Goal: Transaction & Acquisition: Purchase product/service

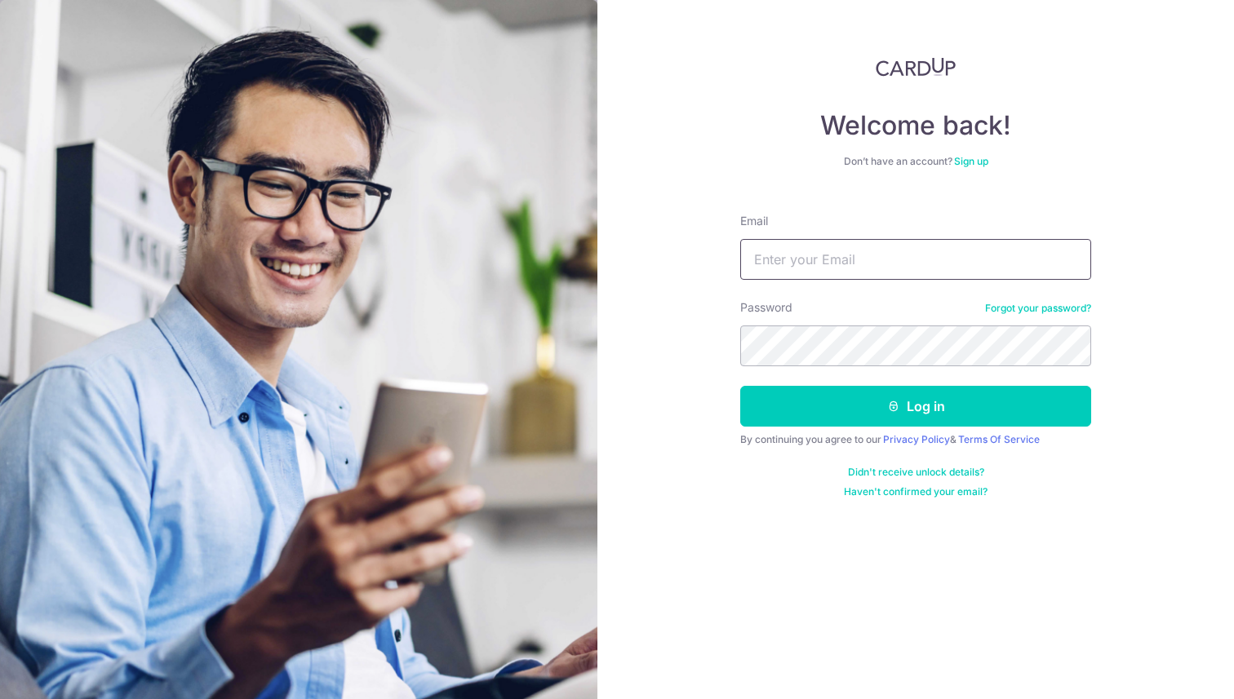
click at [838, 259] on input "Email" at bounding box center [915, 259] width 351 height 41
type input "dhusen@gmail.com"
click at [740, 386] on button "Log in" at bounding box center [915, 406] width 351 height 41
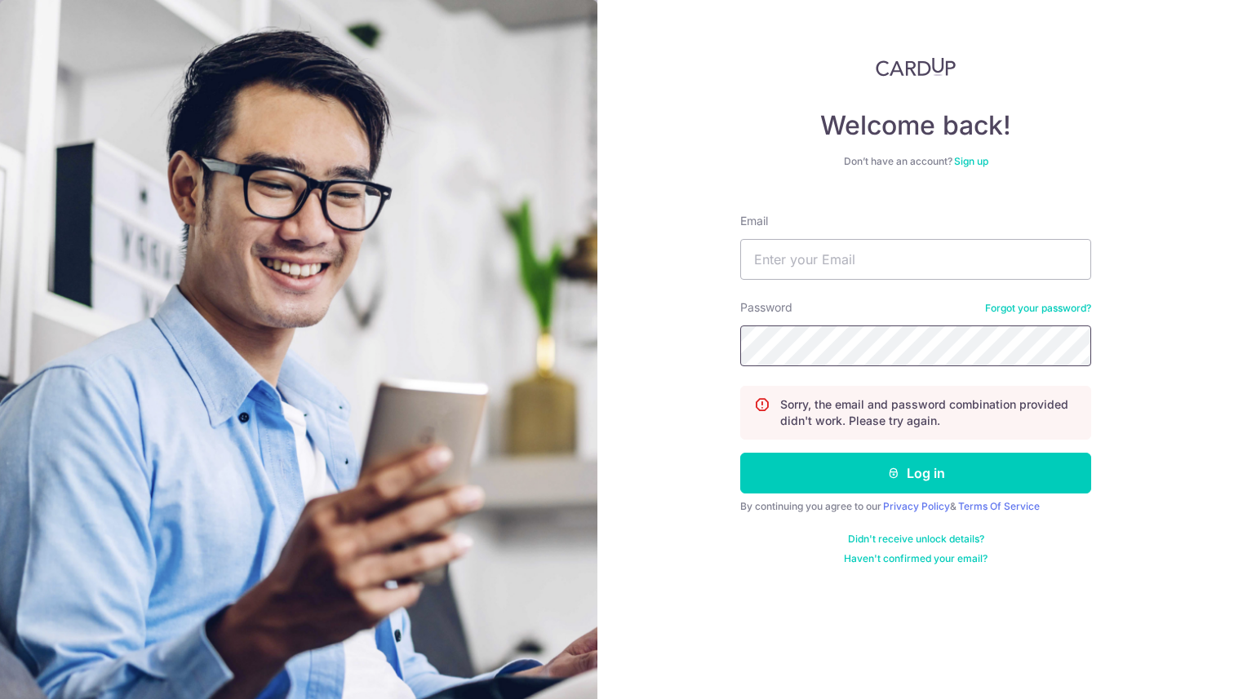
click at [740, 453] on button "Log in" at bounding box center [915, 473] width 351 height 41
click at [814, 253] on input "Email" at bounding box center [915, 259] width 351 height 41
type input "dhusen@gmail.com"
click at [740, 453] on button "Log in" at bounding box center [915, 473] width 351 height 41
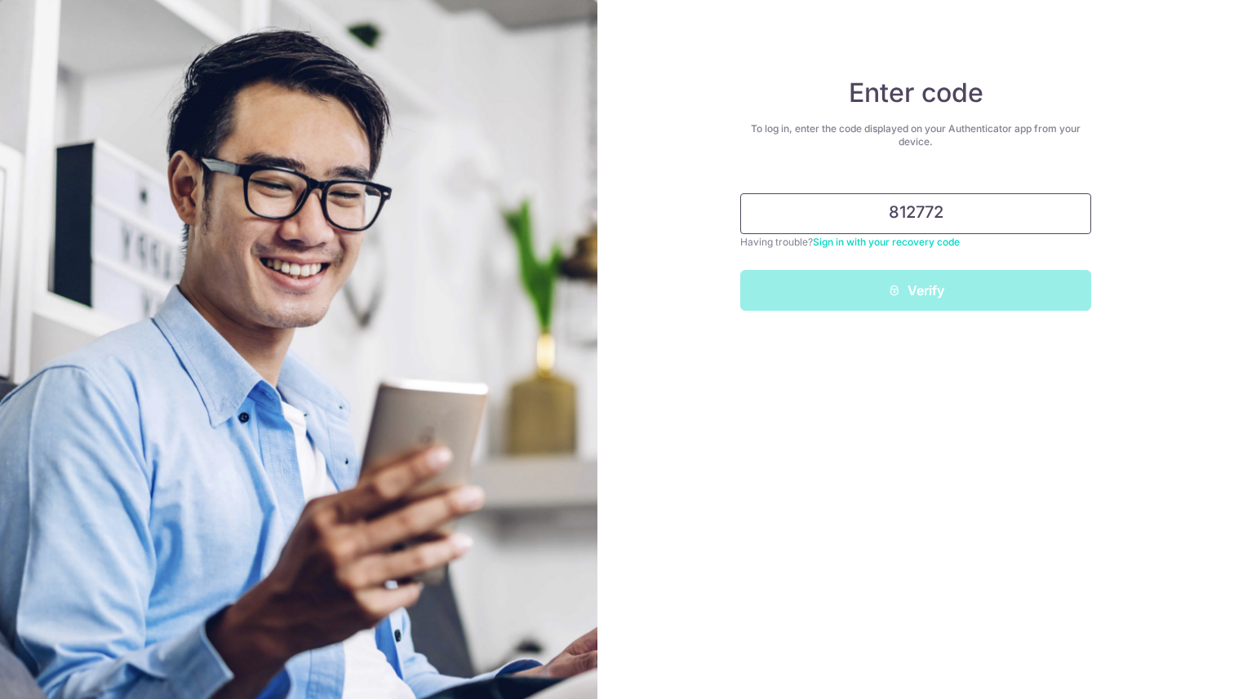
type input "812772"
click at [740, 270] on button "Verify" at bounding box center [915, 290] width 351 height 41
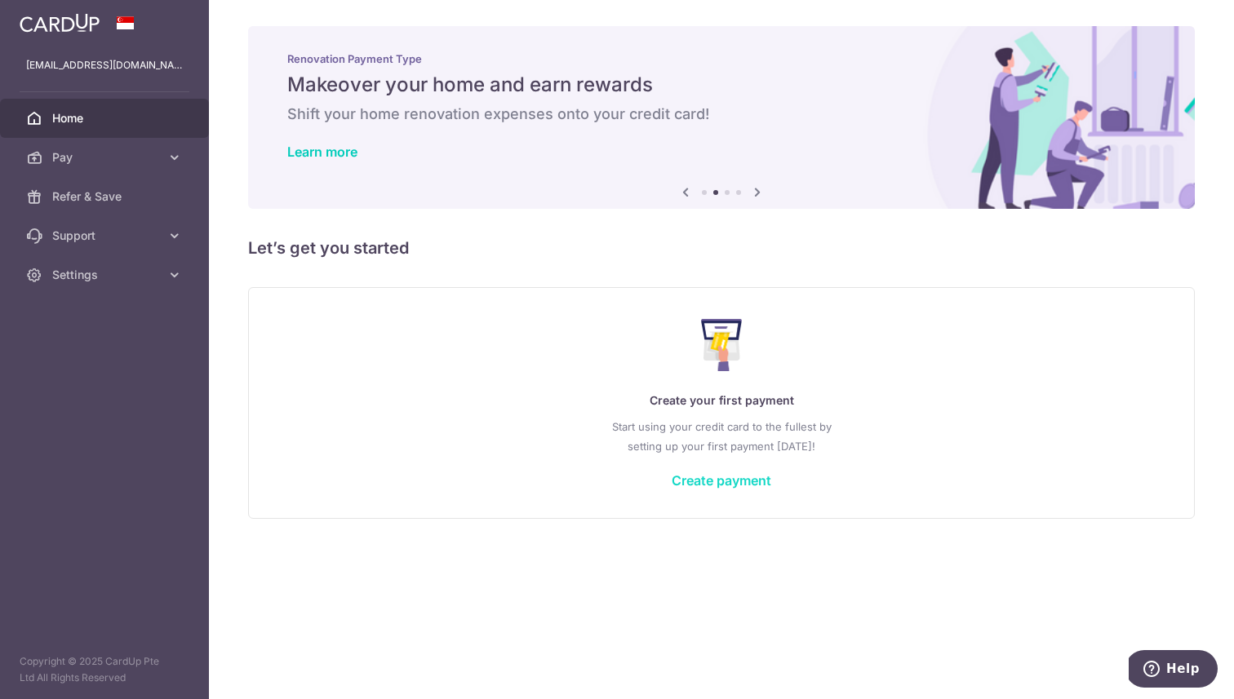
click at [720, 476] on link "Create payment" at bounding box center [722, 481] width 100 height 16
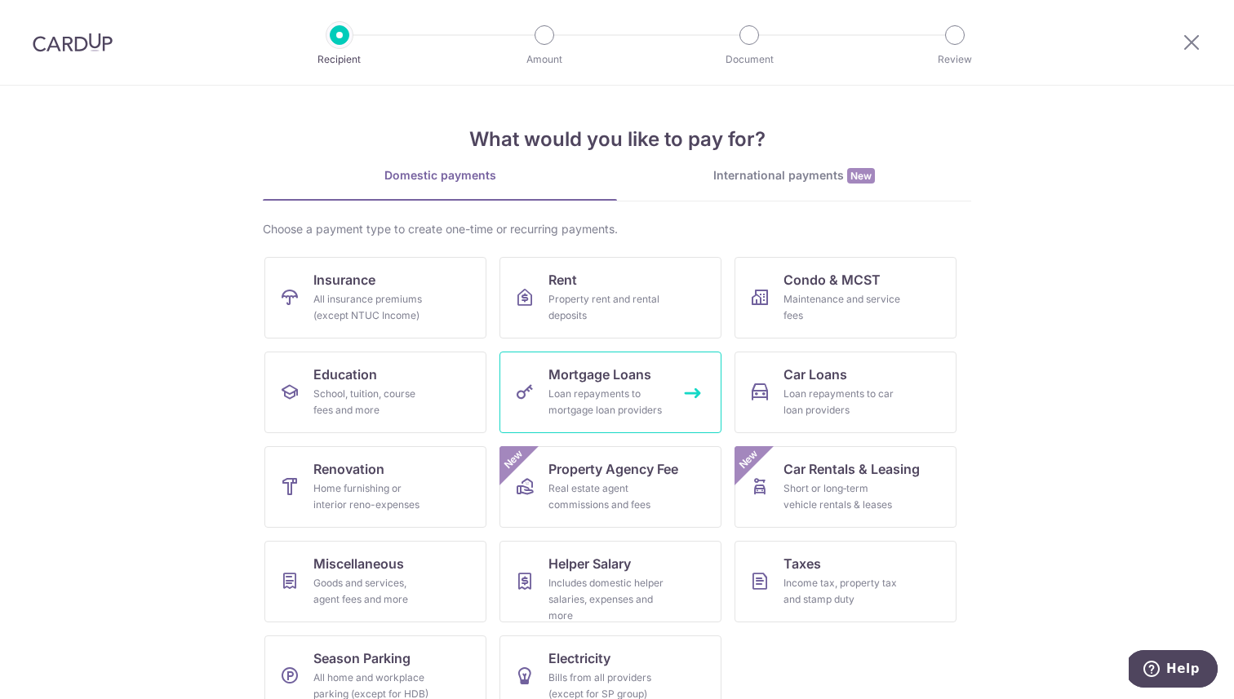
click at [621, 406] on div "Loan repayments to mortgage loan providers" at bounding box center [607, 402] width 118 height 33
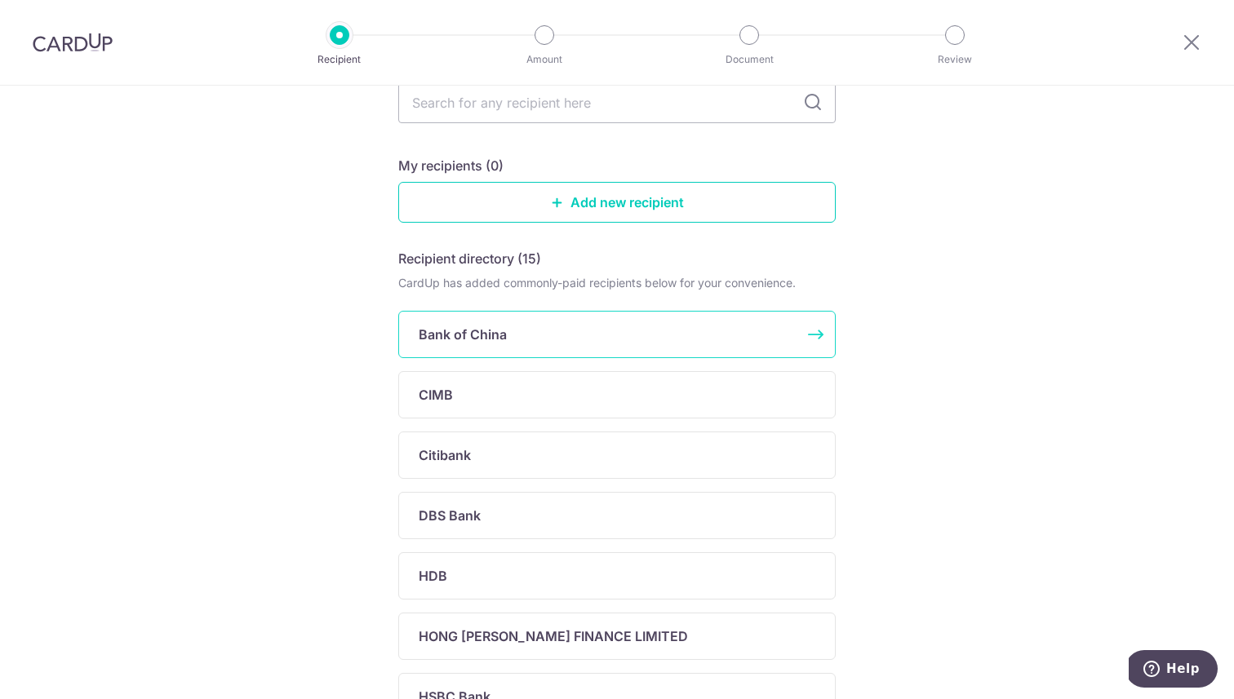
scroll to position [119, 0]
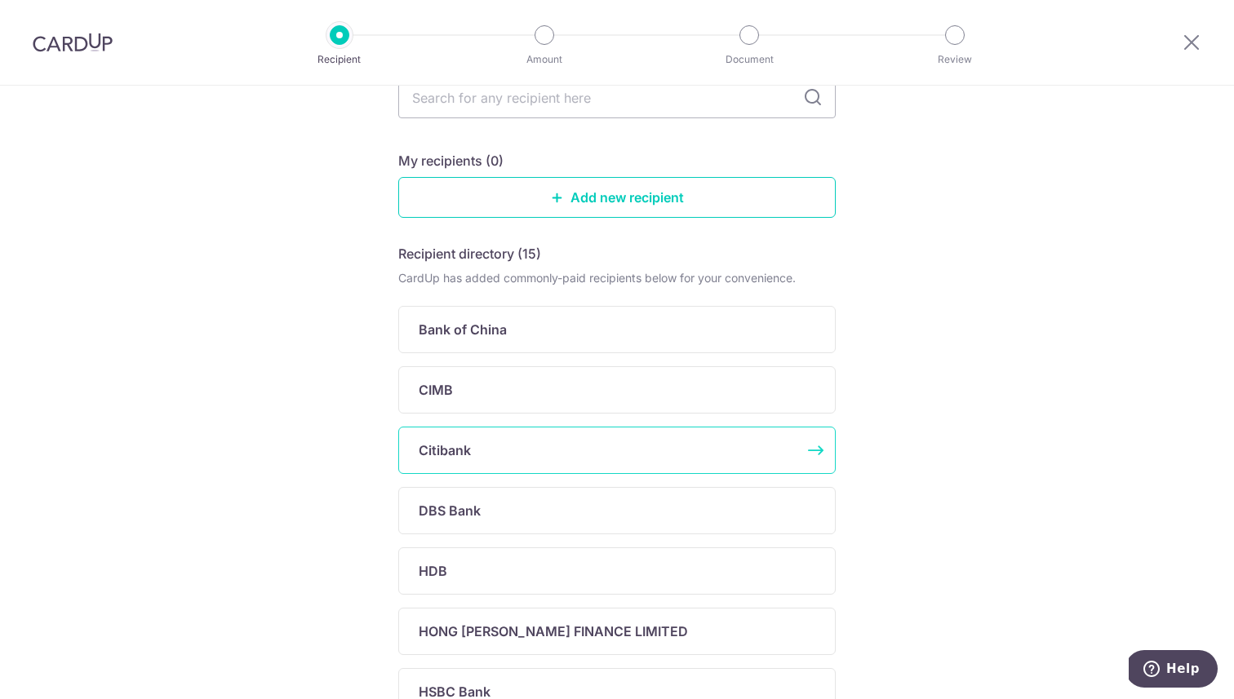
click at [540, 449] on div "Citibank" at bounding box center [607, 451] width 377 height 20
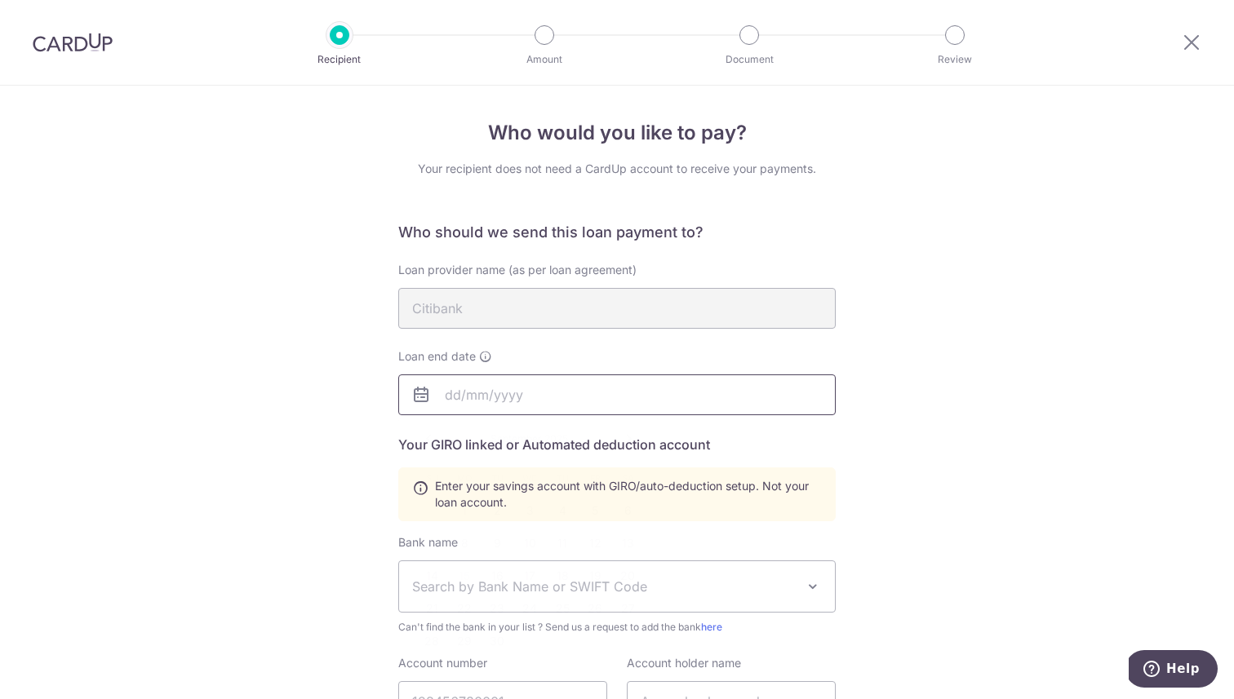
click at [450, 394] on input "text" at bounding box center [616, 395] width 437 height 41
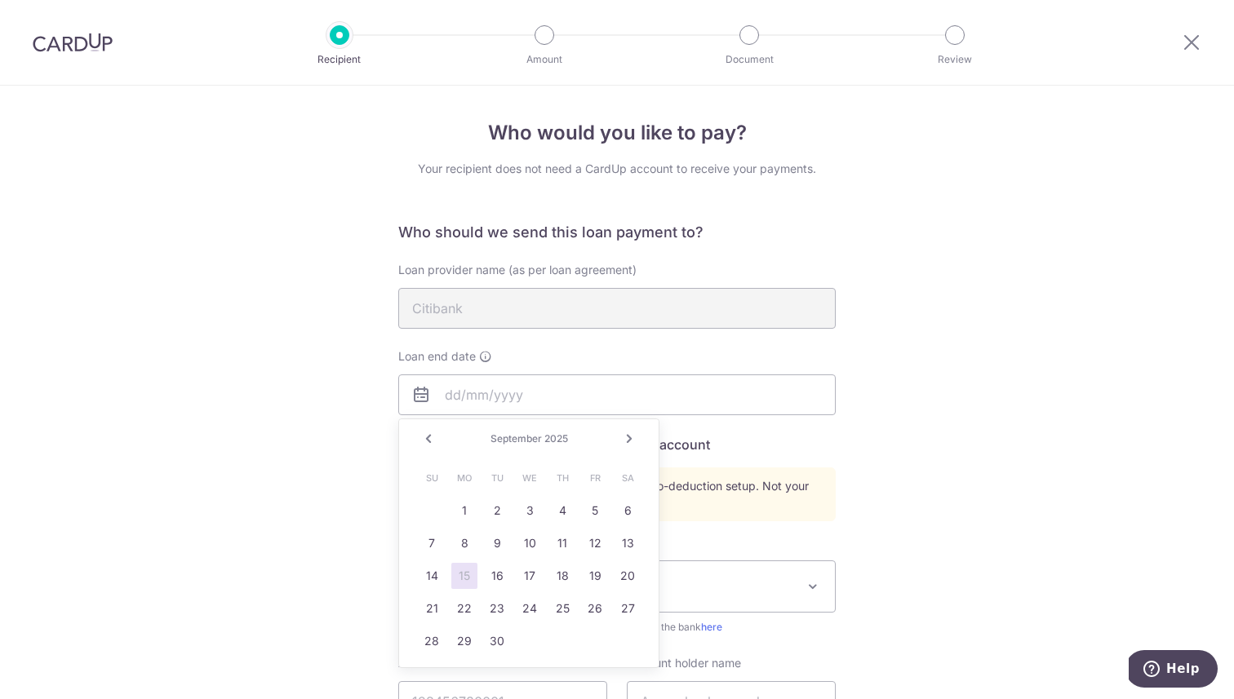
click at [778, 450] on h5 "Your GIRO linked or Automated deduction account" at bounding box center [616, 445] width 437 height 20
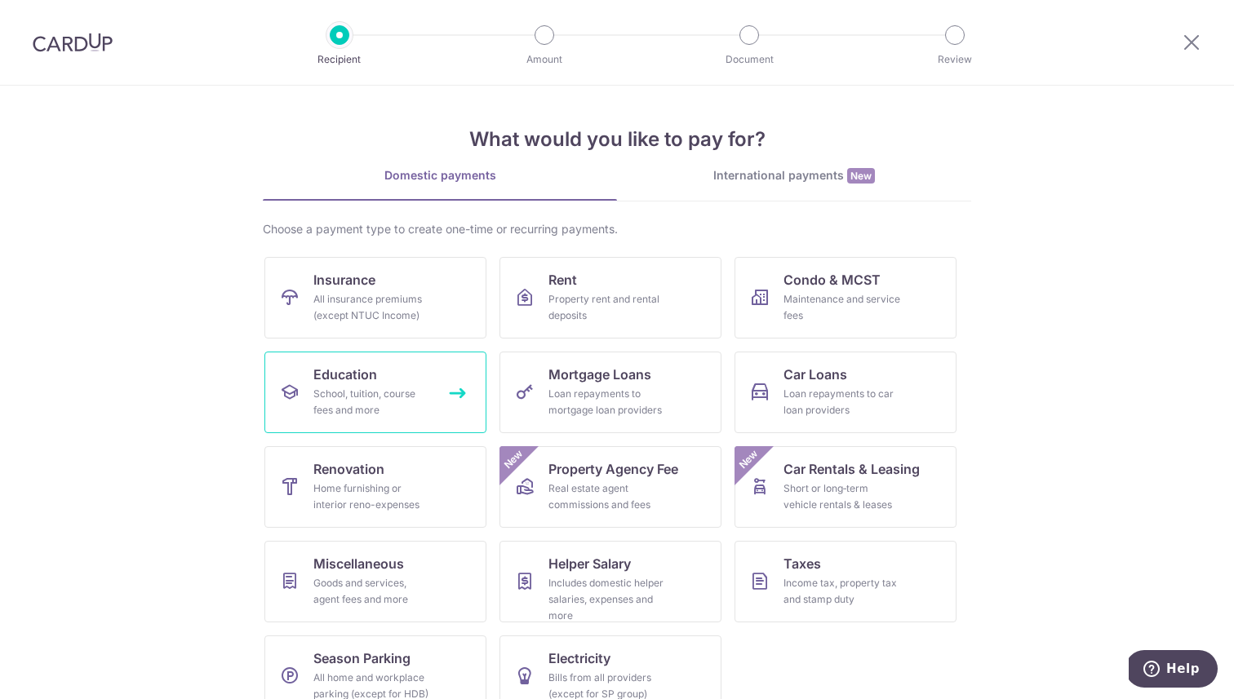
scroll to position [31, 0]
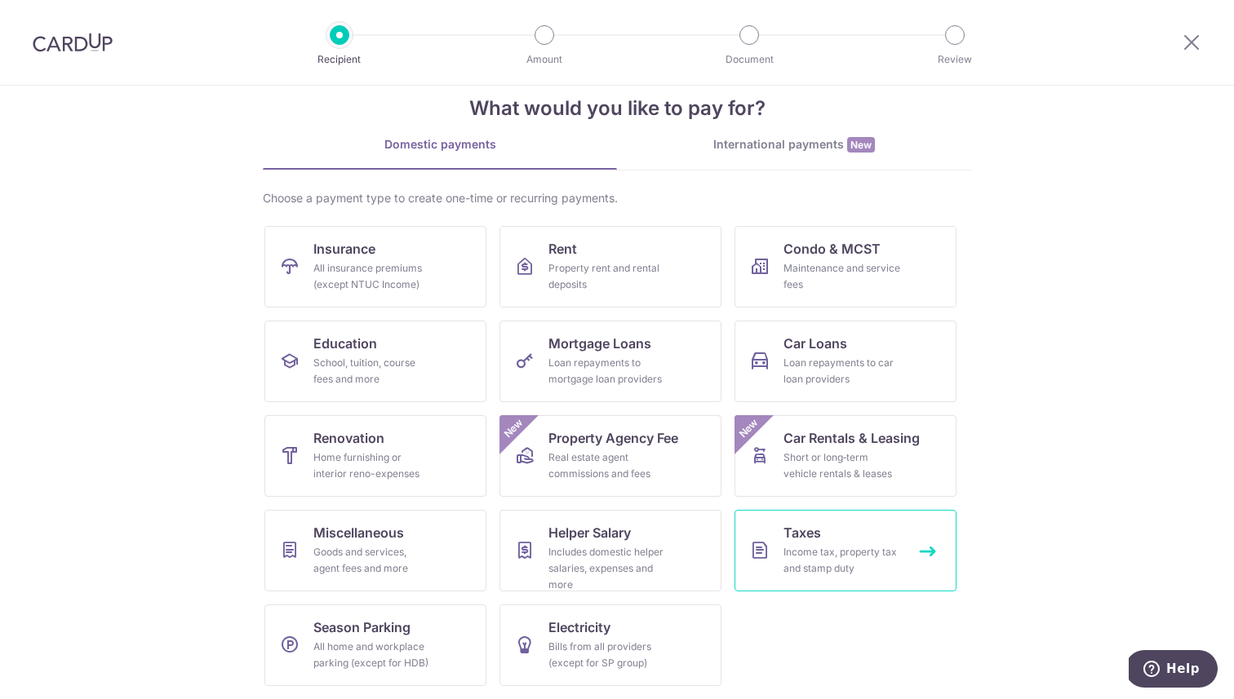
click at [820, 547] on div "Income tax, property tax and stamp duty" at bounding box center [842, 560] width 118 height 33
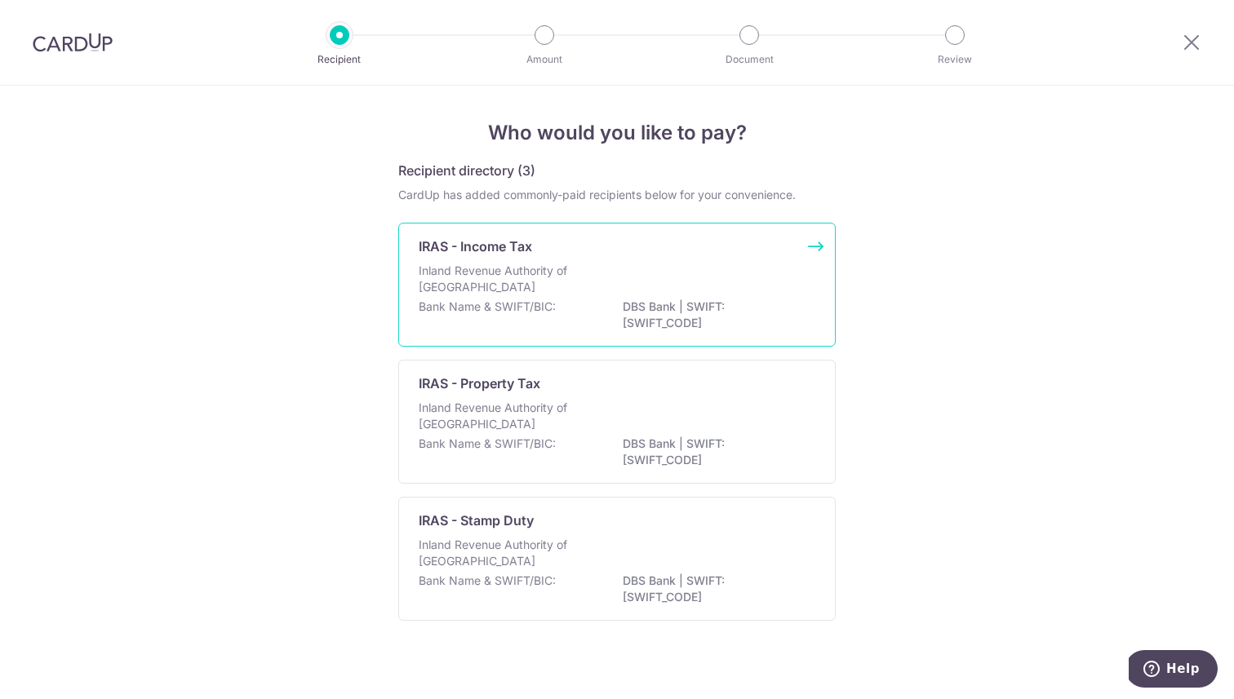
click at [653, 274] on div "Inland Revenue Authority of [GEOGRAPHIC_DATA]" at bounding box center [617, 281] width 397 height 36
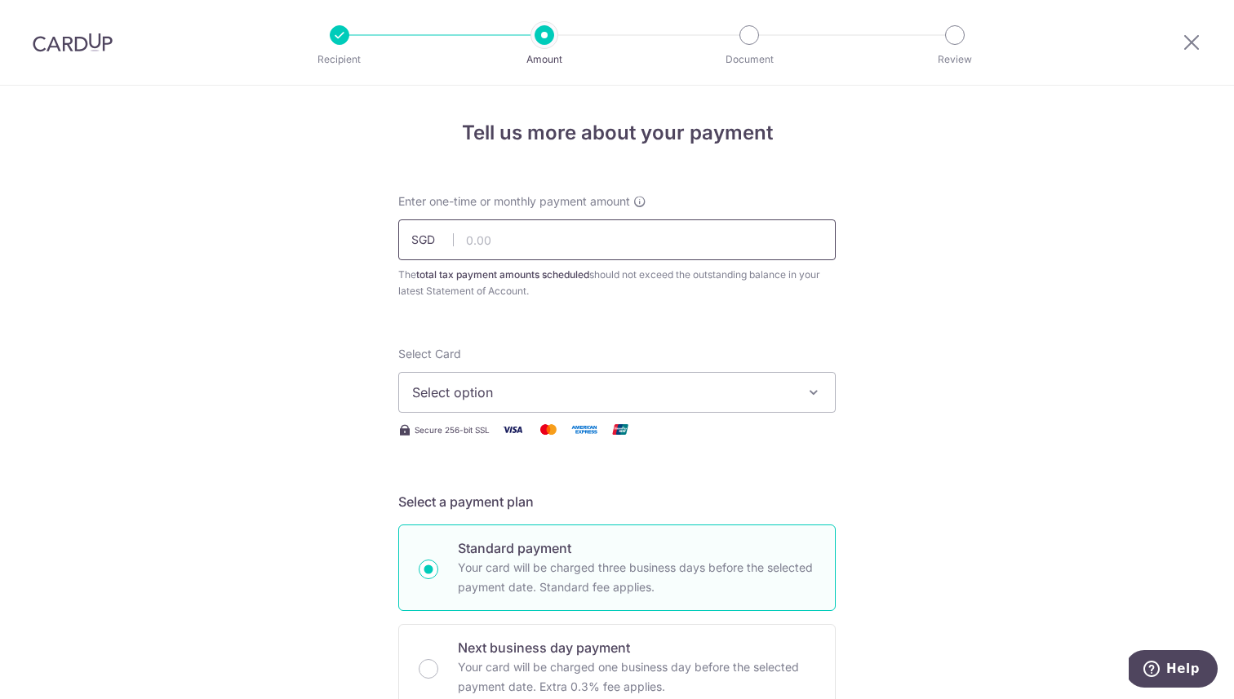
click at [562, 252] on input "text" at bounding box center [616, 240] width 437 height 41
type input "8,514.37"
click at [628, 397] on span "Select option" at bounding box center [602, 393] width 380 height 20
click at [599, 440] on span "Add credit card" at bounding box center [632, 438] width 380 height 16
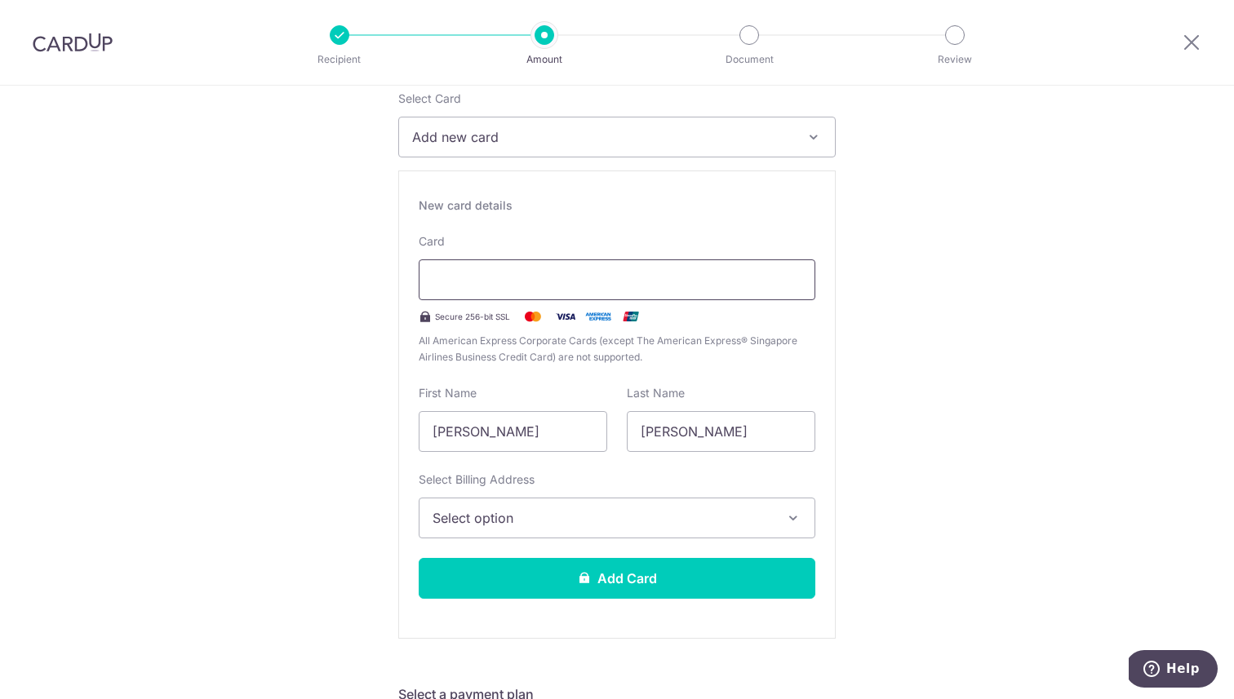
scroll to position [274, 0]
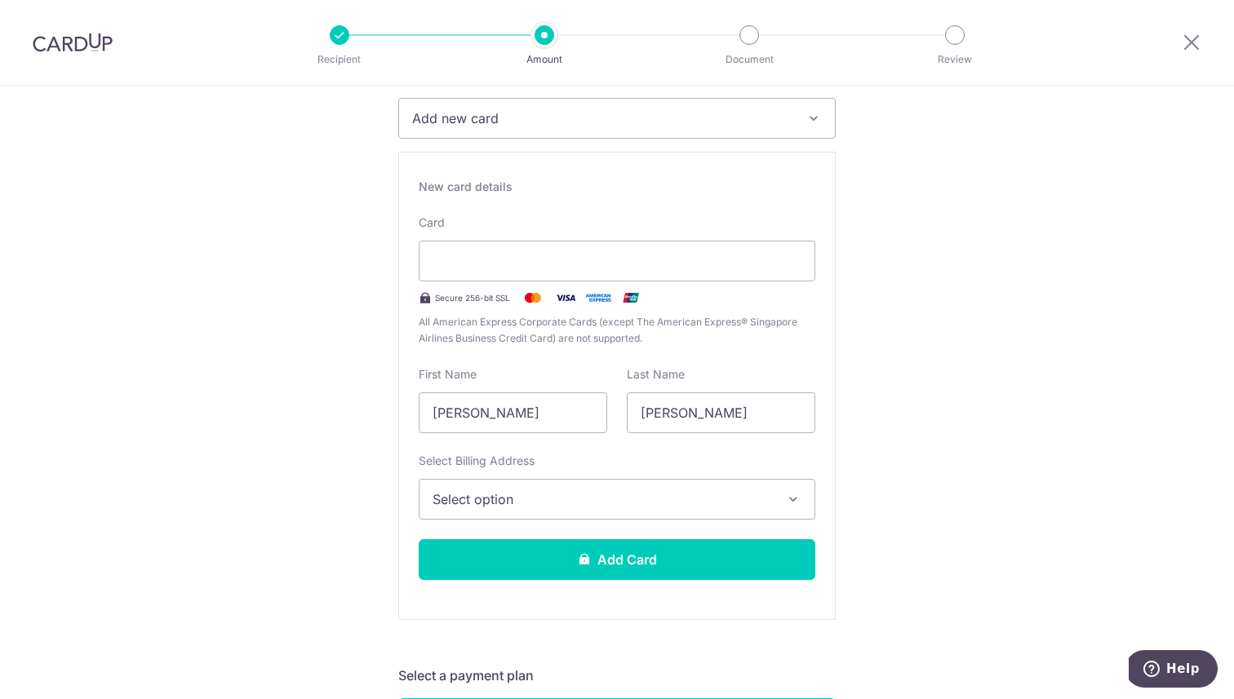
click at [647, 514] on button "Select option" at bounding box center [617, 499] width 397 height 41
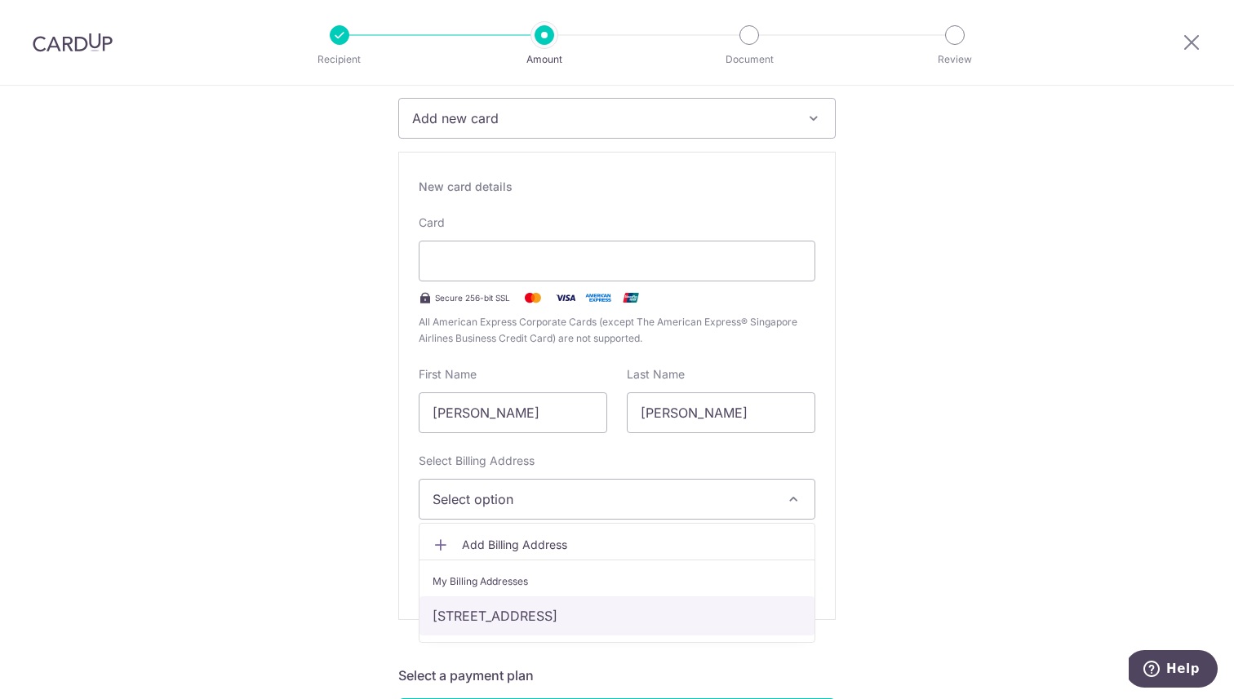
click at [600, 612] on link "34 Bayshore Road #20-06, Singapore, Singapore-469976" at bounding box center [616, 616] width 395 height 39
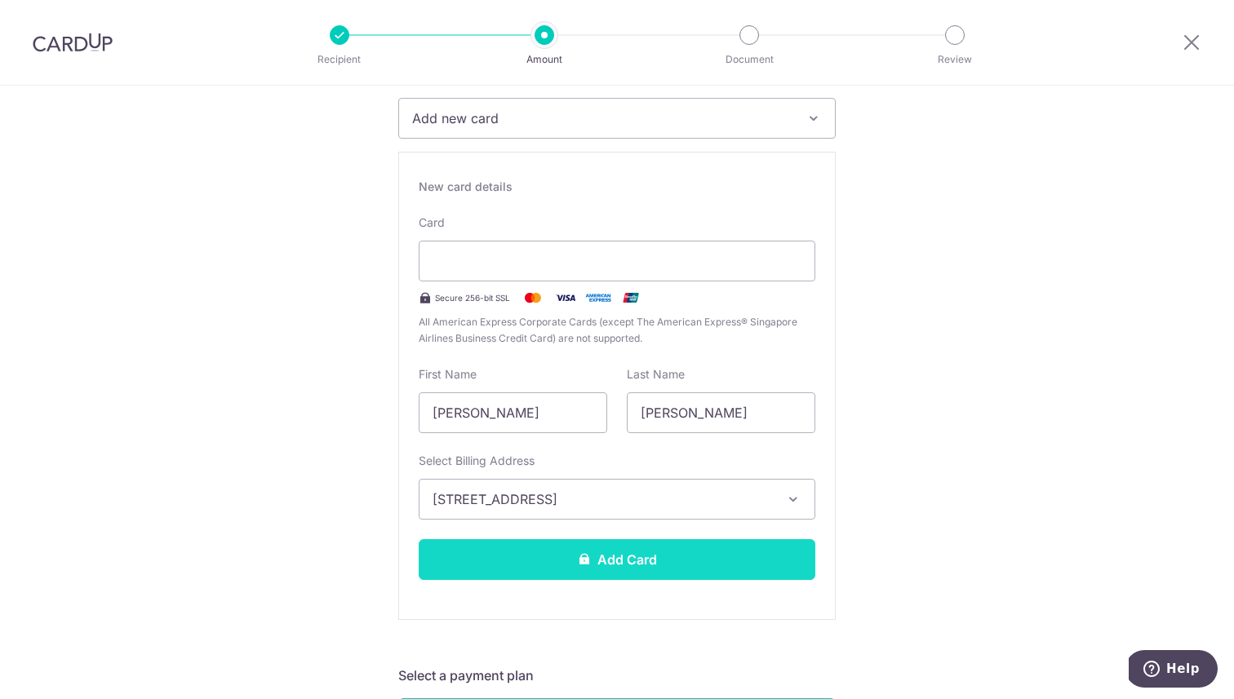
click at [646, 559] on button "Add Card" at bounding box center [617, 559] width 397 height 41
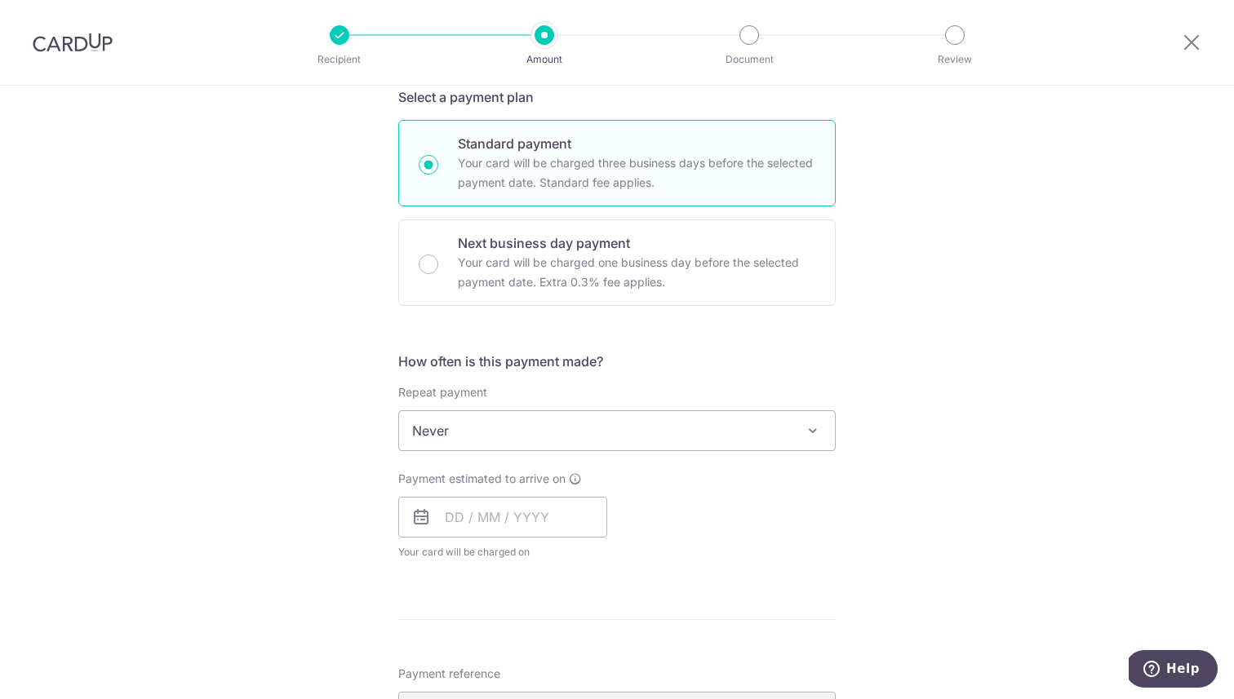
scroll to position [450, 0]
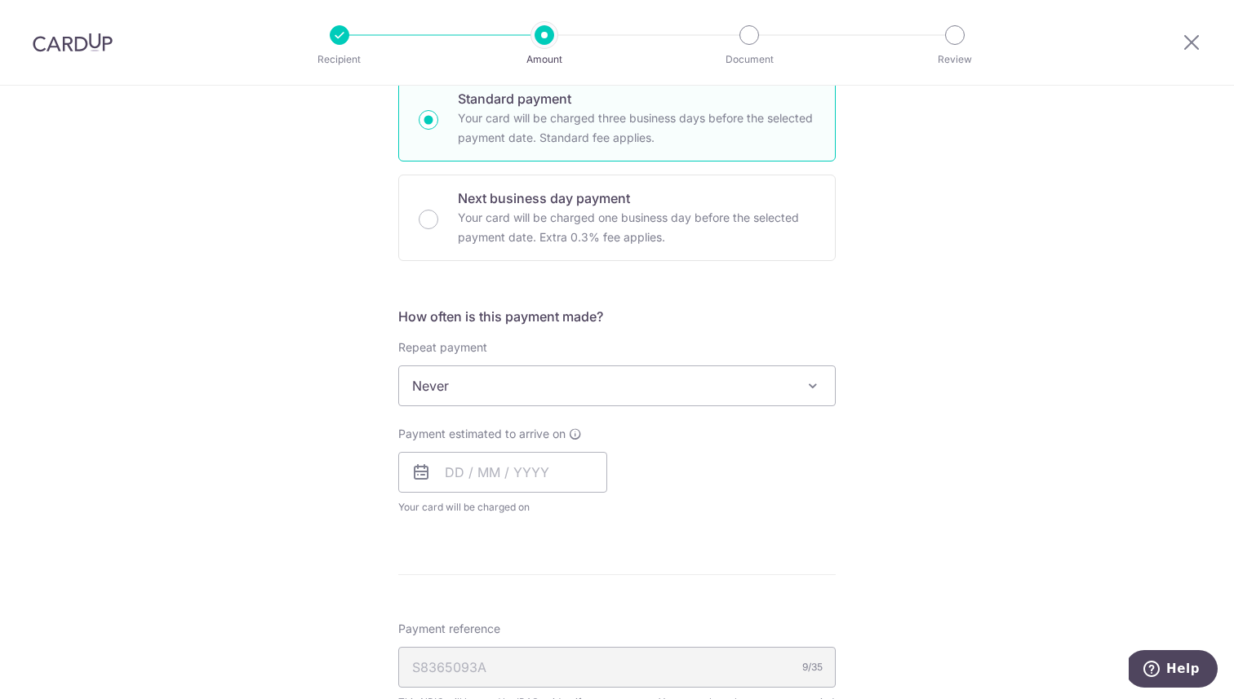
click at [805, 388] on span at bounding box center [813, 386] width 20 height 20
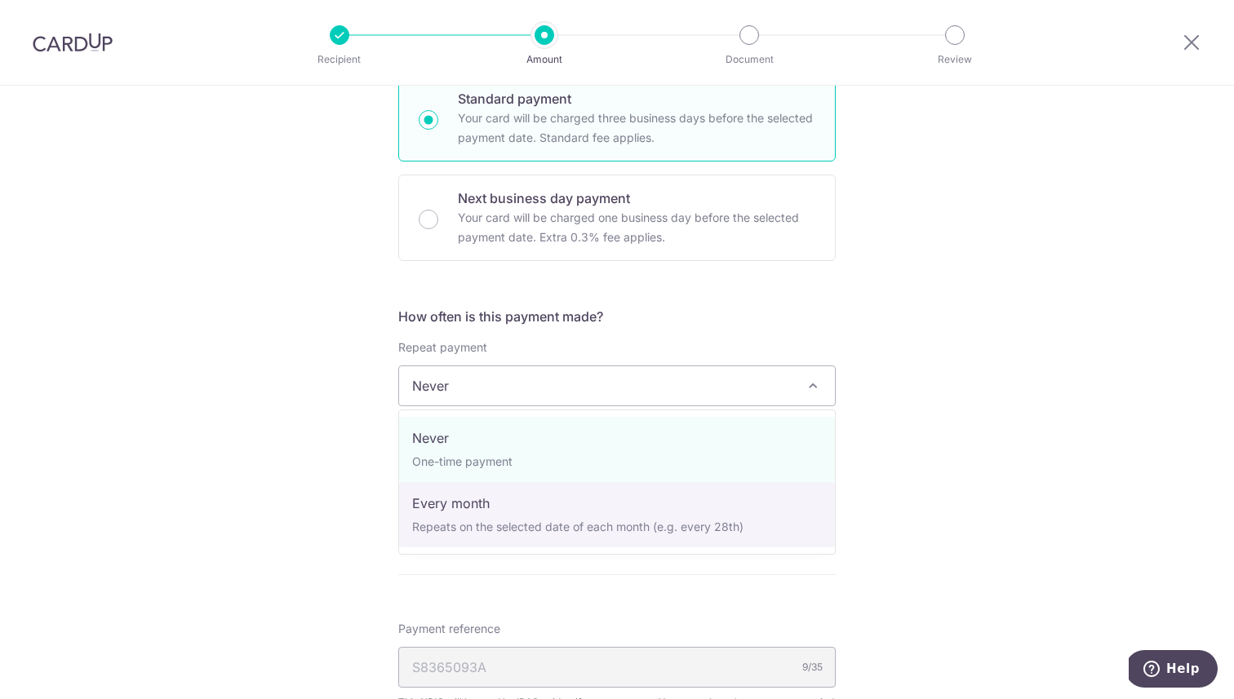
select select "3"
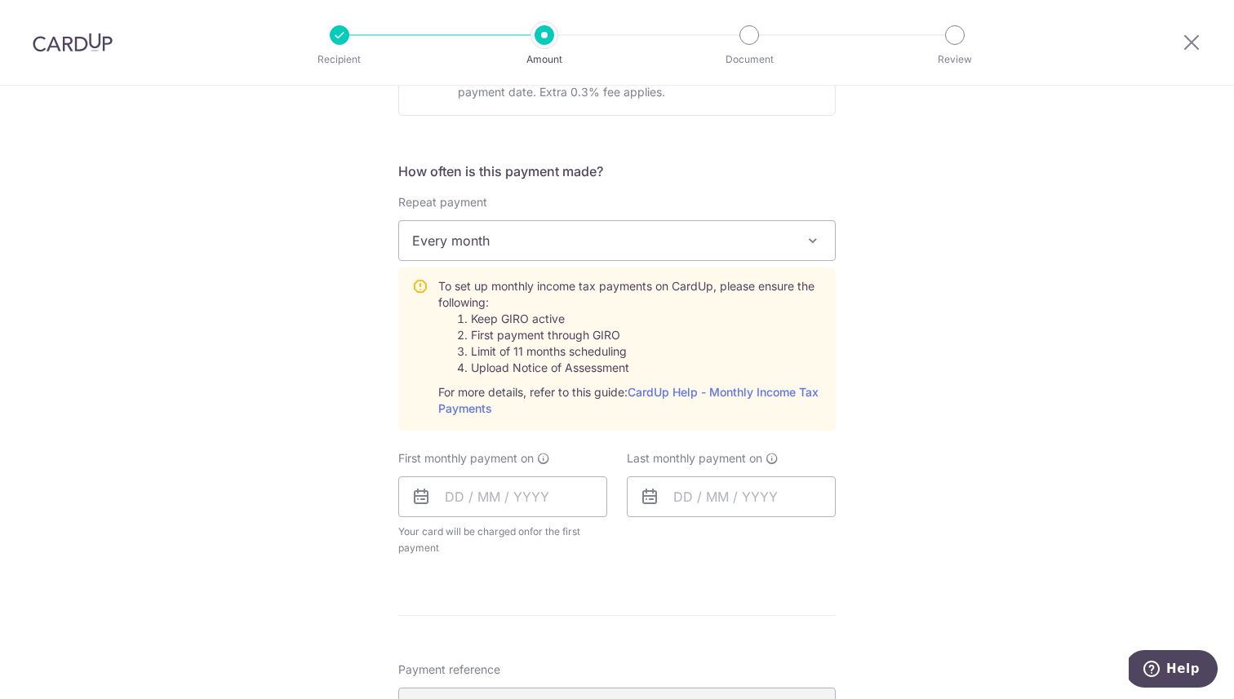
scroll to position [607, 0]
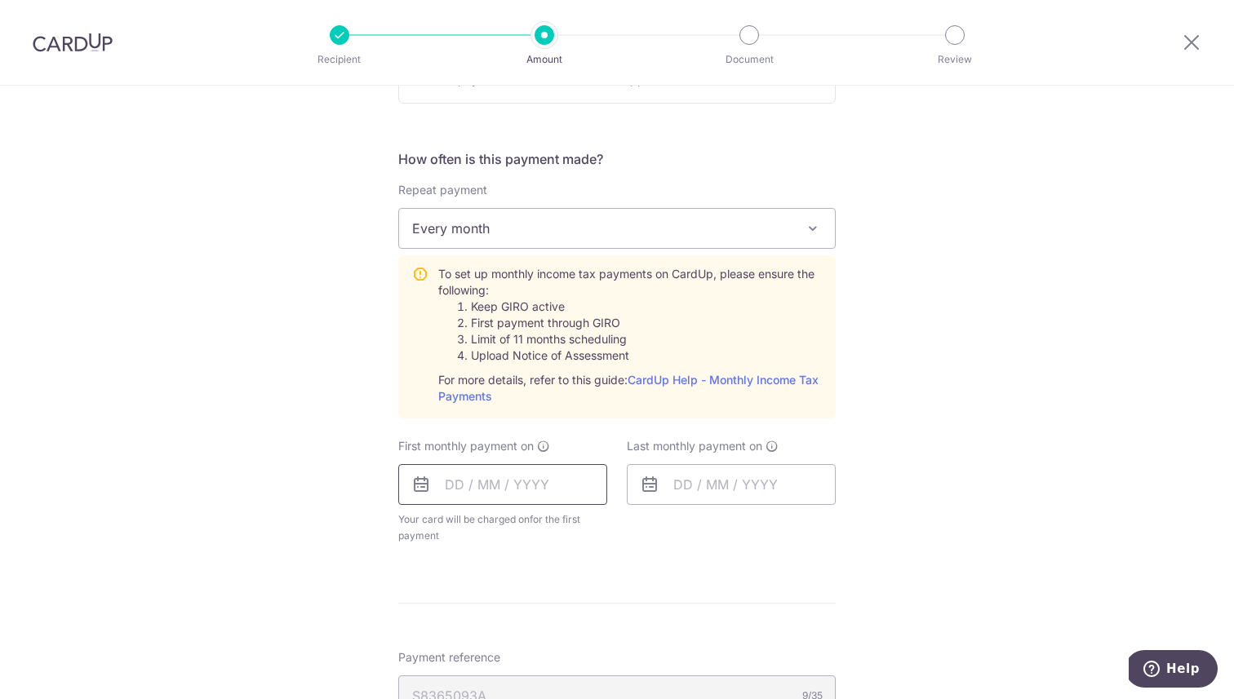
click at [455, 488] on input "text" at bounding box center [502, 484] width 209 height 41
click at [512, 528] on select "Sep Oct Nov Dec" at bounding box center [490, 528] width 43 height 13
click at [527, 604] on table "Sun Mon Tue Wed Thu Fri Sat 1 2 3 4 5 6 7 8 9 10 11 12 13 14 15 16 17 18 19 20 …" at bounding box center [529, 650] width 229 height 196
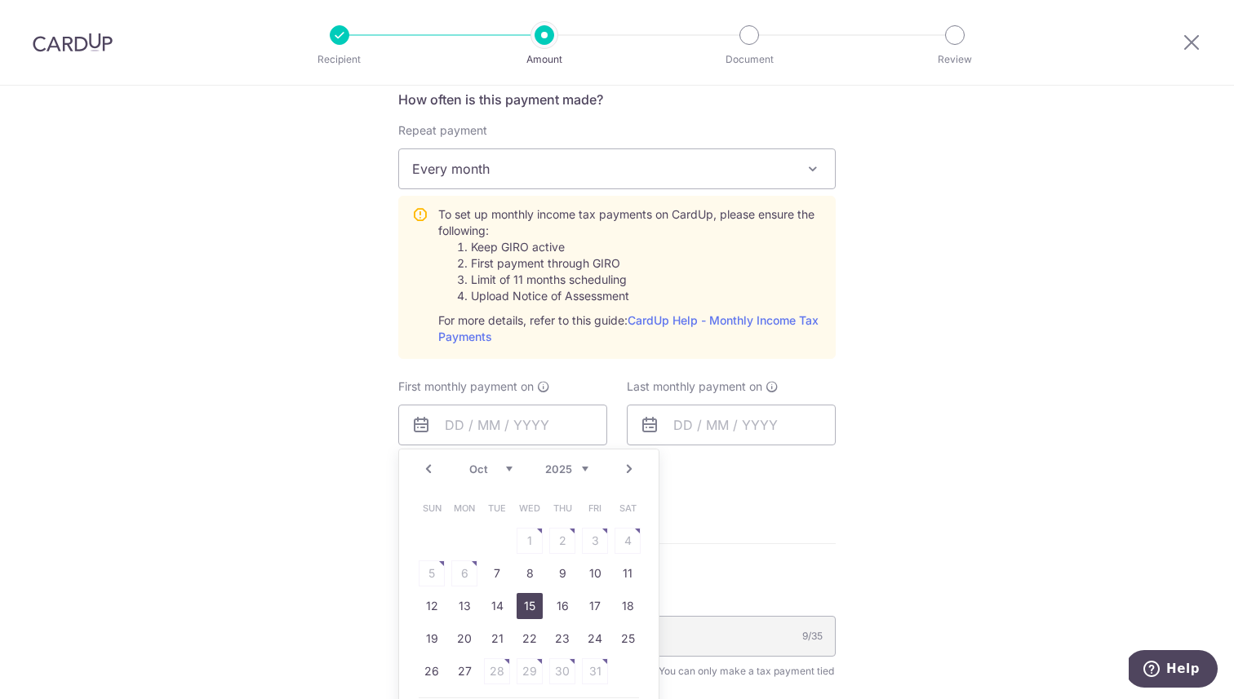
scroll to position [701, 0]
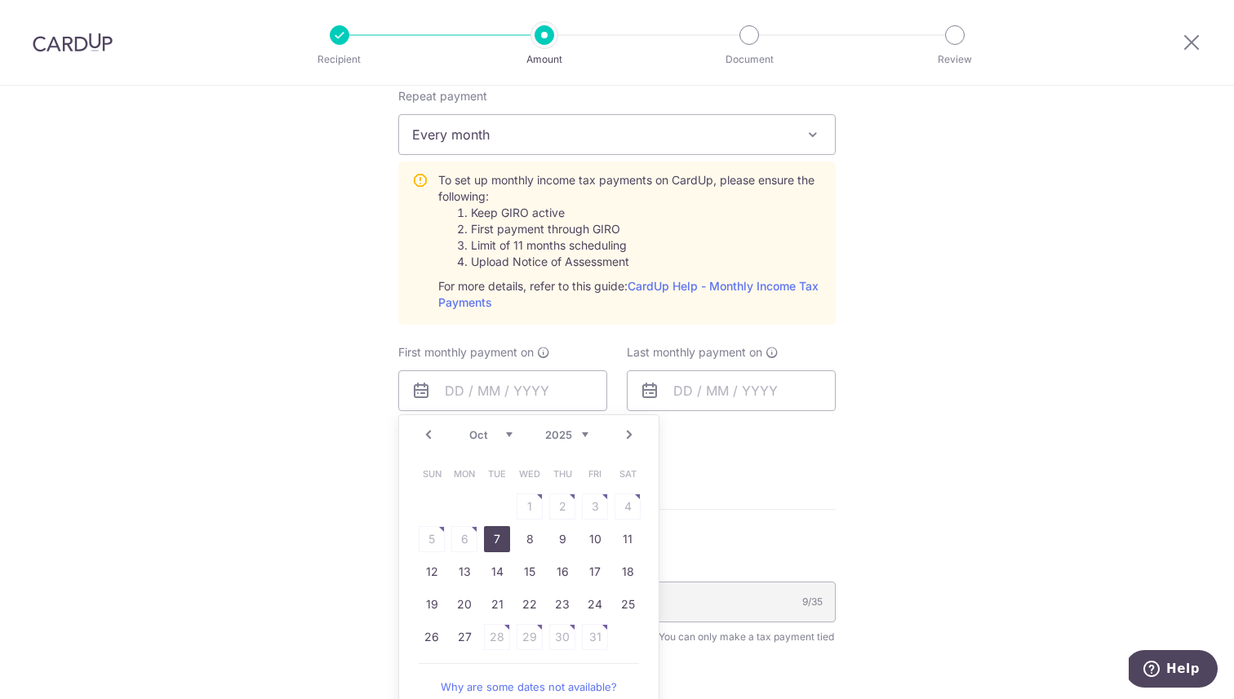
click at [495, 535] on link "7" at bounding box center [497, 539] width 26 height 26
type input "[DATE]"
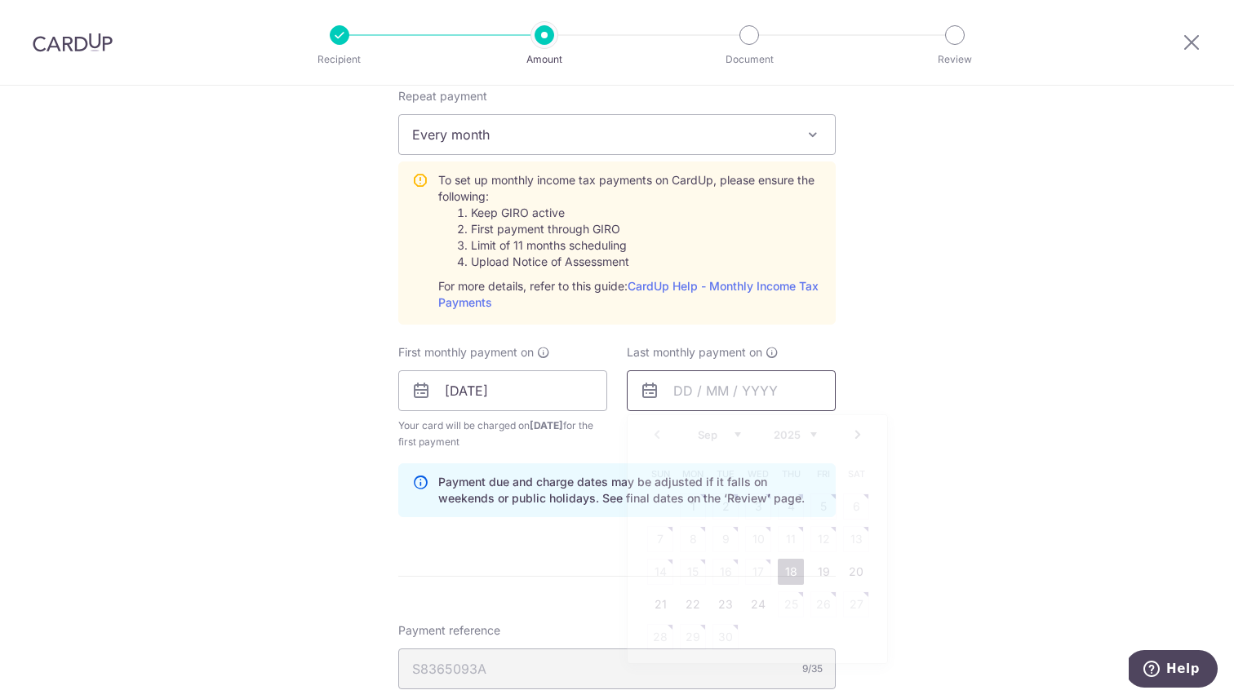
click at [713, 393] on input "text" at bounding box center [731, 391] width 209 height 41
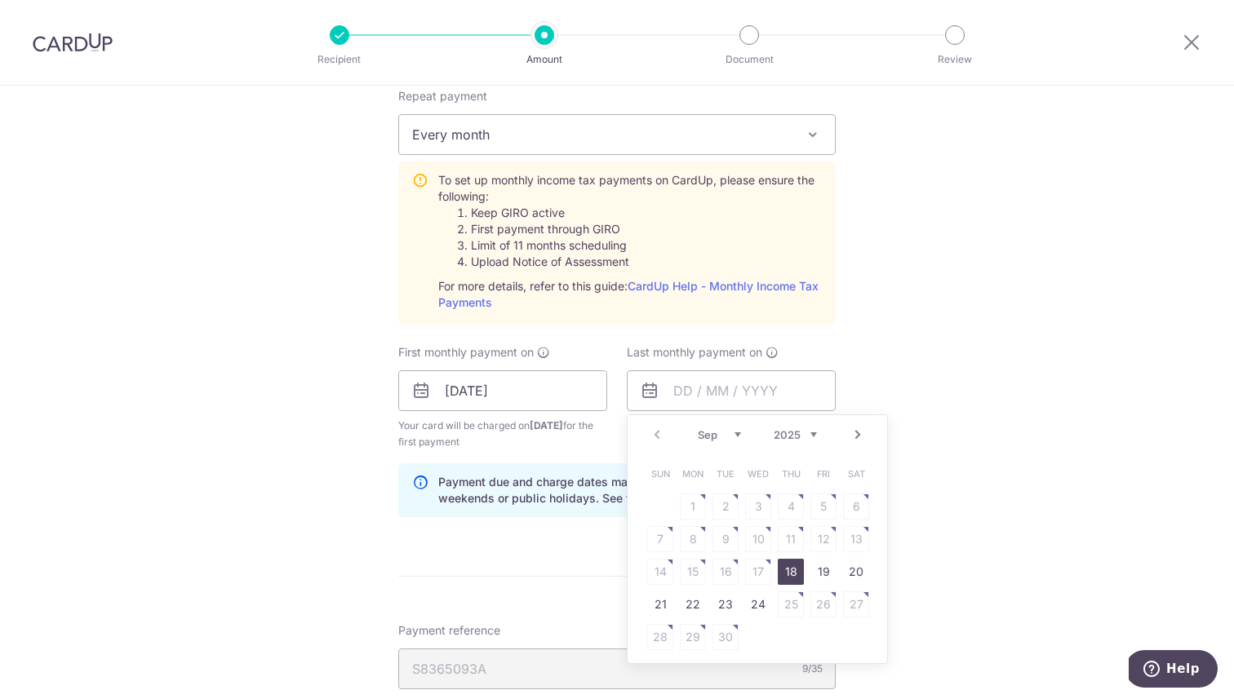
click at [746, 439] on div "Sep Oct Nov Dec 2025 2026" at bounding box center [757, 435] width 119 height 14
click at [812, 437] on select "2025 2026" at bounding box center [795, 434] width 43 height 13
click at [730, 437] on select "Jan Feb Mar Apr May Jun Jul Aug Sep Oct" at bounding box center [719, 434] width 43 height 13
click at [724, 530] on table "Sun Mon Tue Wed Thu Fri Sat 1 2 3 4 5 6 7 8 9 10 11 12 13 14 15 16 17 18 19 20 …" at bounding box center [758, 556] width 229 height 196
click at [724, 540] on table "Sun Mon Tue Wed Thu Fri Sat 1 2 3 4 5 6 7 8 9 10 11 12 13 14 15 16 17 18 19 20 …" at bounding box center [758, 556] width 229 height 196
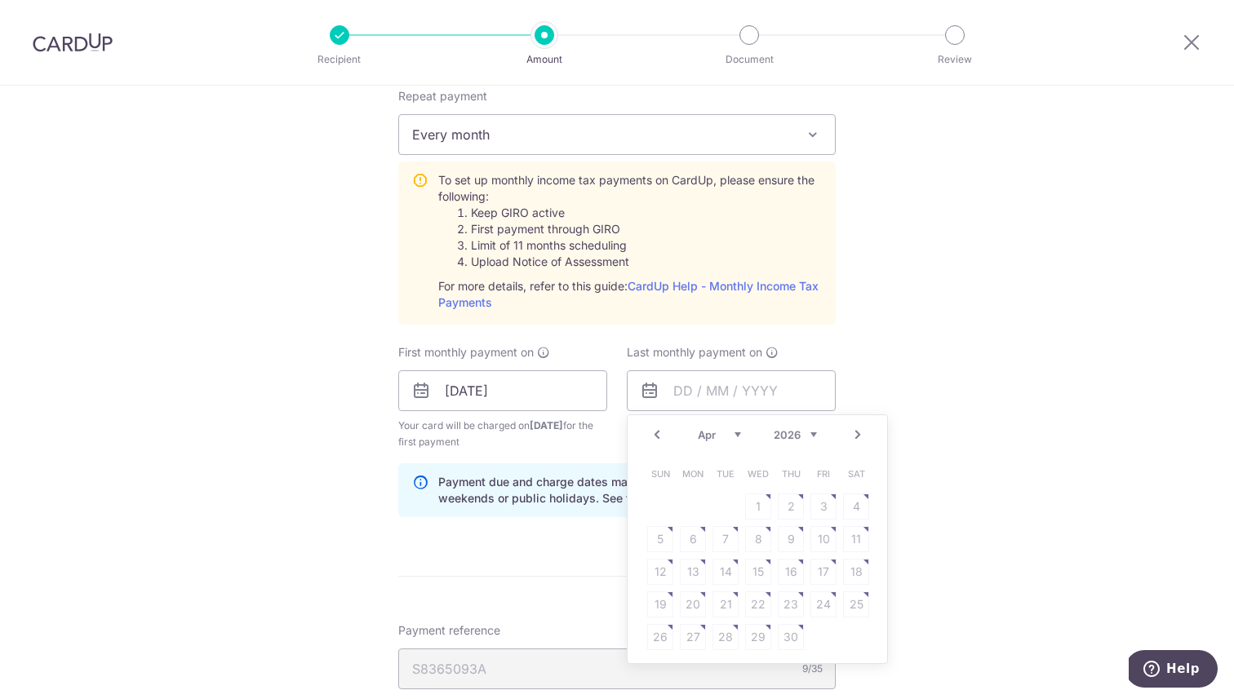
click at [738, 437] on select "Jan Feb Mar Apr May Jun Jul Aug Sep Oct" at bounding box center [719, 434] width 43 height 13
click at [689, 538] on link "9" at bounding box center [693, 539] width 26 height 26
type input "09/03/2026"
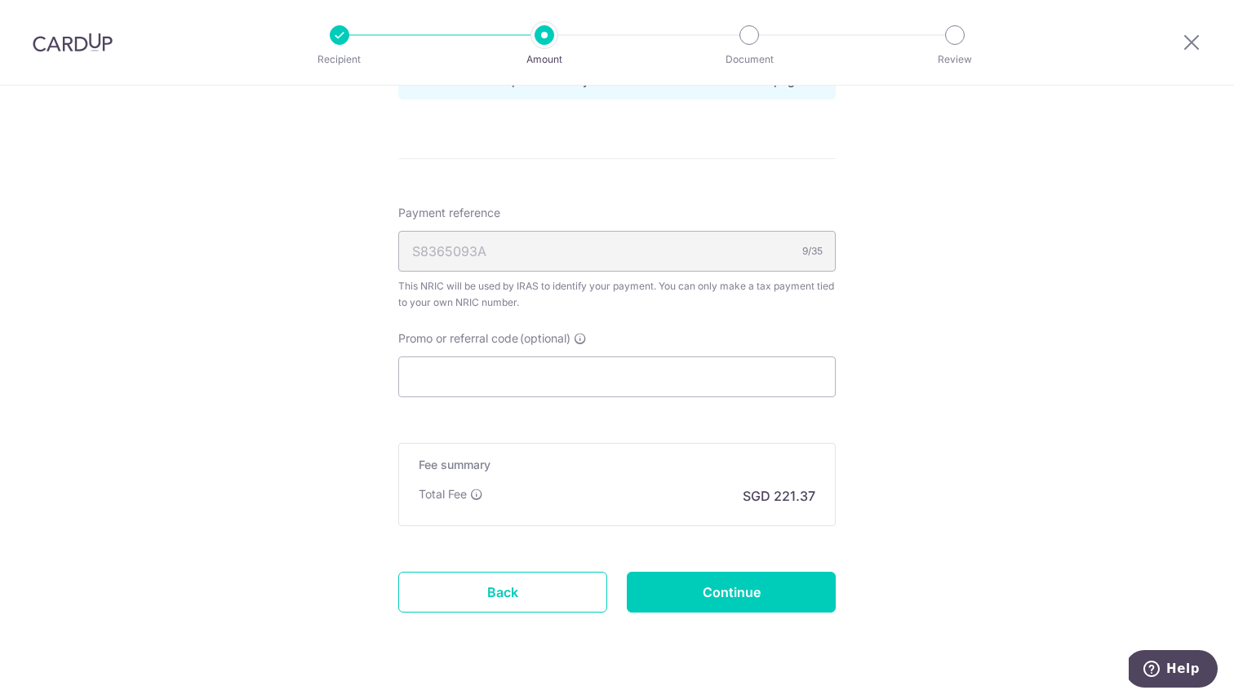
scroll to position [1121, 0]
click at [570, 382] on input "Promo or referral code (optional)" at bounding box center [616, 375] width 437 height 41
click at [517, 379] on input "Promo or referral code (optional)" at bounding box center [616, 375] width 437 height 41
paste input "VTAX25R1"
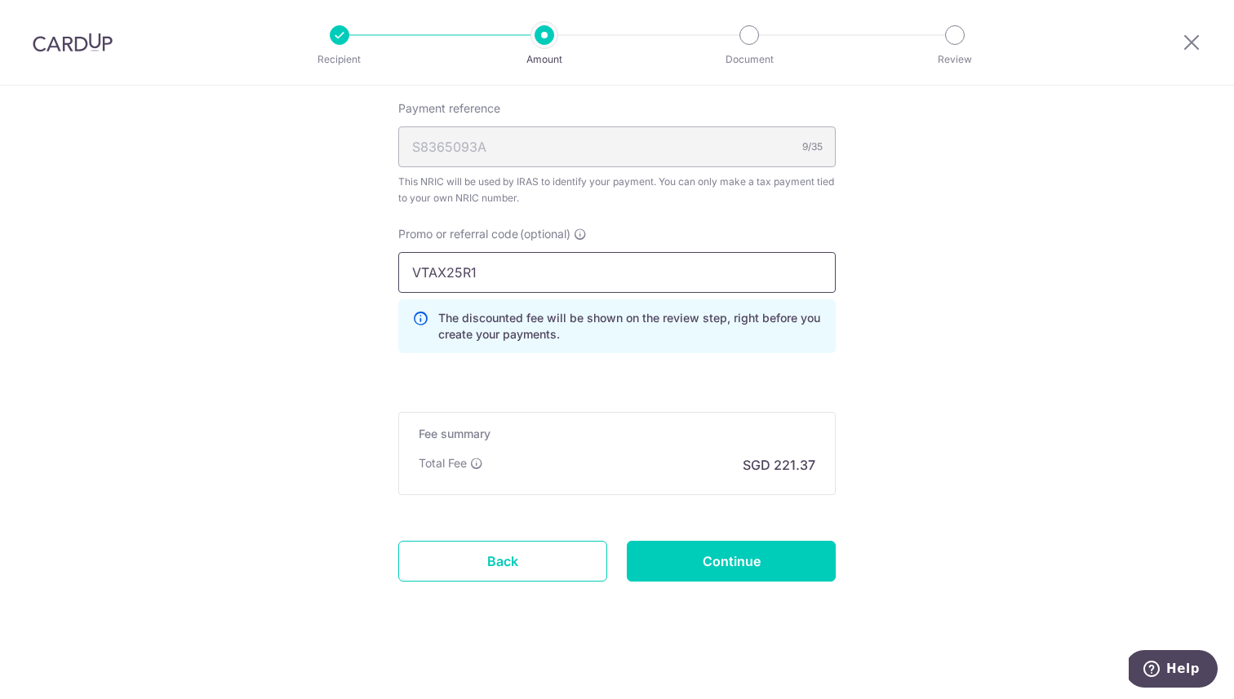
scroll to position [1227, 0]
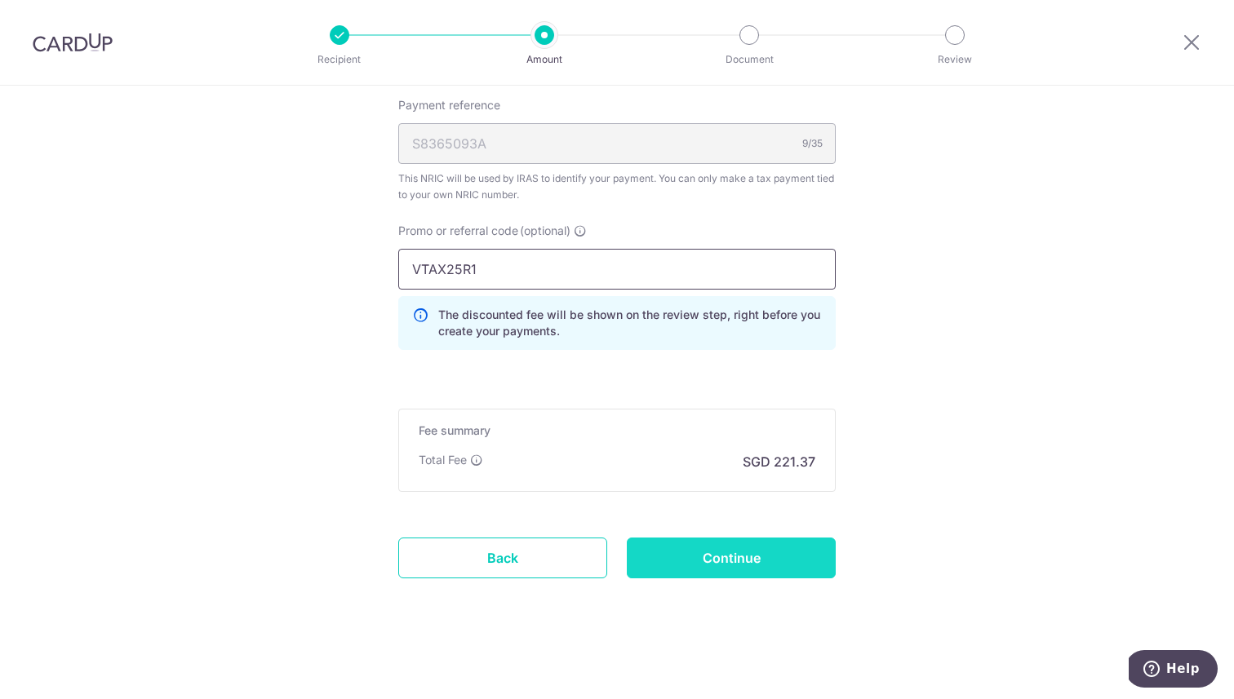
type input "VTAX25R1"
click at [700, 553] on input "Continue" at bounding box center [731, 558] width 209 height 41
type input "Create Schedule"
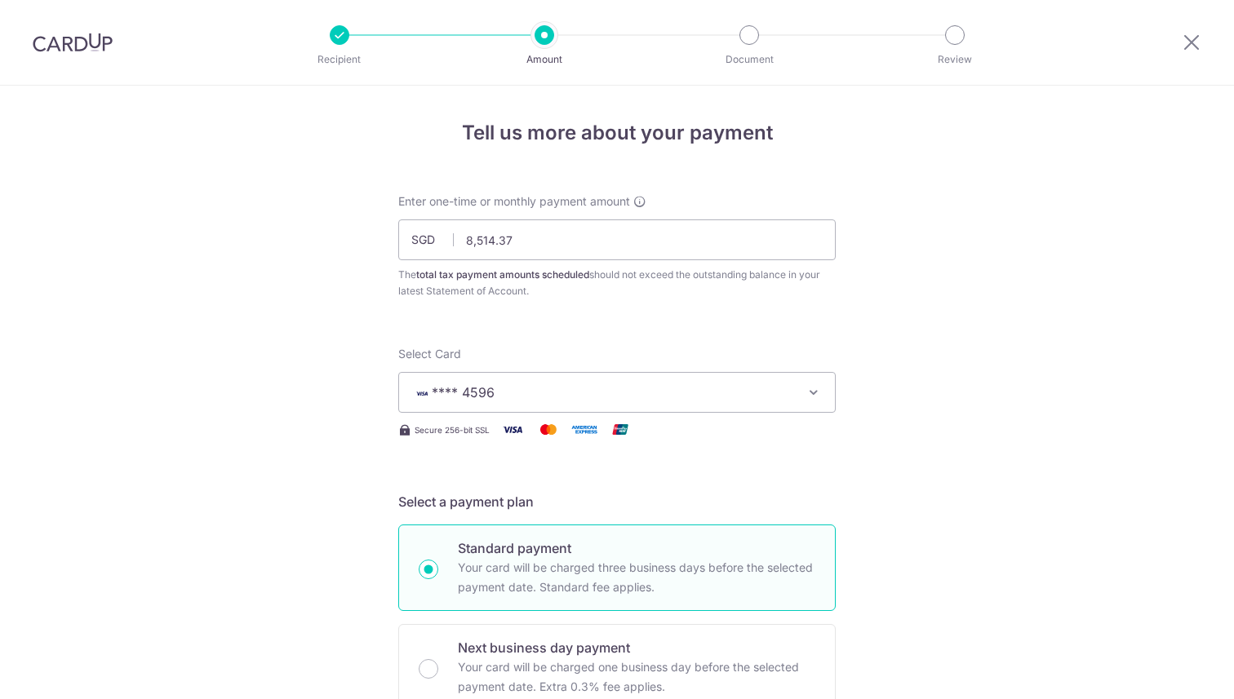
scroll to position [998, 0]
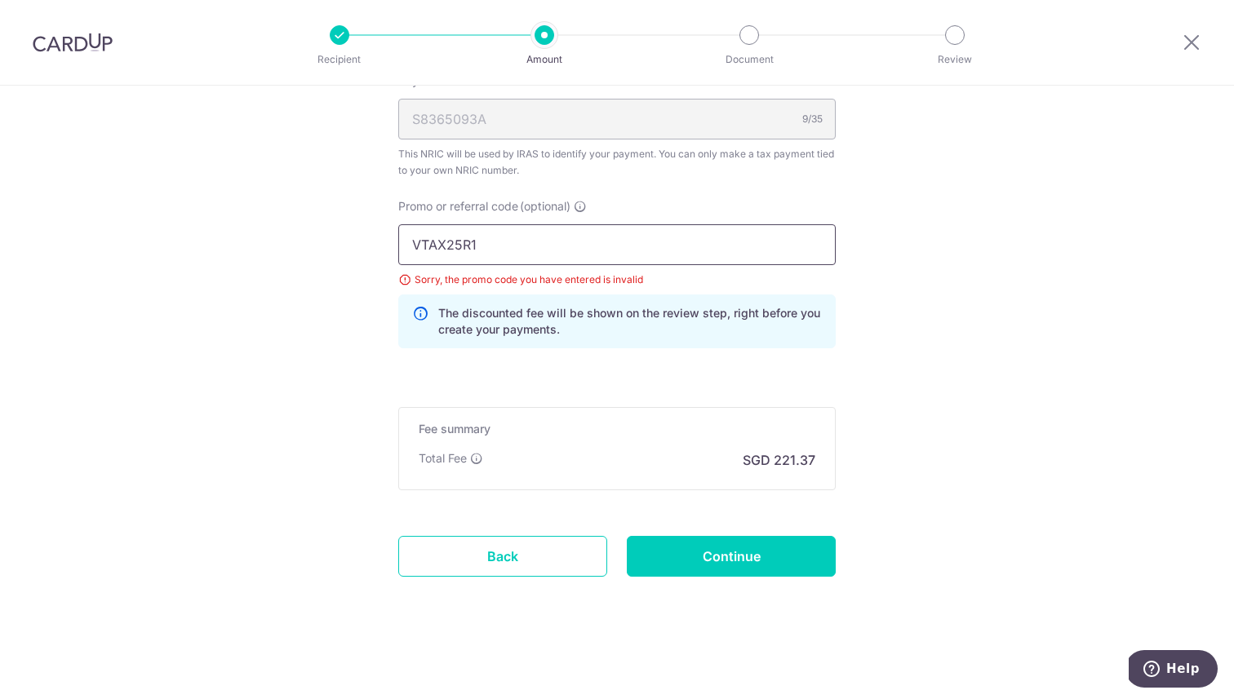
click at [483, 244] on input "VTAX25R1" at bounding box center [616, 244] width 437 height 41
drag, startPoint x: 490, startPoint y: 245, endPoint x: 393, endPoint y: 252, distance: 97.4
click at [393, 252] on div "Promo or referral code (optional) VTAX25R1 Sorry, the promo code you have enter…" at bounding box center [616, 279] width 457 height 163
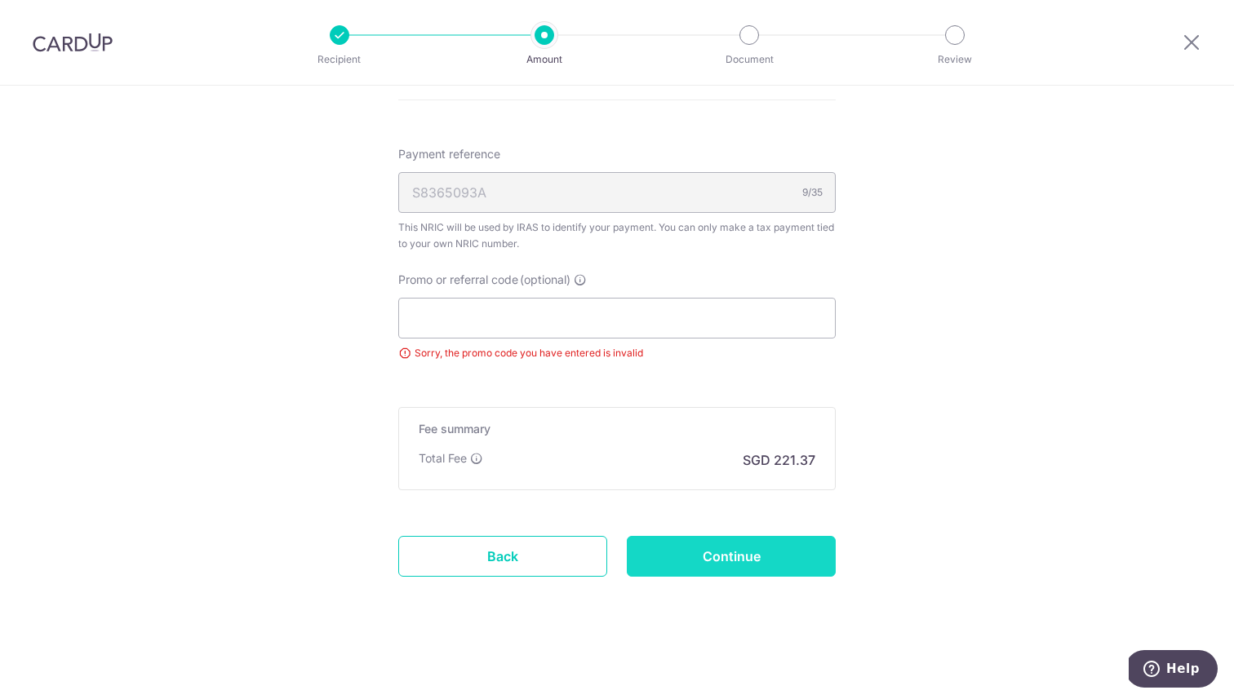
click at [695, 557] on input "Continue" at bounding box center [731, 556] width 209 height 41
type input "Update Schedule"
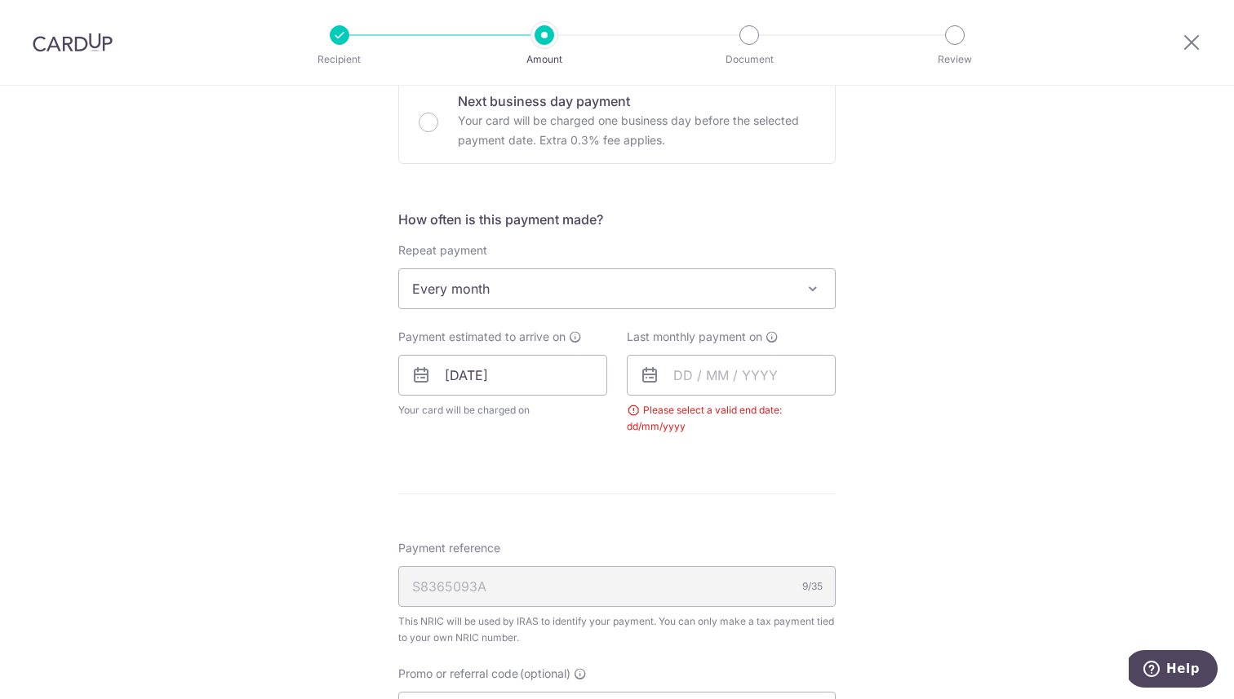
scroll to position [546, 0]
click at [676, 384] on input "text" at bounding box center [731, 376] width 209 height 41
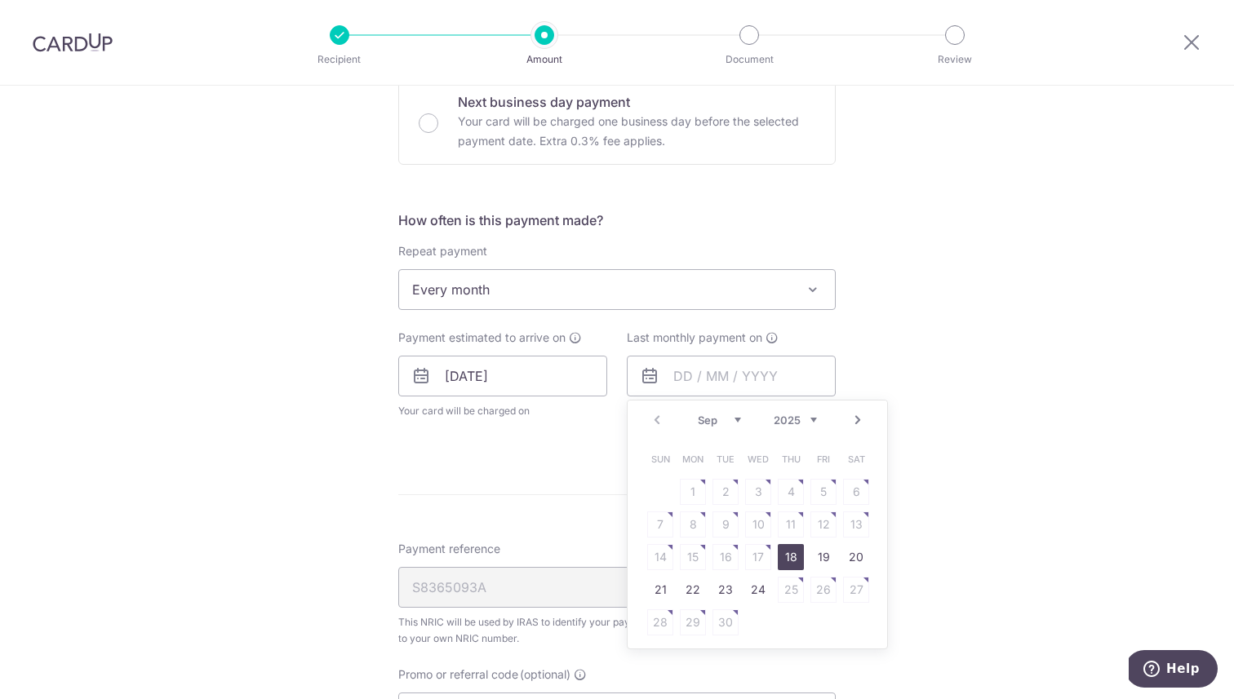
click at [795, 418] on select "2025 2026" at bounding box center [795, 420] width 43 height 13
click at [732, 420] on select "Jan Feb Mar Apr May Jun Jul Aug Sep Oct" at bounding box center [719, 420] width 43 height 13
click at [689, 527] on link "9" at bounding box center [693, 525] width 26 height 26
type input "09/03/2026"
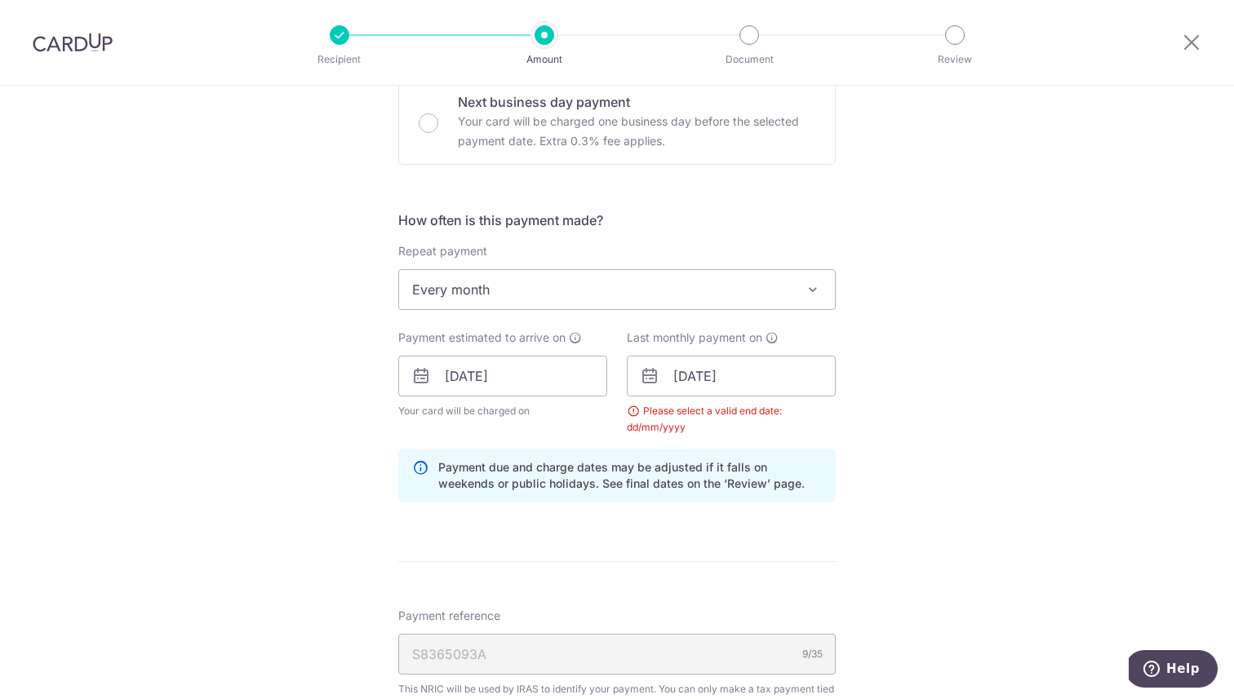
click at [721, 521] on form "Enter one-time or monthly payment amount SGD 8,514.37 8514.37 The total tax pay…" at bounding box center [616, 354] width 437 height 1414
click at [872, 436] on div "Tell us more about your payment Enter one-time or monthly payment amount SGD 8,…" at bounding box center [617, 339] width 1234 height 1599
click at [849, 424] on div "Tell us more about your payment Enter one-time or monthly payment amount SGD 8,…" at bounding box center [617, 339] width 1234 height 1599
click at [810, 399] on div "Last monthly payment on 09/03/2026 Prev Next Jan Feb Mar Apr May Jun Jul Aug Se…" at bounding box center [731, 383] width 209 height 106
click at [800, 387] on input "09/03/2026" at bounding box center [731, 376] width 209 height 41
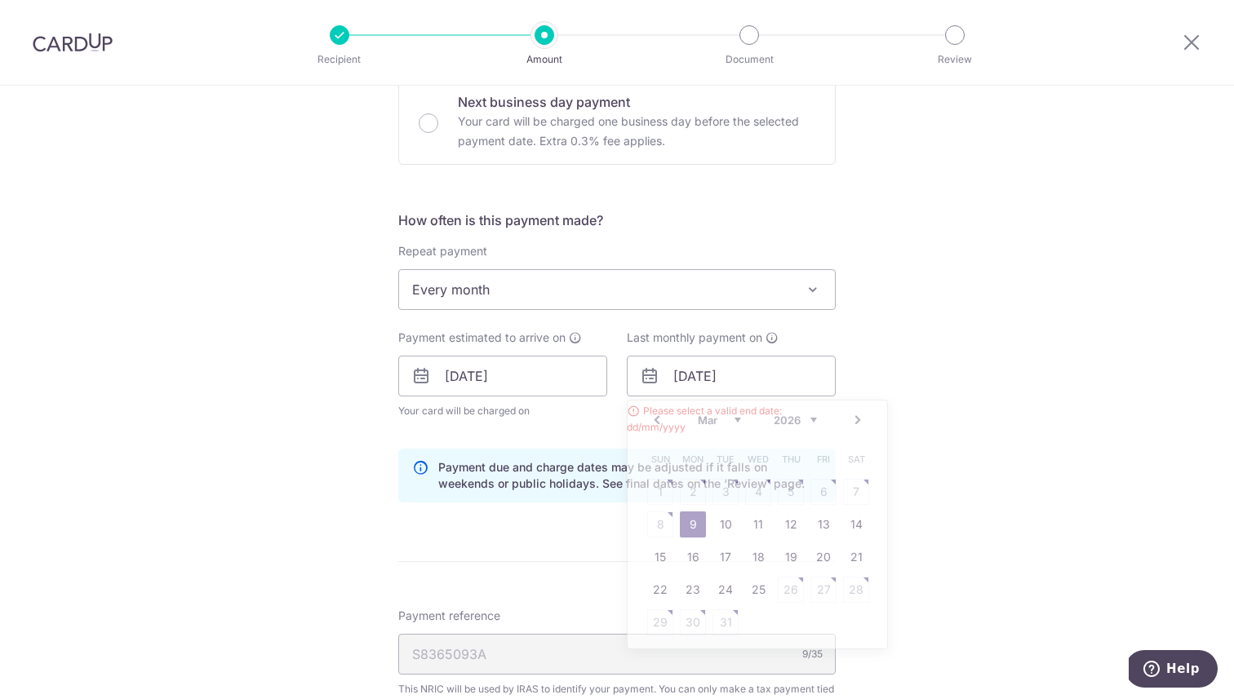
click at [860, 375] on div "Tell us more about your payment Enter one-time or monthly payment amount SGD 8,…" at bounding box center [617, 339] width 1234 height 1599
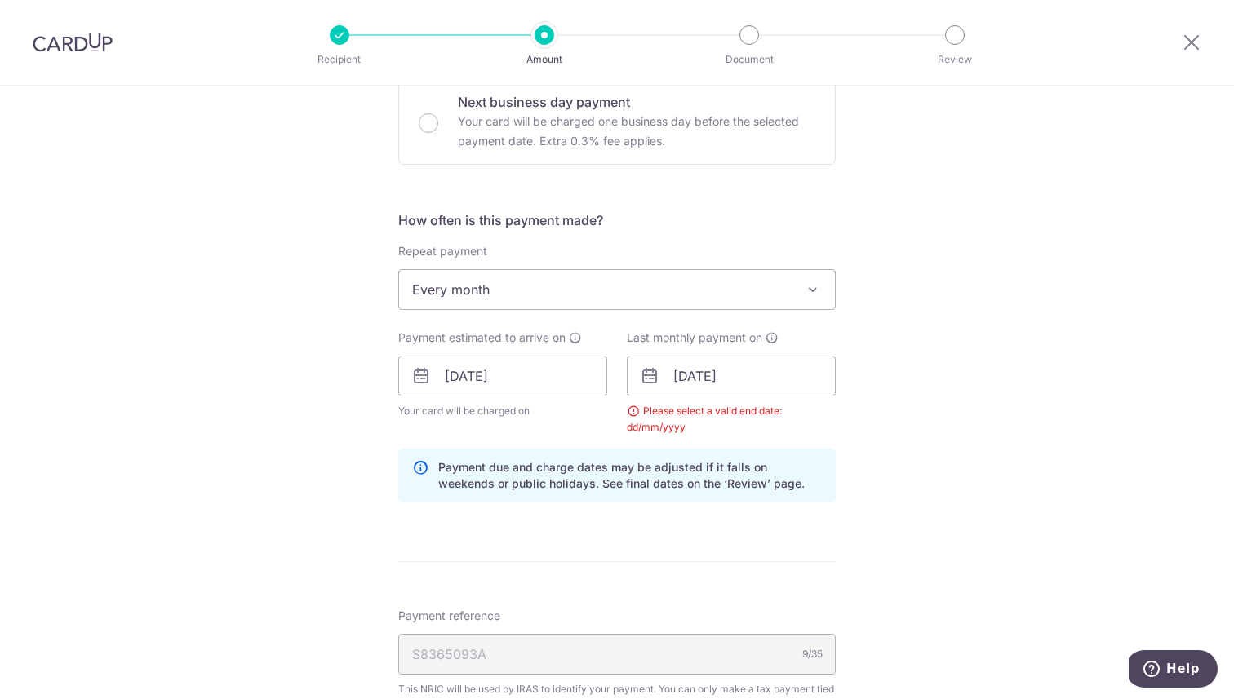
click at [856, 387] on div "Tell us more about your payment Enter one-time or monthly payment amount SGD 8,…" at bounding box center [617, 339] width 1234 height 1599
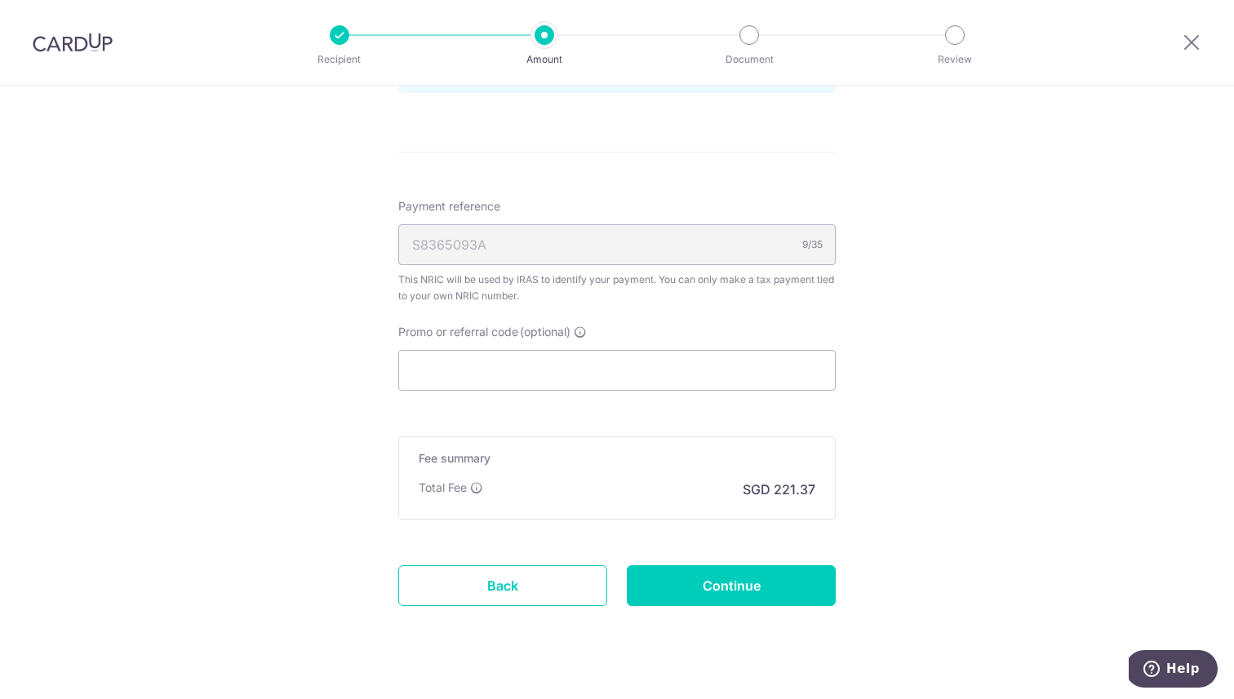
scroll to position [985, 0]
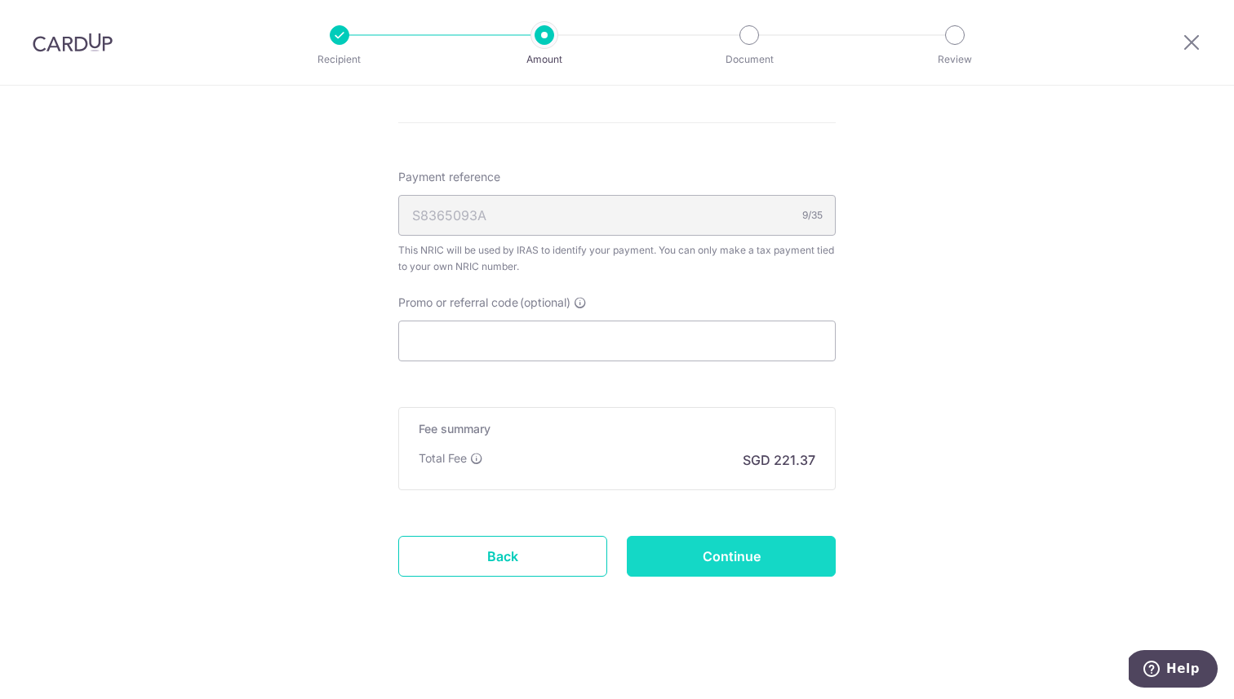
click at [759, 540] on input "Continue" at bounding box center [731, 556] width 209 height 41
type input "Update Schedule"
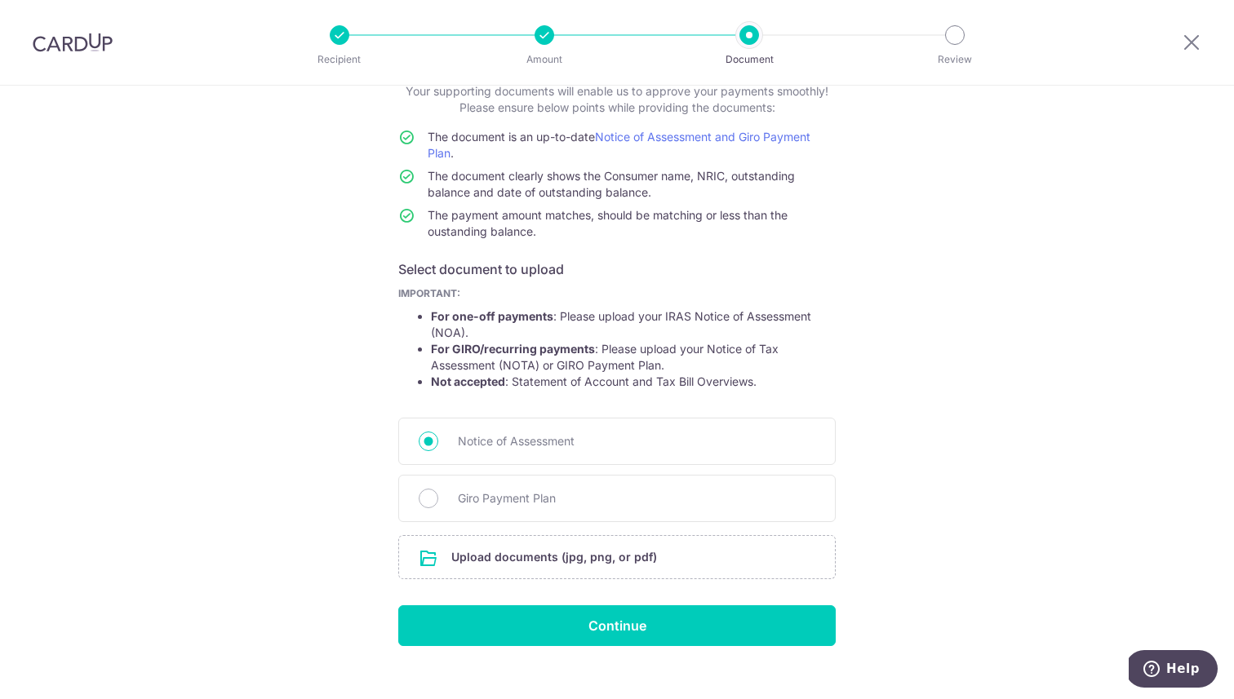
scroll to position [134, 0]
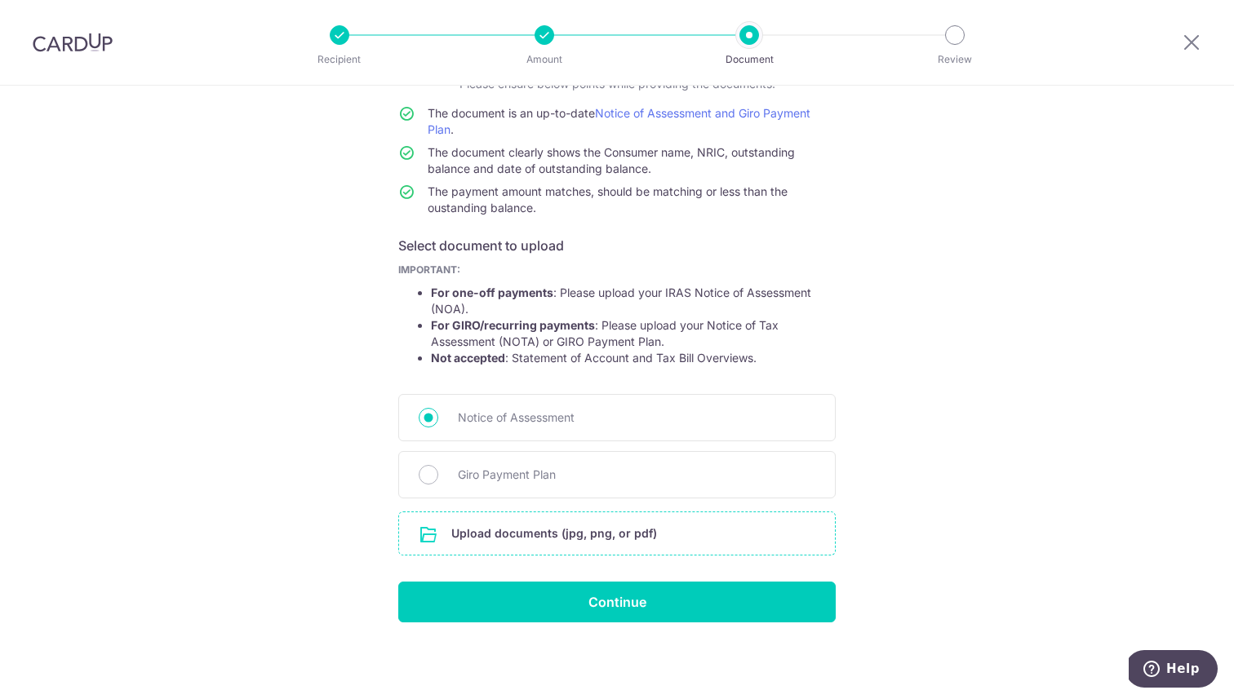
click at [531, 533] on input "file" at bounding box center [617, 534] width 436 height 42
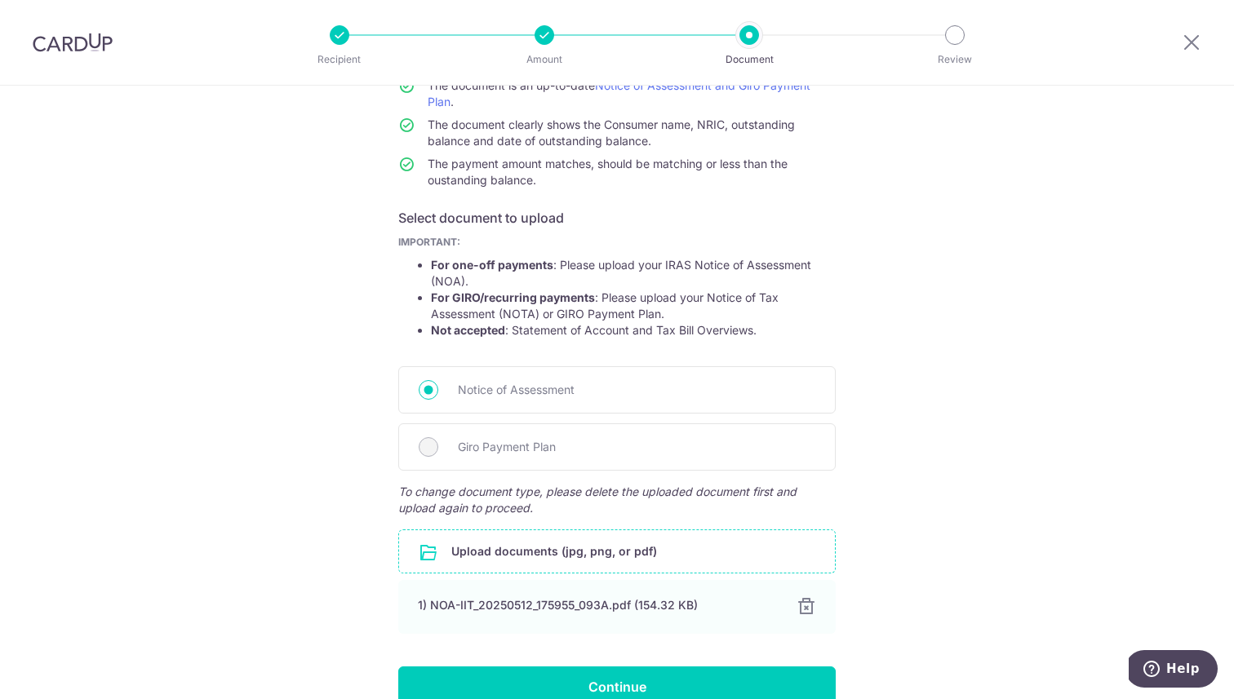
scroll to position [246, 0]
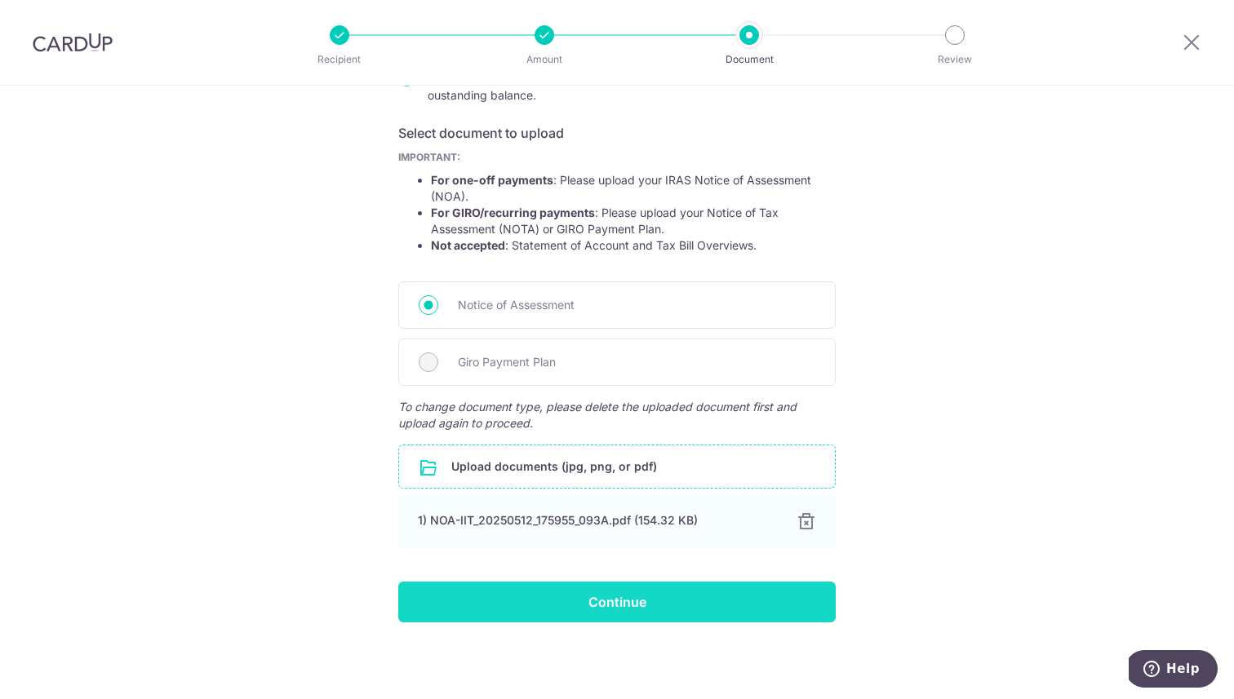
click at [664, 601] on input "Continue" at bounding box center [616, 602] width 437 height 41
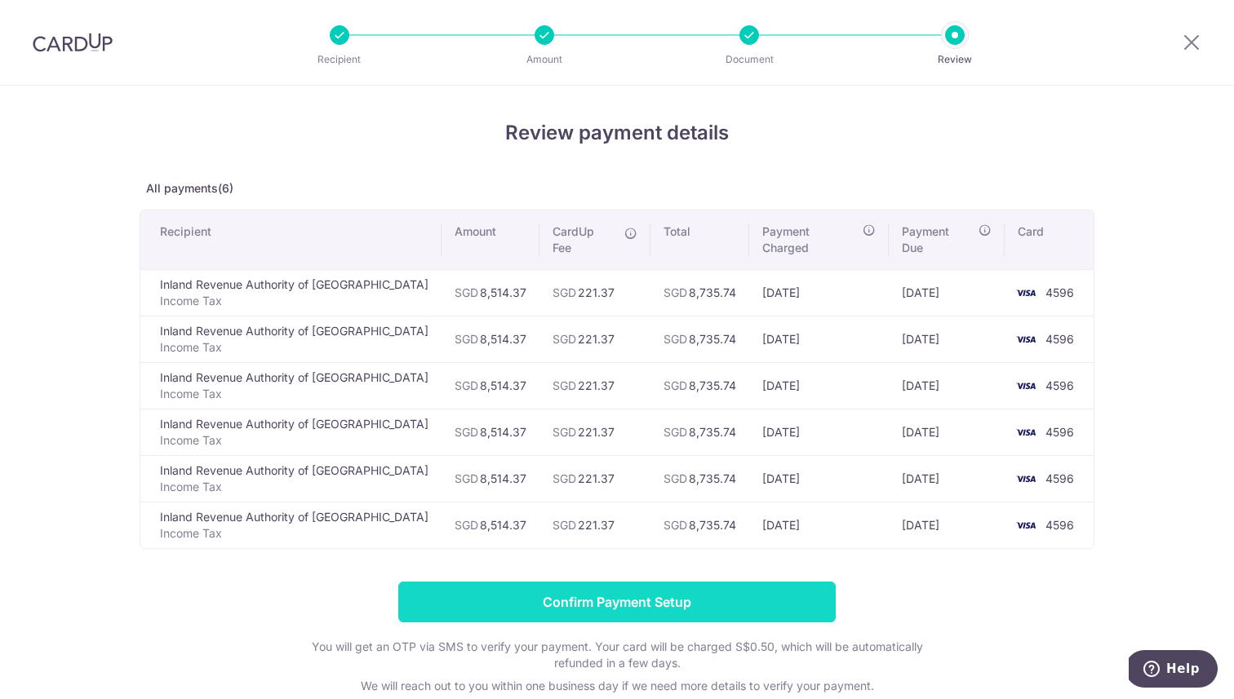
click at [666, 590] on input "Confirm Payment Setup" at bounding box center [616, 602] width 437 height 41
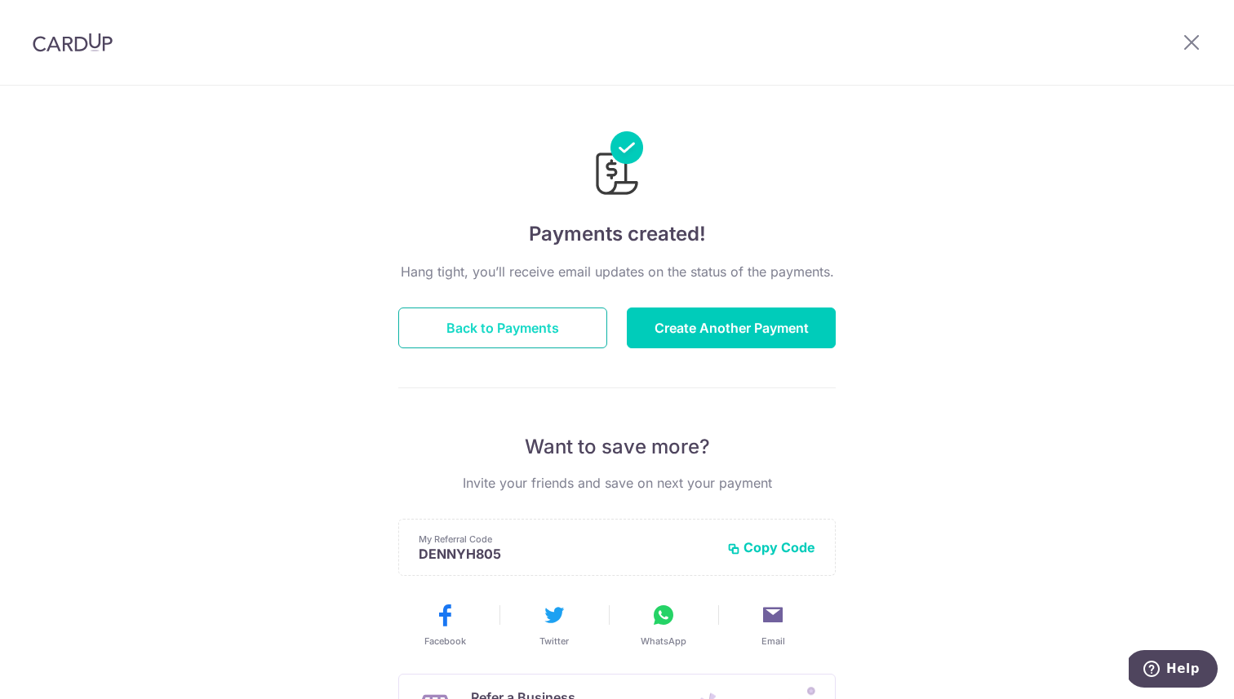
click at [551, 340] on button "Back to Payments" at bounding box center [502, 328] width 209 height 41
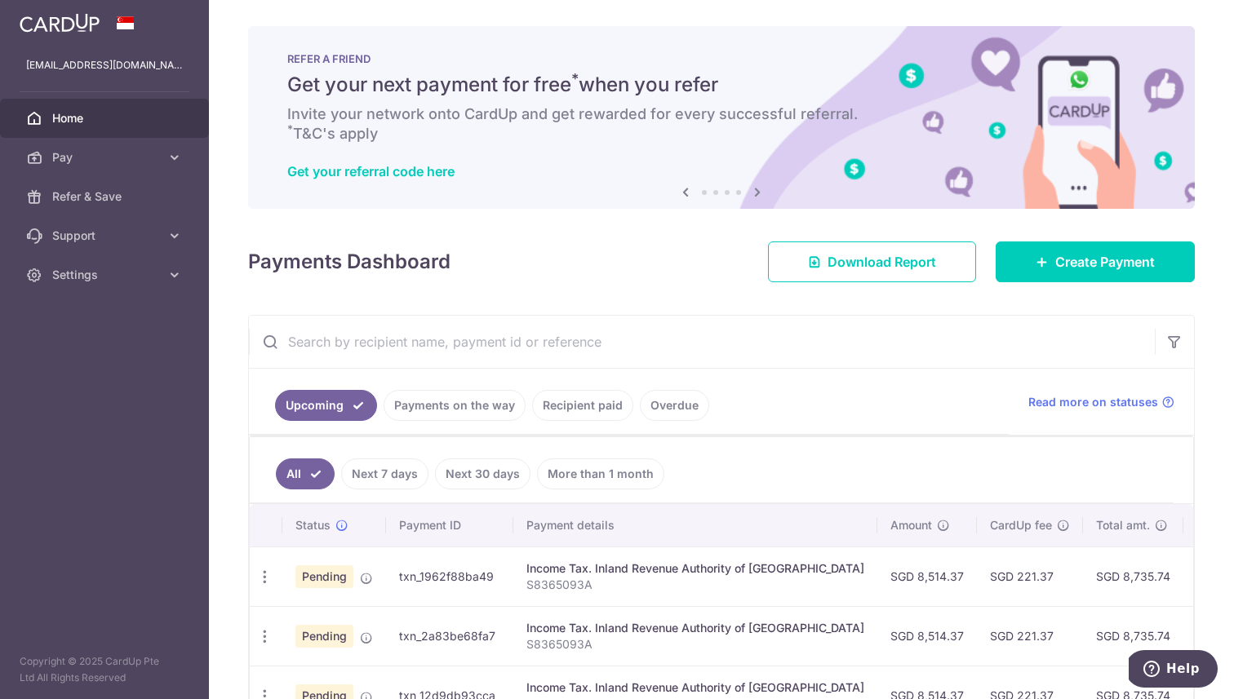
scroll to position [285, 0]
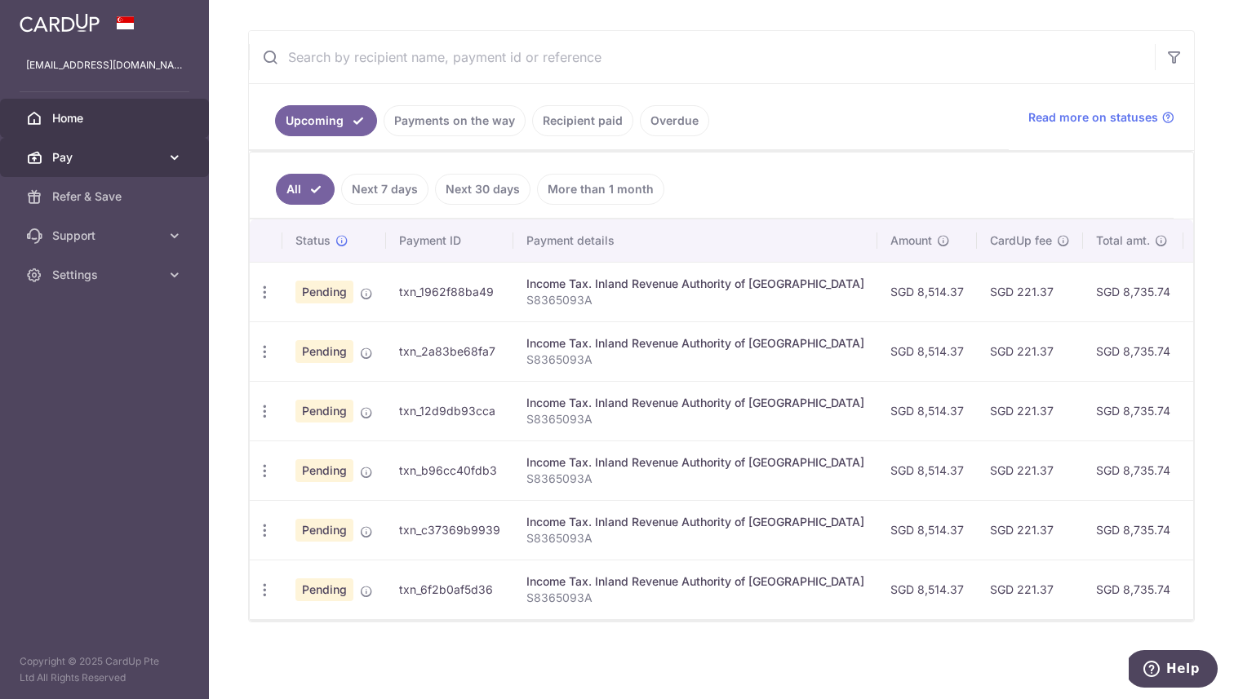
click at [93, 161] on span "Pay" at bounding box center [106, 157] width 108 height 16
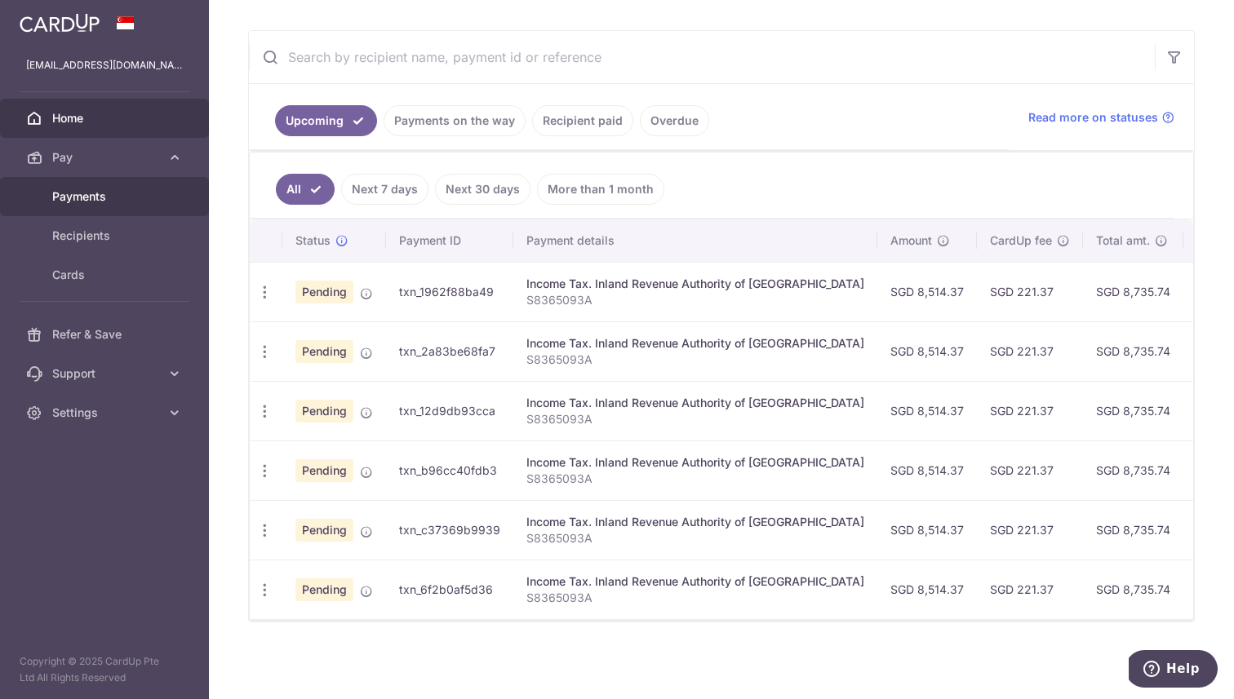
click at [83, 206] on link "Payments" at bounding box center [104, 196] width 209 height 39
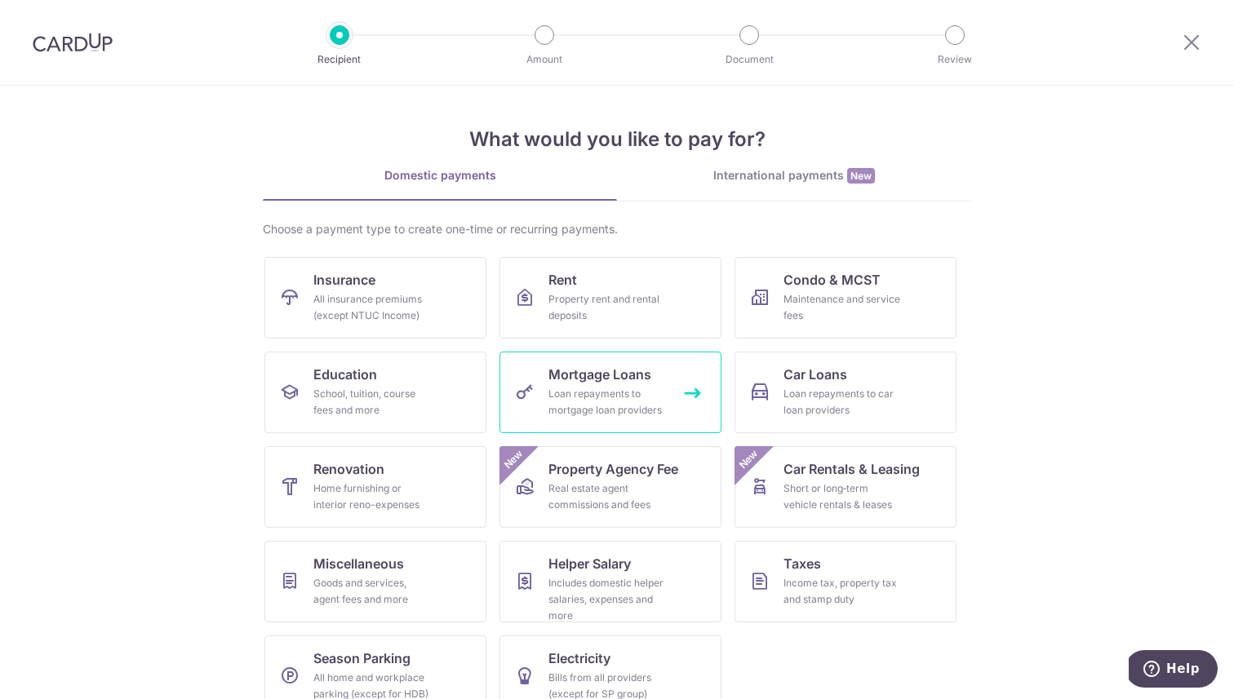
scroll to position [31, 0]
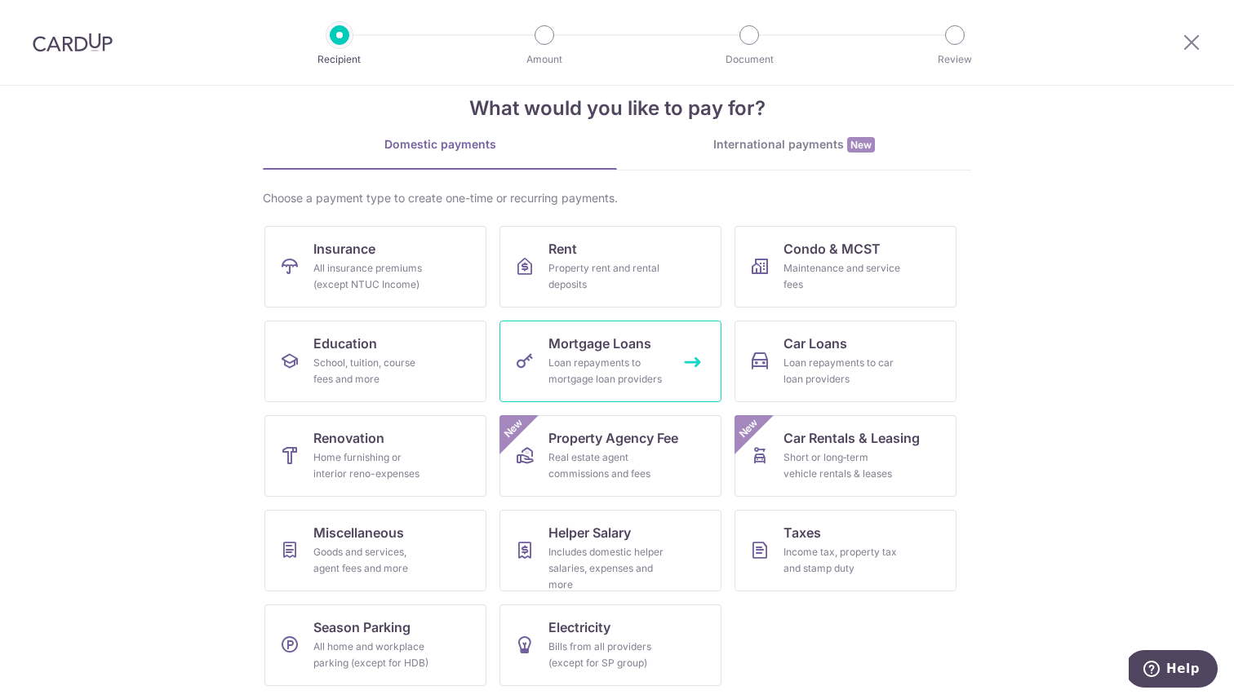
click at [648, 351] on span "Mortgage Loans" at bounding box center [599, 344] width 103 height 20
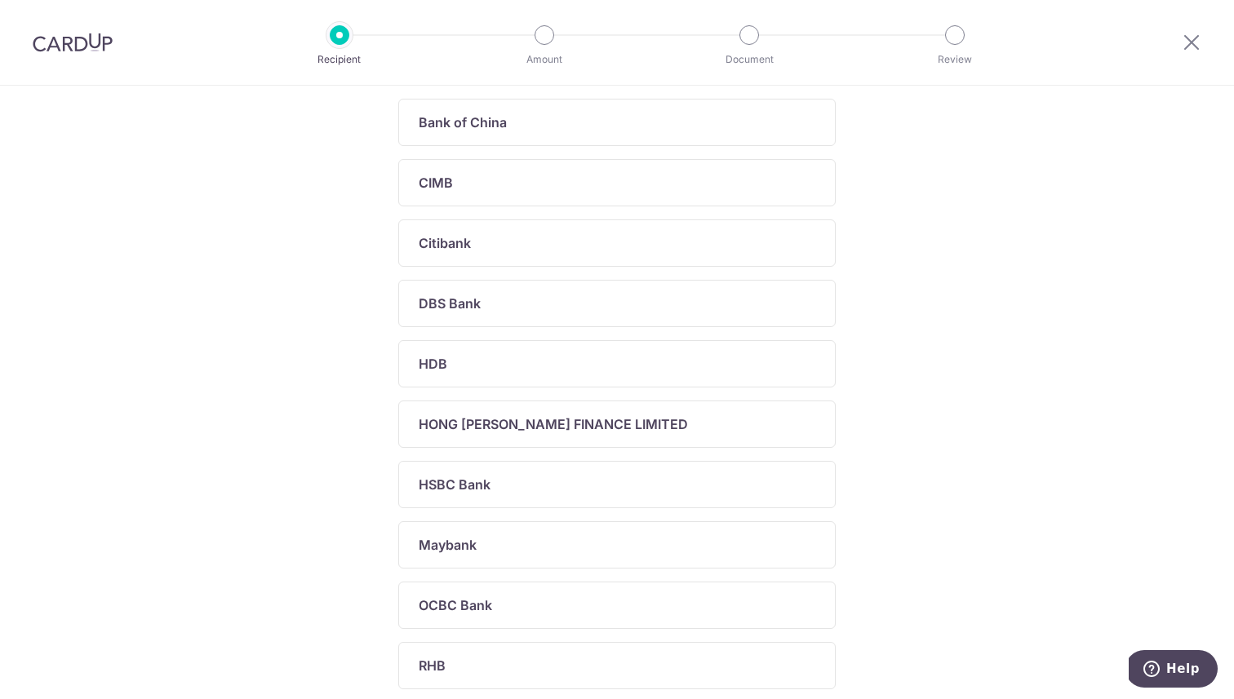
scroll to position [322, 0]
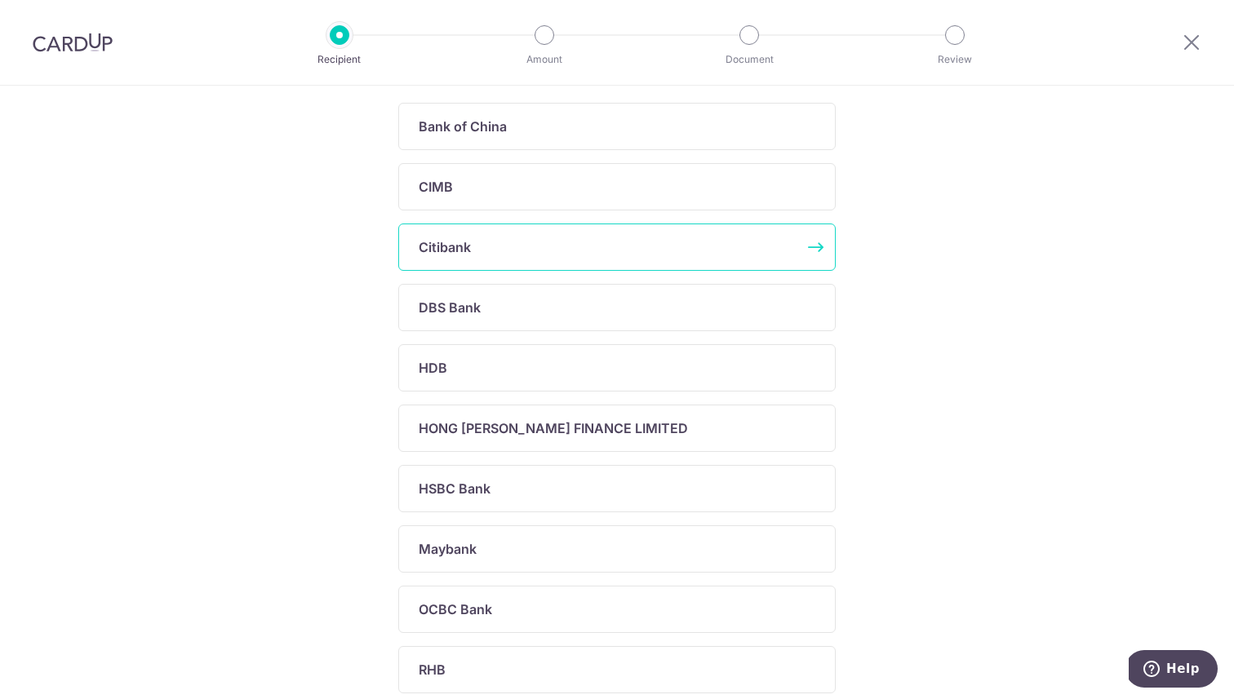
click at [567, 253] on div "Citibank" at bounding box center [607, 247] width 377 height 20
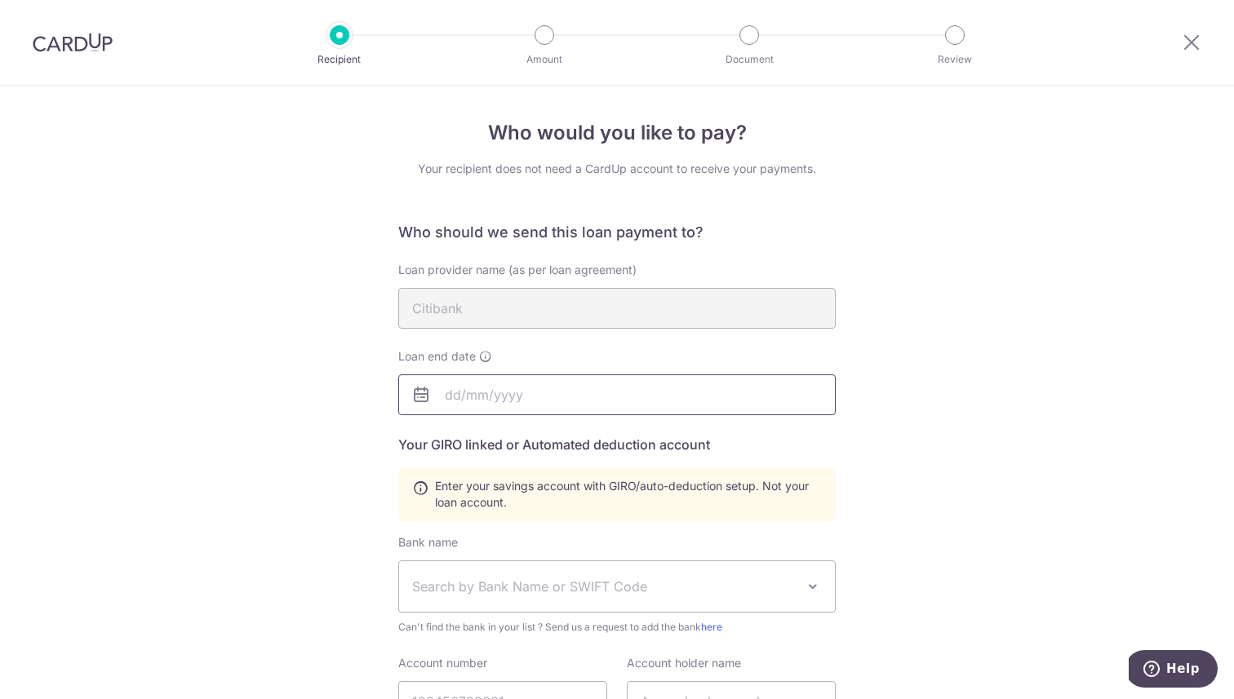
click at [454, 391] on input "text" at bounding box center [616, 395] width 437 height 41
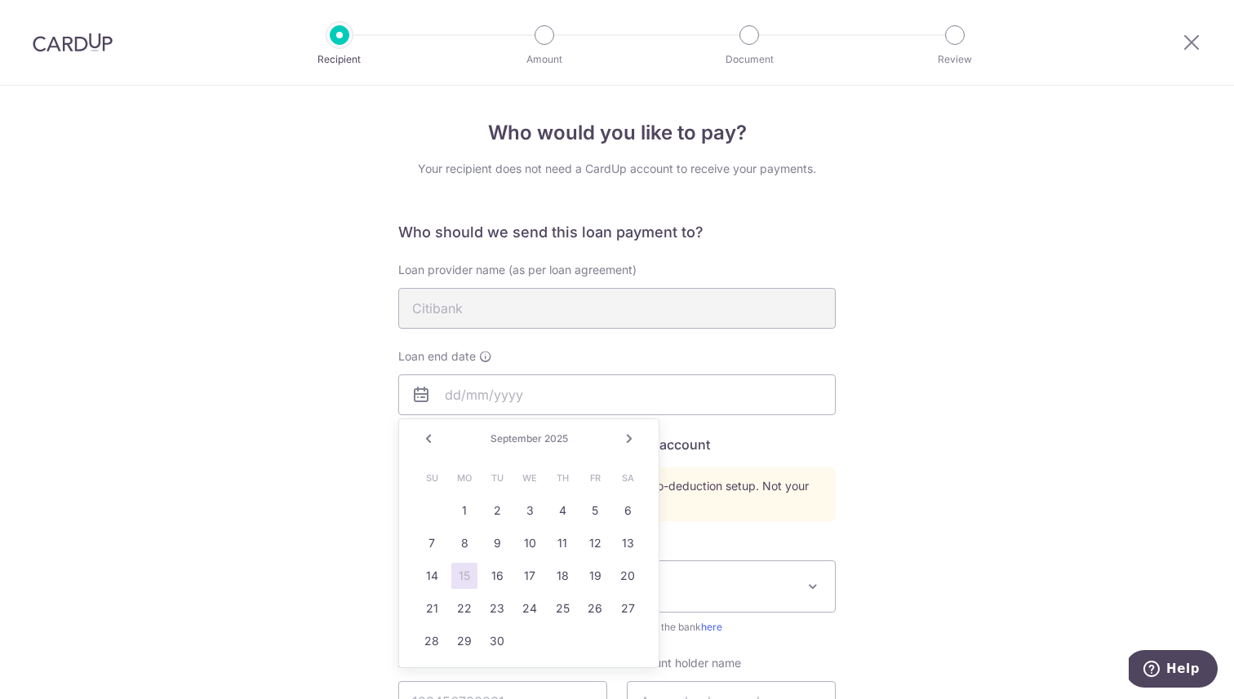
click at [556, 437] on span "2025" at bounding box center [556, 439] width 24 height 12
click at [622, 440] on link "Next" at bounding box center [629, 439] width 20 height 20
click at [549, 443] on span "2025" at bounding box center [555, 439] width 24 height 12
click at [526, 443] on span "December" at bounding box center [515, 439] width 49 height 12
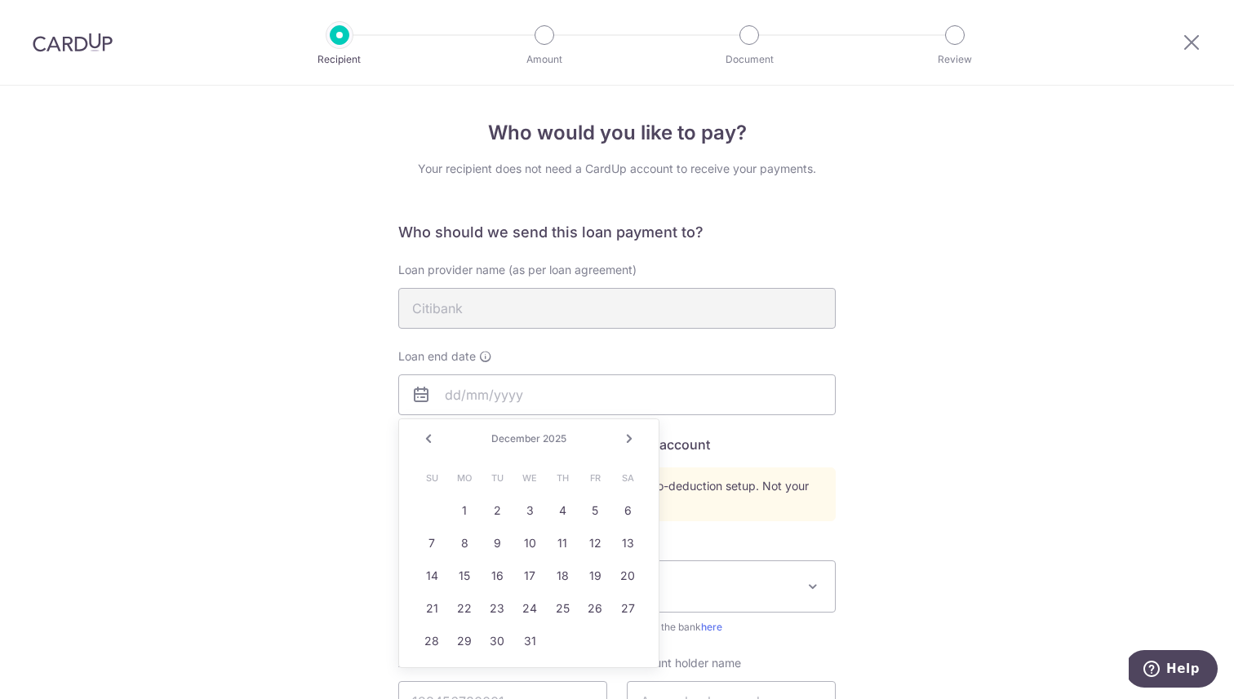
click at [504, 440] on span "December" at bounding box center [515, 439] width 49 height 12
click at [457, 391] on input "text" at bounding box center [616, 395] width 437 height 41
type input "0"
click at [624, 542] on link "8" at bounding box center [628, 543] width 26 height 26
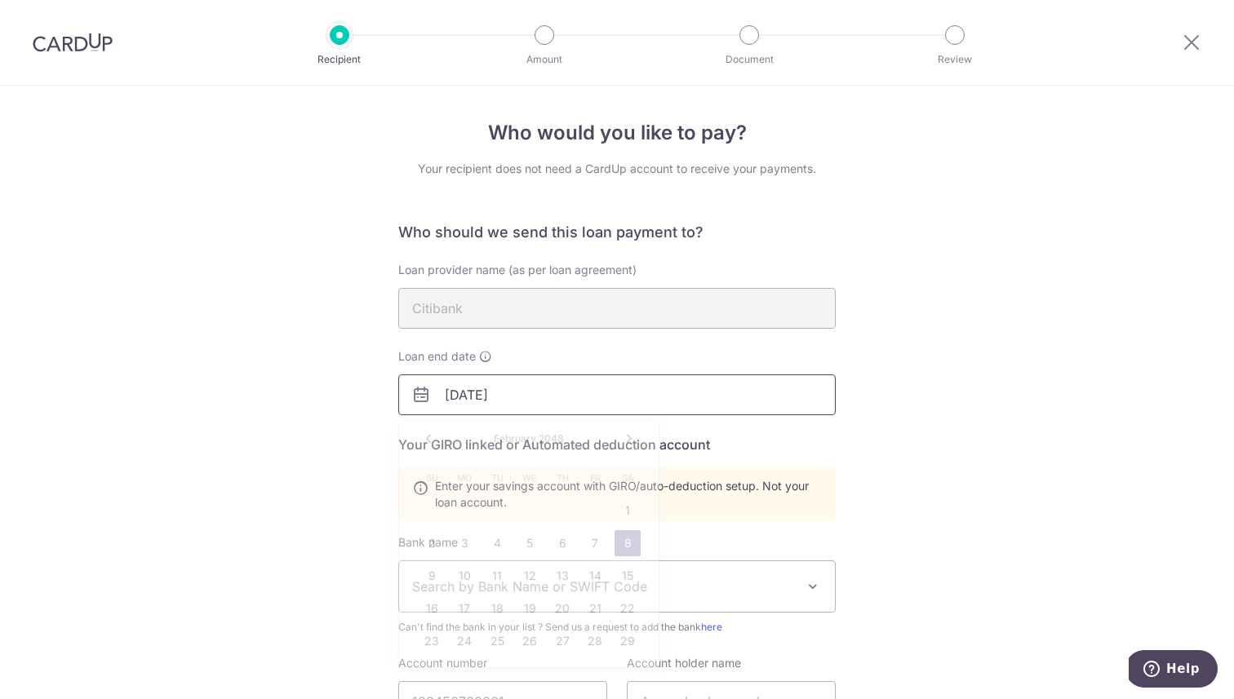
click at [470, 403] on input "02/08/2048" at bounding box center [616, 395] width 437 height 41
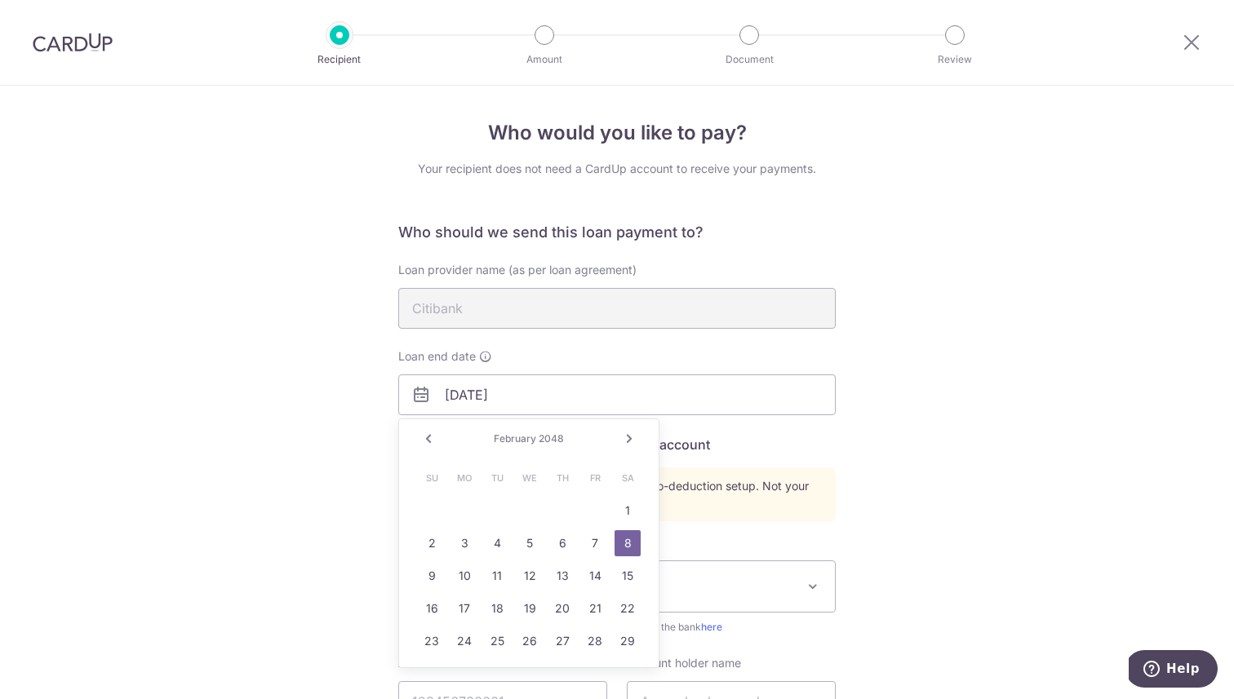
click at [635, 437] on link "Next" at bounding box center [629, 439] width 20 height 20
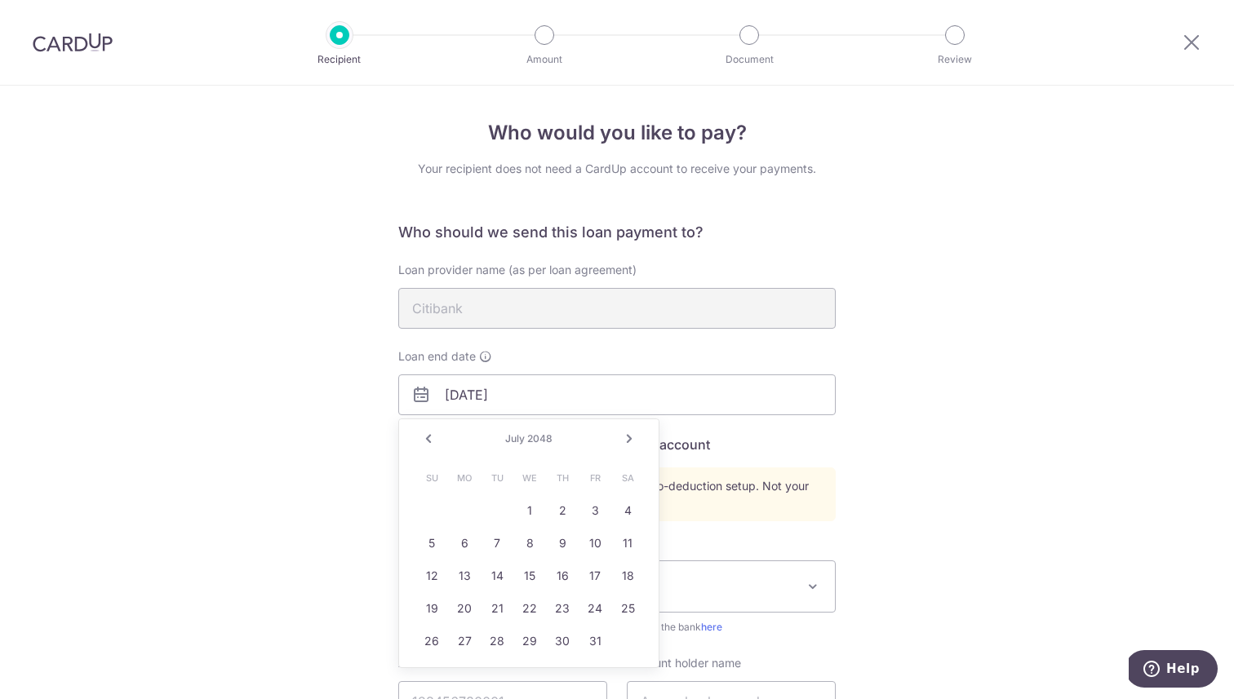
click at [635, 437] on link "Next" at bounding box center [629, 439] width 20 height 20
click at [436, 543] on link "2" at bounding box center [432, 543] width 26 height 26
type input "08/02/2048"
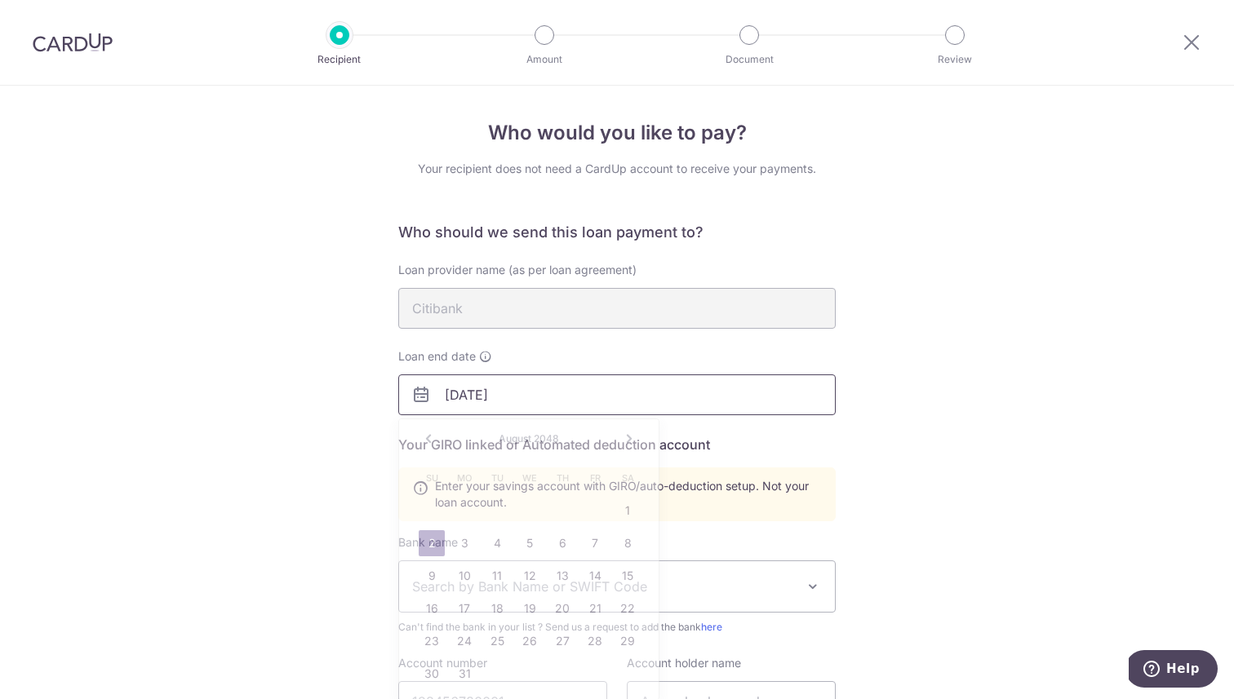
click at [487, 401] on input "08/02/2048" at bounding box center [616, 395] width 437 height 41
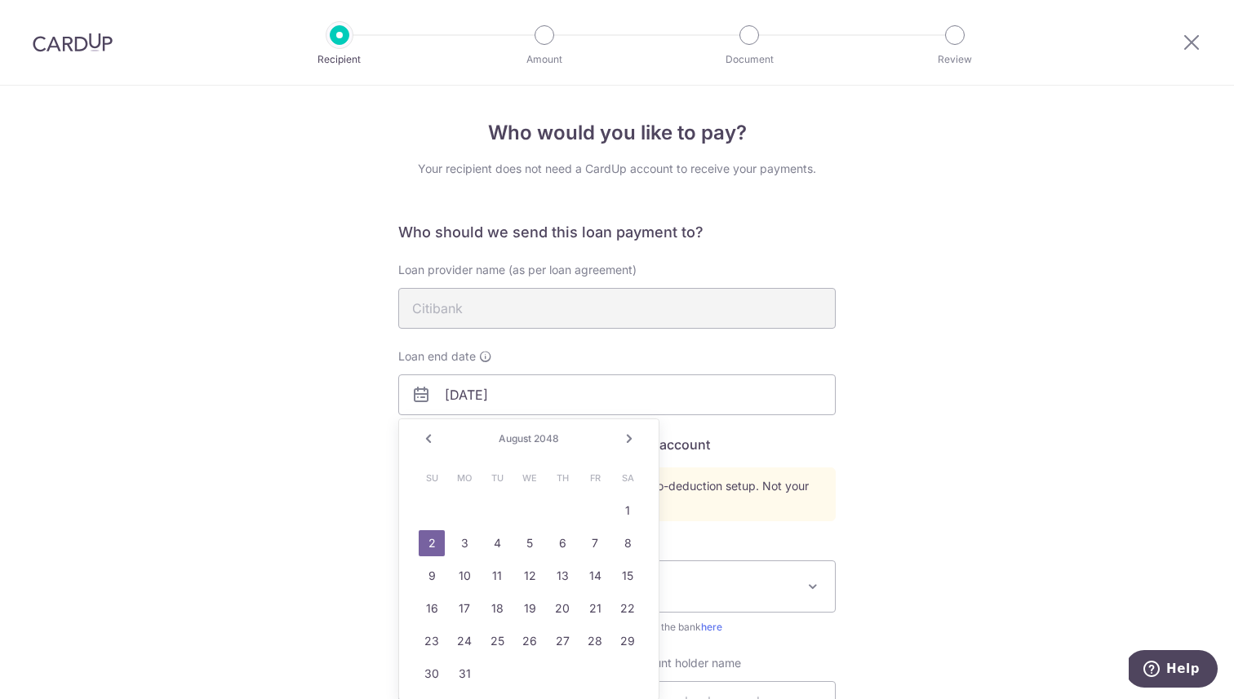
click at [428, 544] on link "2" at bounding box center [432, 543] width 26 height 26
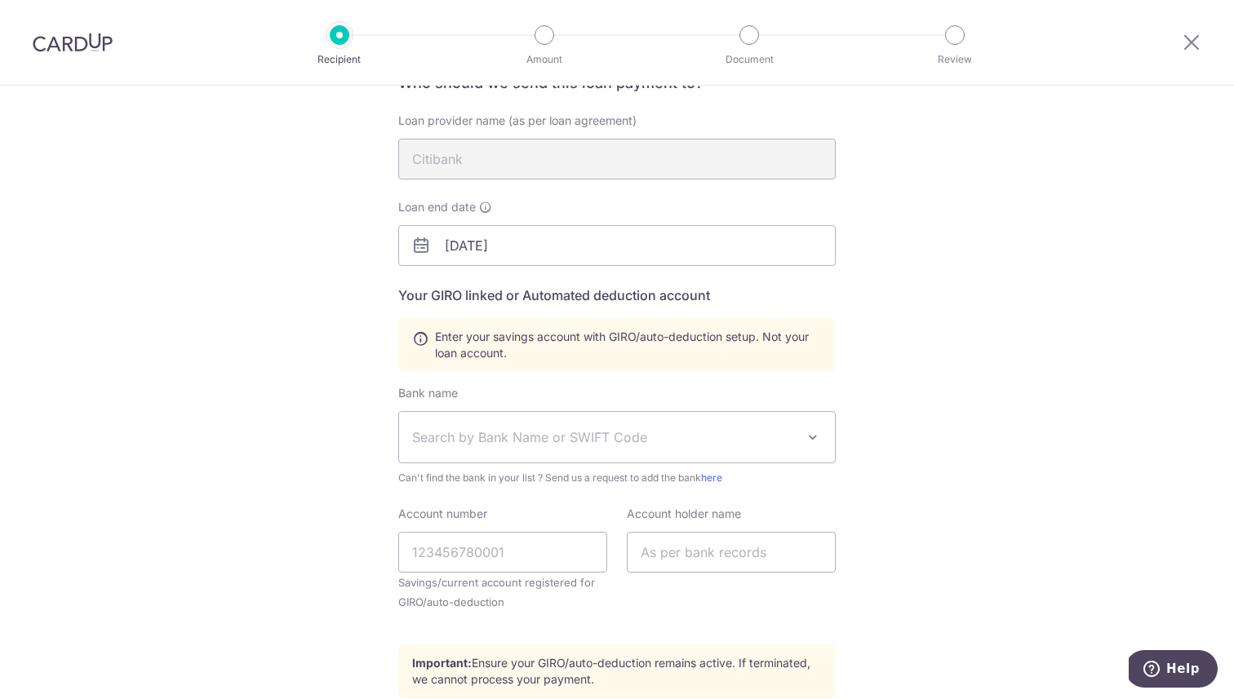
scroll to position [161, 0]
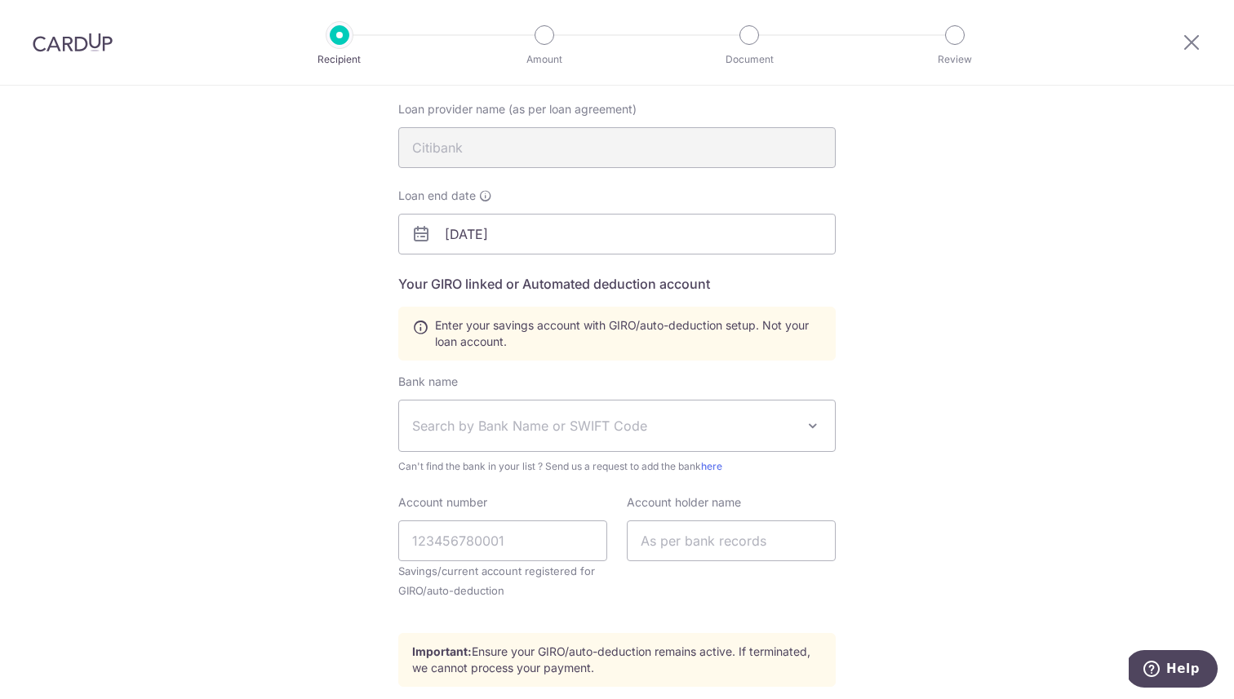
click at [691, 442] on span "Search by Bank Name or SWIFT Code" at bounding box center [617, 426] width 436 height 51
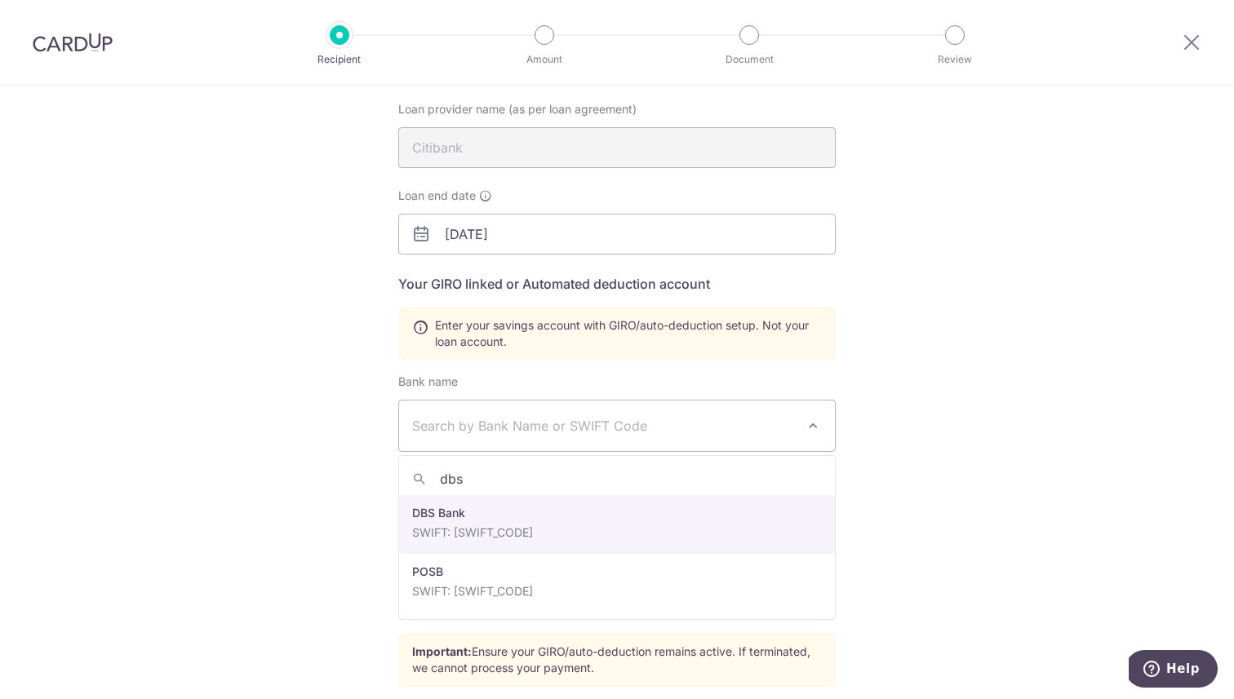
type input "dbs"
select select "6"
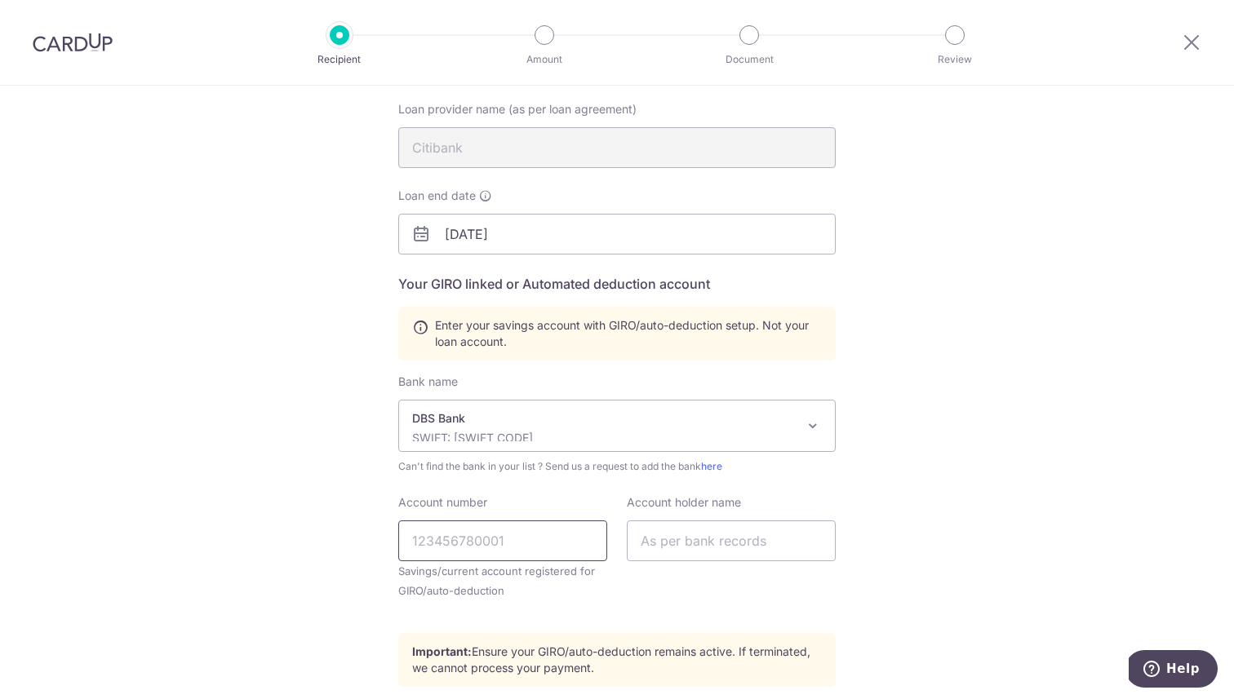
click at [541, 545] on input "Account number" at bounding box center [502, 541] width 209 height 41
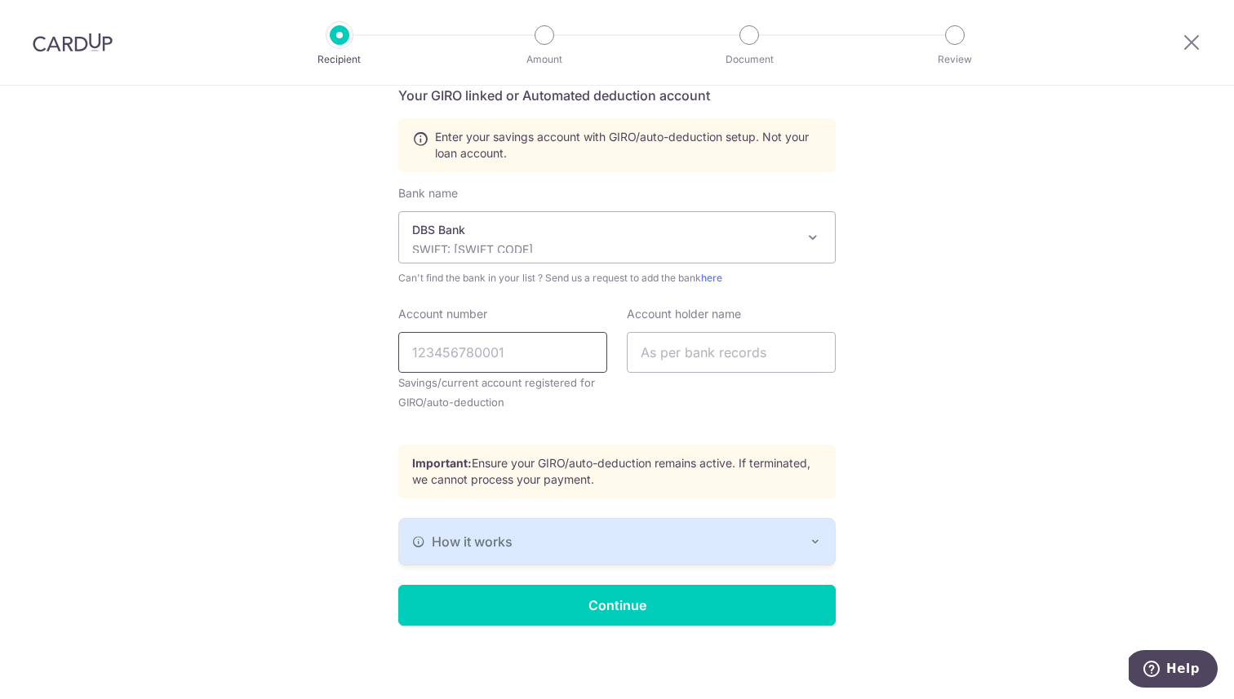
scroll to position [350, 0]
click at [595, 544] on div "How it works" at bounding box center [617, 541] width 410 height 20
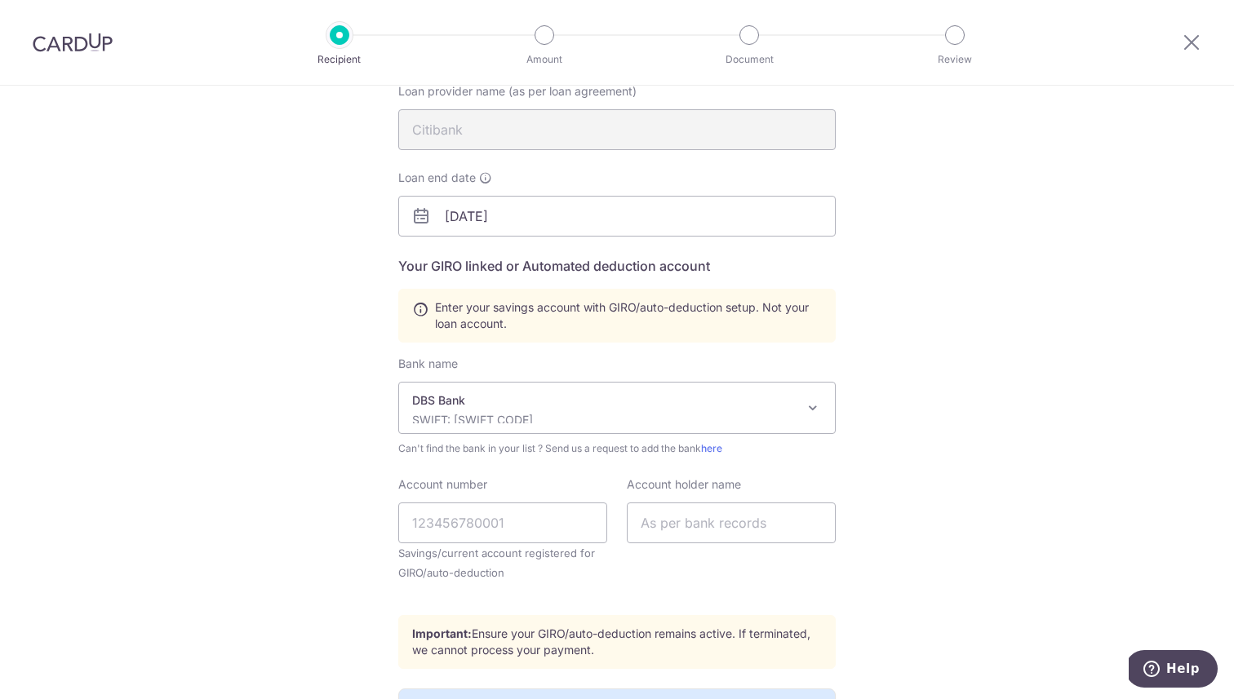
scroll to position [176, 0]
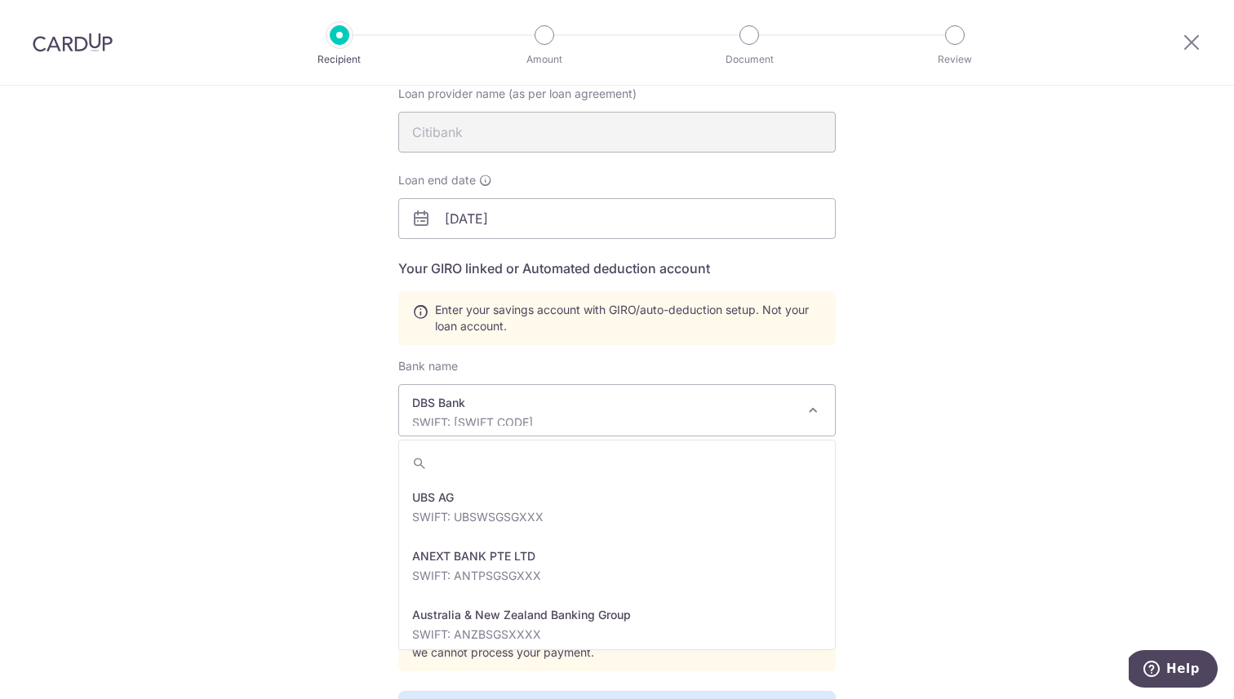
click at [597, 415] on p "SWIFT: DBSSSGSGXXX" at bounding box center [604, 423] width 384 height 16
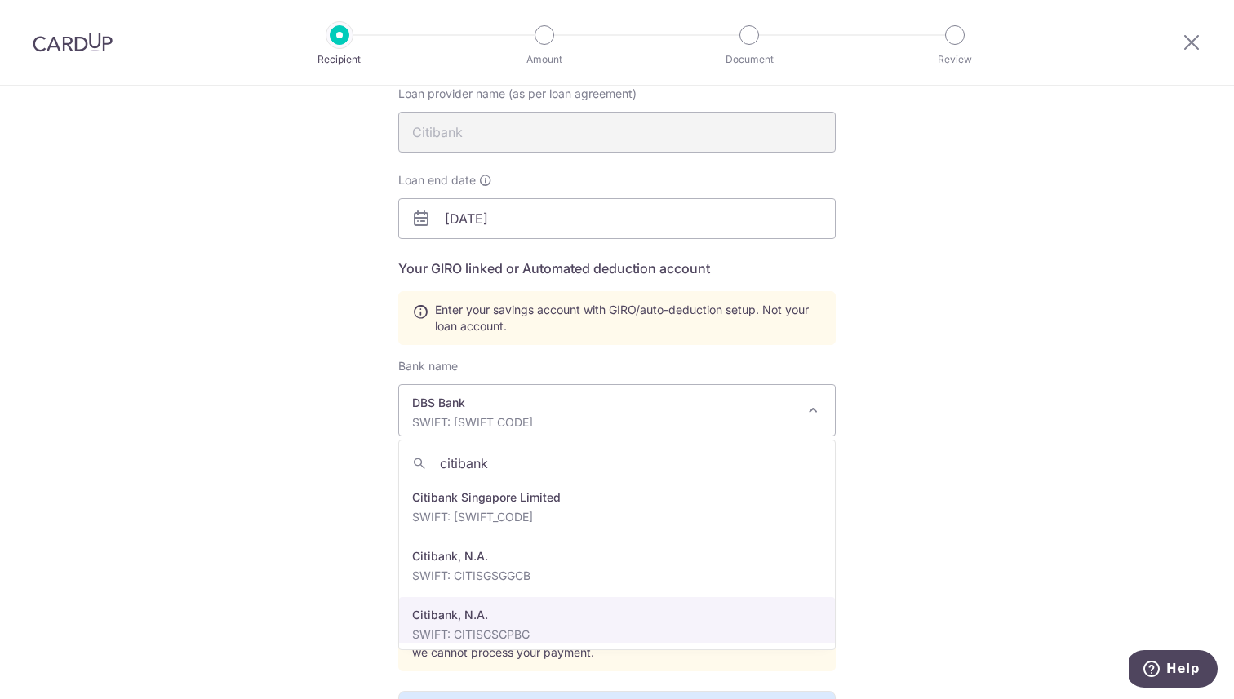
scroll to position [0, 0]
type input "citibank"
select select "22515"
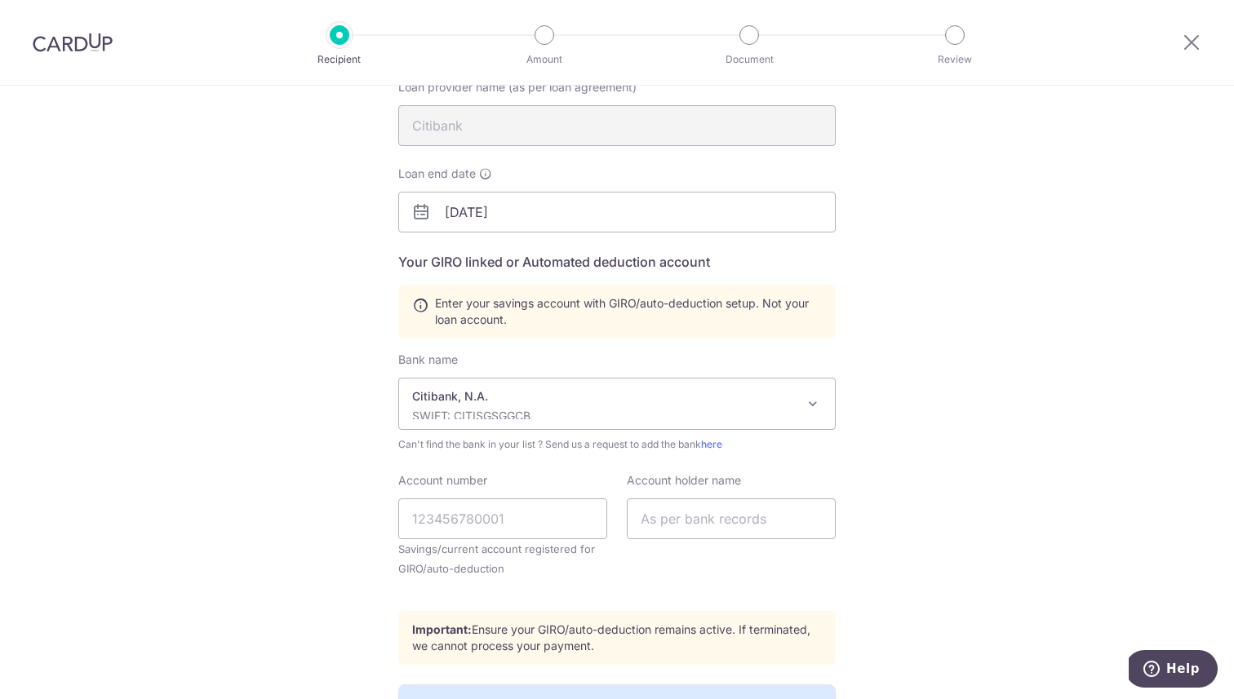
scroll to position [180, 0]
click at [493, 518] on input "Account number" at bounding box center [502, 522] width 209 height 41
type input "0801189015"
click at [672, 530] on input "text" at bounding box center [731, 522] width 209 height 41
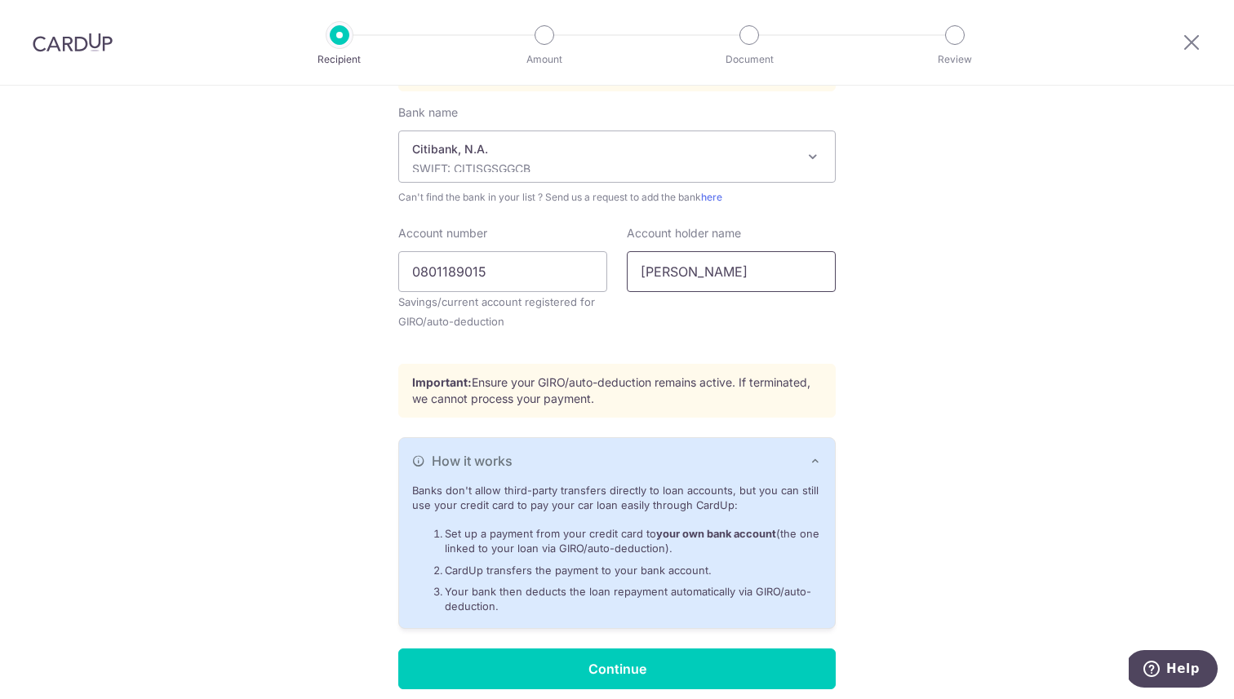
scroll to position [497, 0]
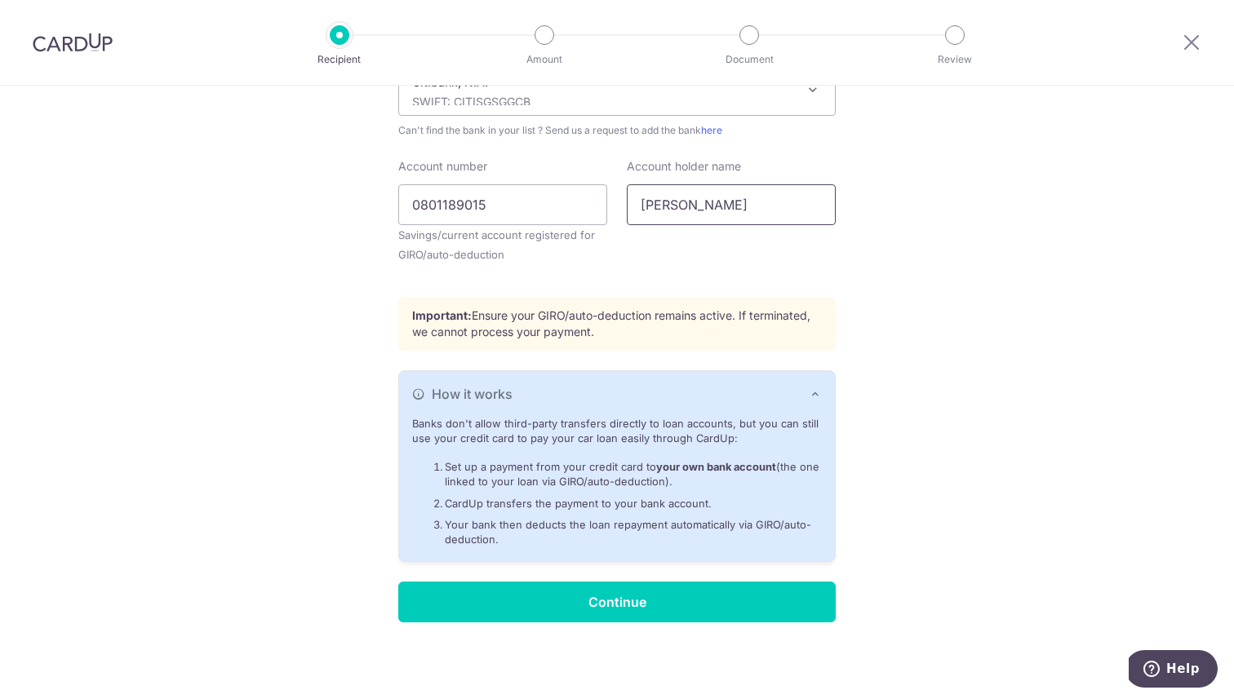
type input "Denny Husen"
click at [695, 574] on div "Who should we send this loan payment to? Loan provider name (as per loan agreem…" at bounding box center [616, 174] width 437 height 897
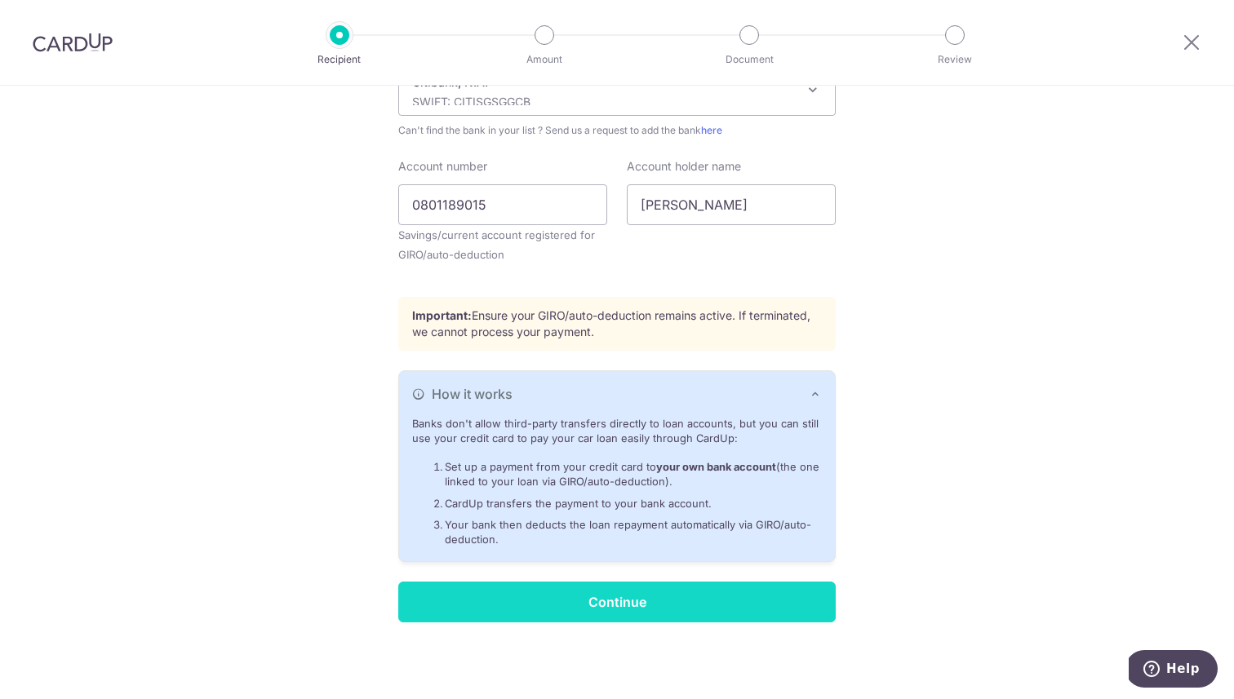
click at [675, 612] on input "Continue" at bounding box center [616, 602] width 437 height 41
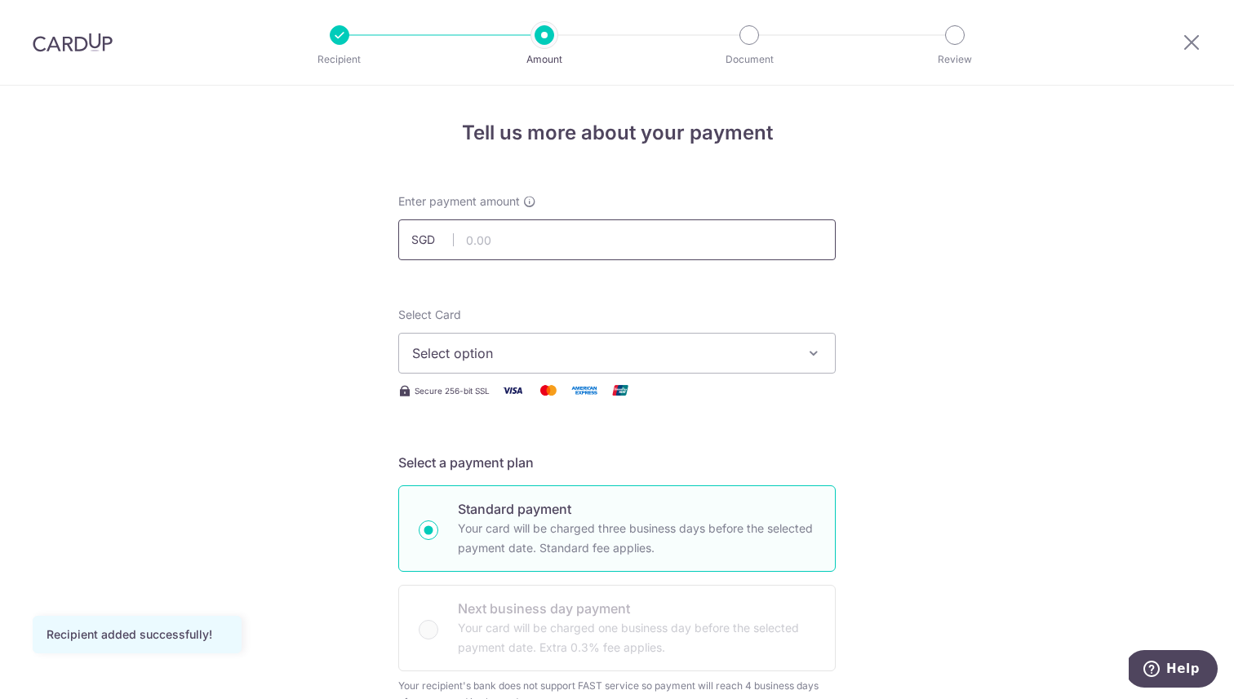
click at [553, 244] on input "text" at bounding box center [616, 240] width 437 height 41
type input "3,349.01"
click at [597, 370] on button "Select option" at bounding box center [616, 353] width 437 height 41
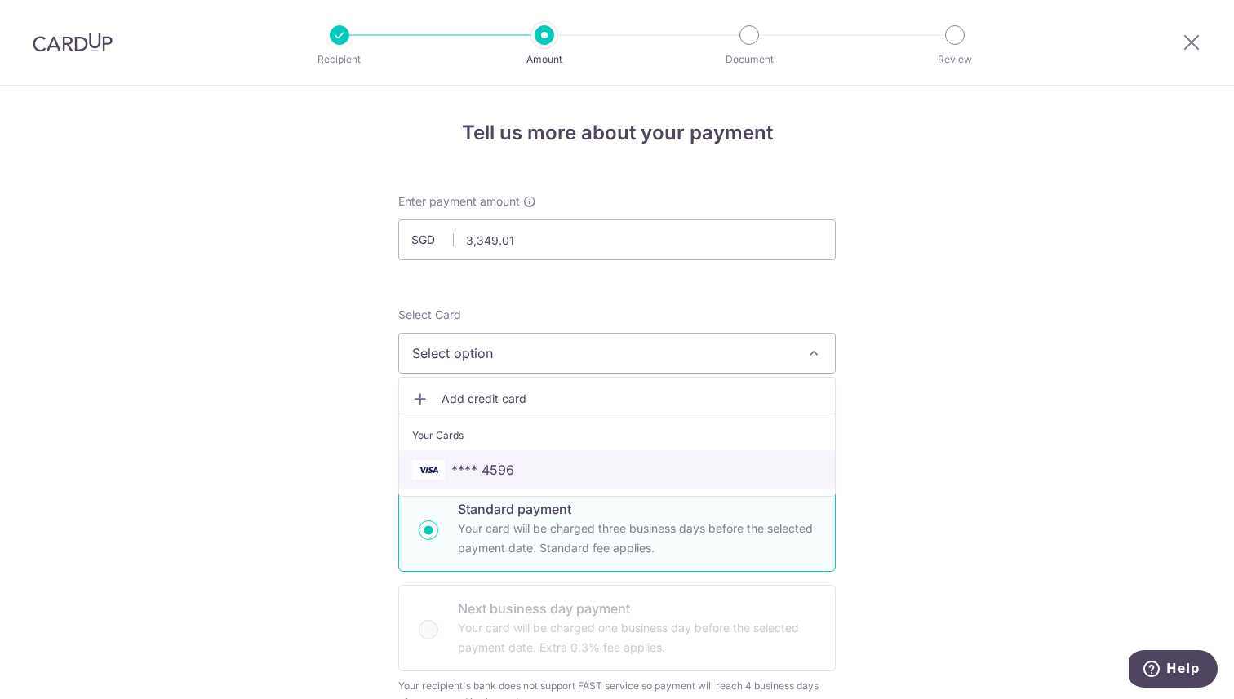
click at [528, 469] on span "**** 4596" at bounding box center [617, 470] width 410 height 20
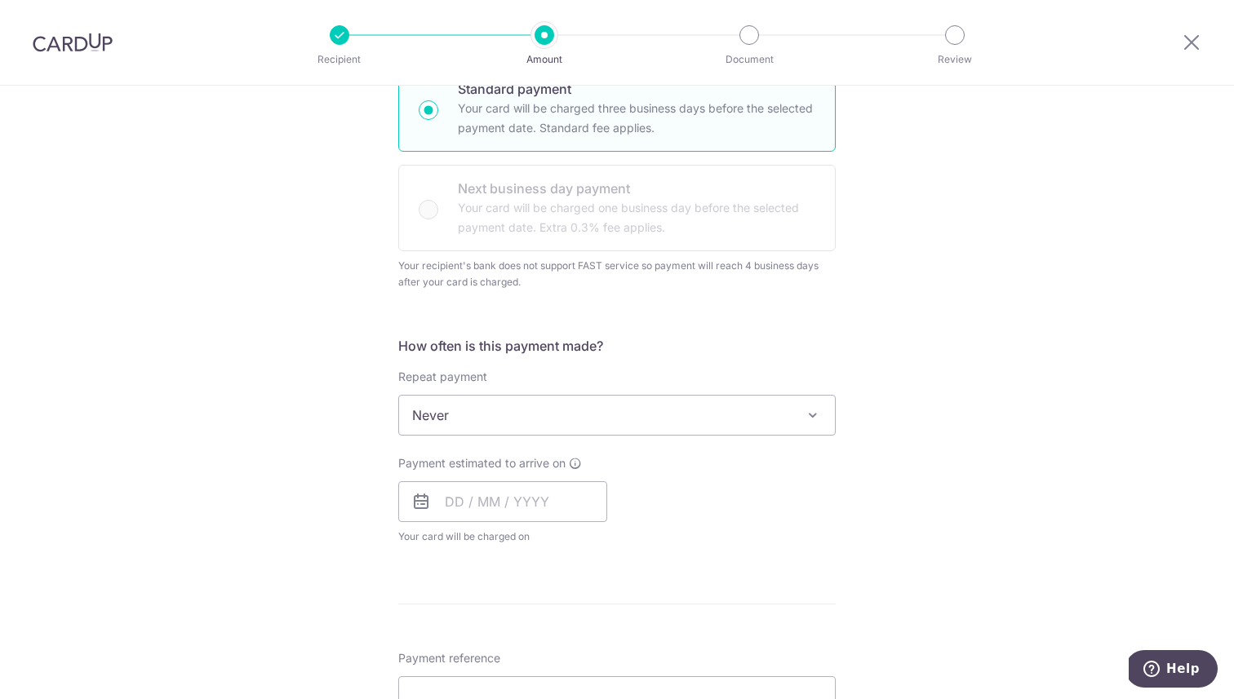
scroll to position [427, 0]
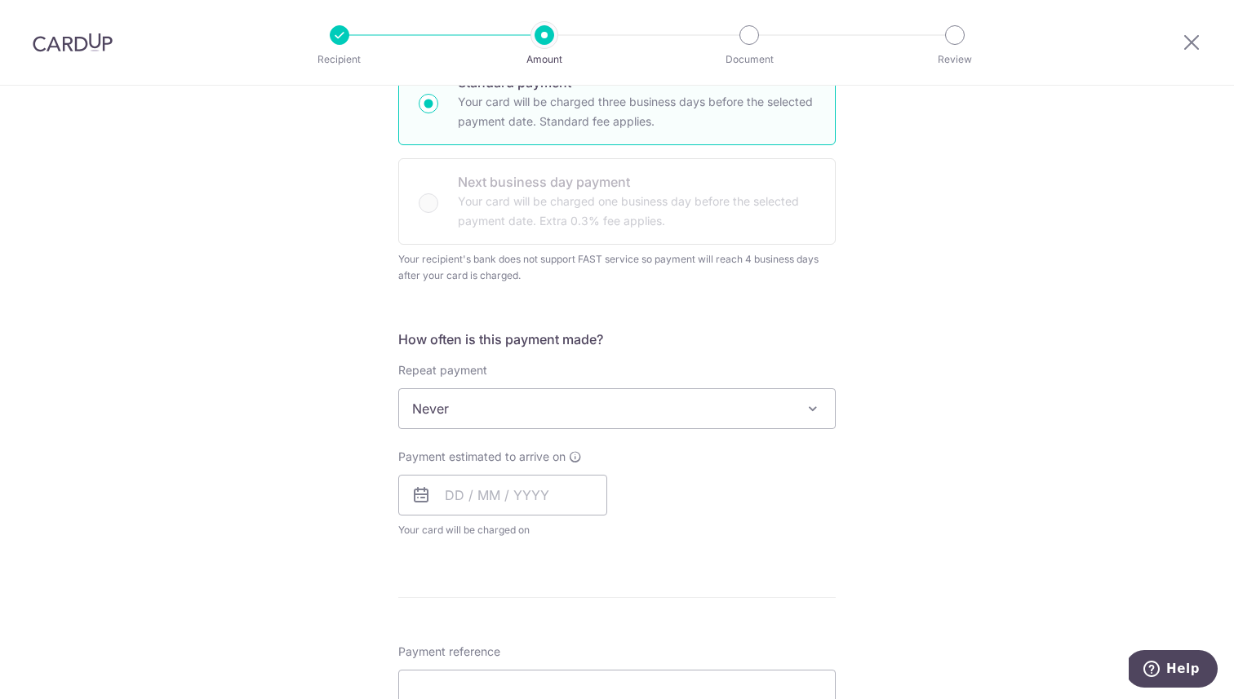
click at [647, 410] on span "Never" at bounding box center [617, 408] width 436 height 39
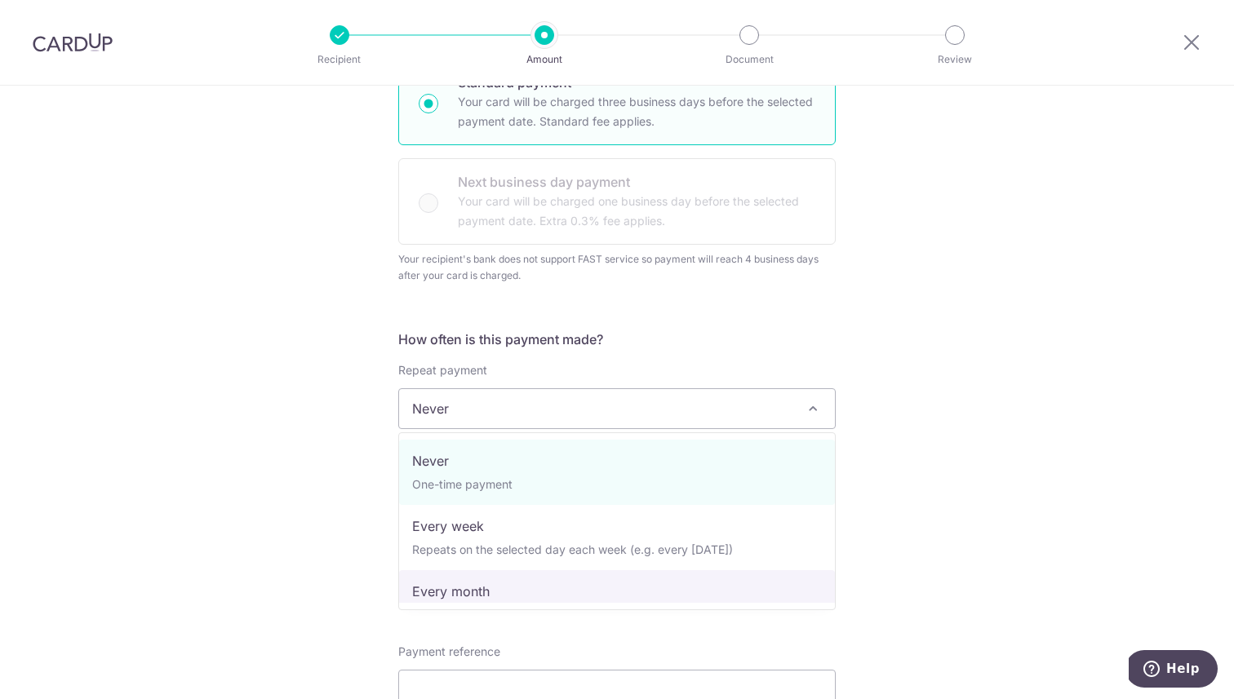
select select "3"
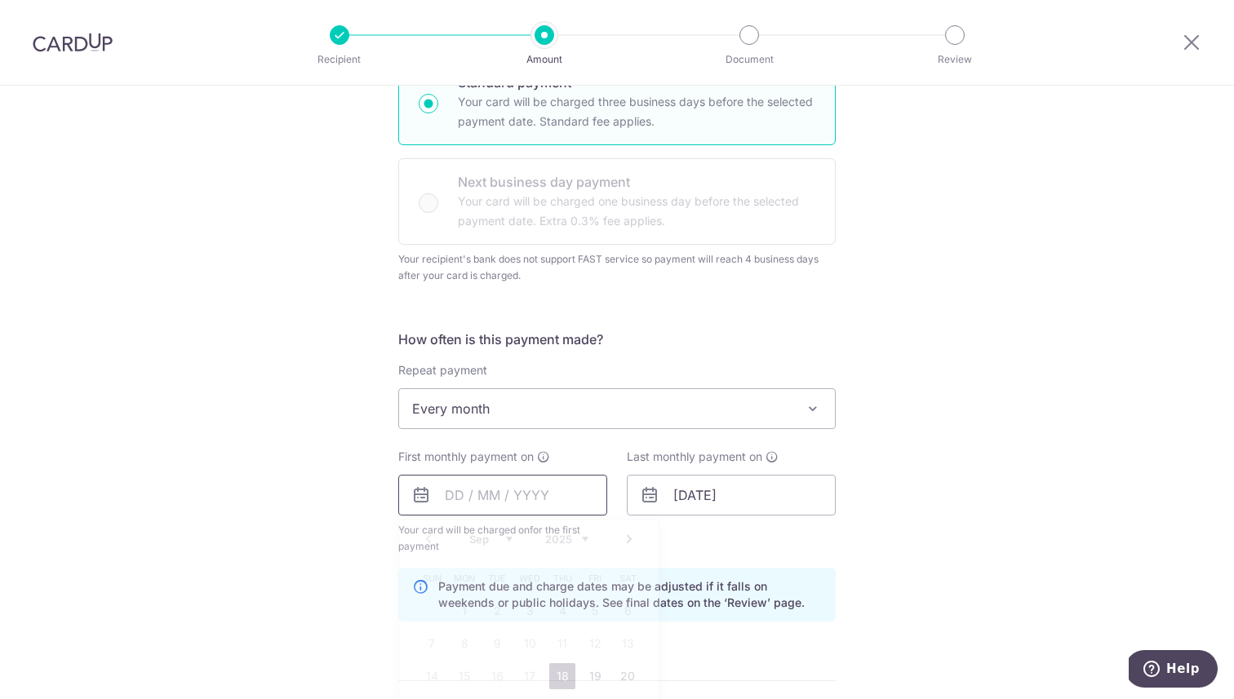
click at [457, 500] on input "text" at bounding box center [502, 495] width 209 height 41
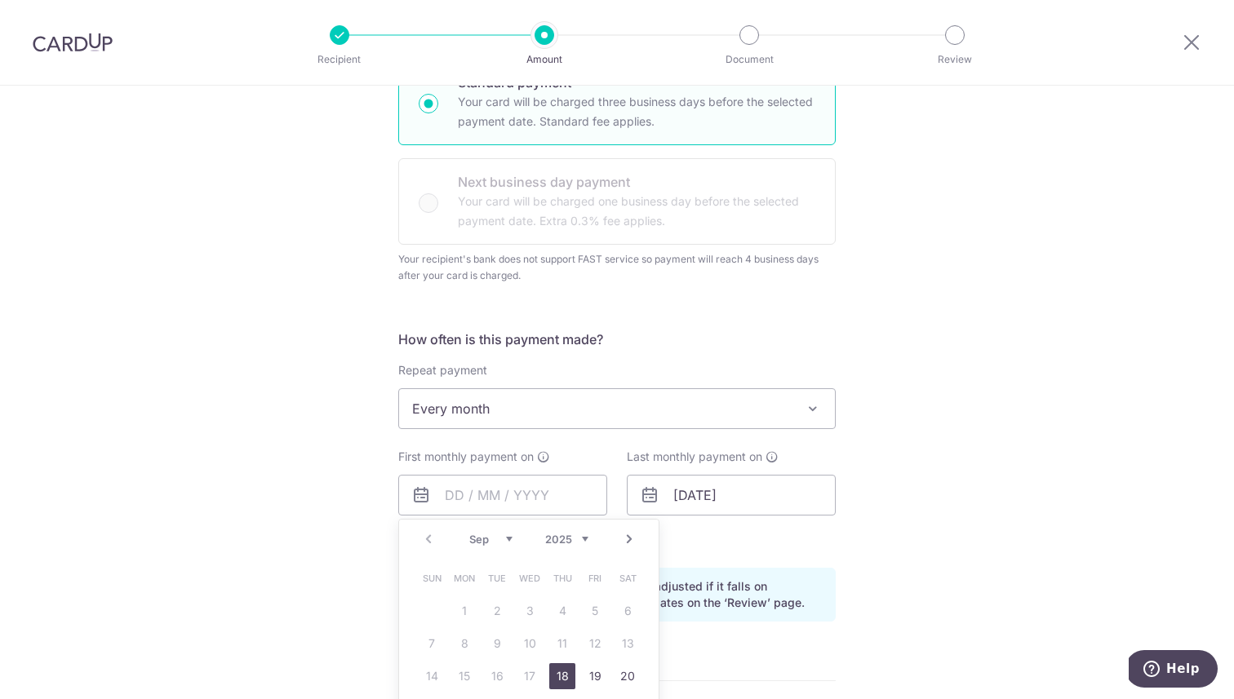
click at [624, 541] on link "Next" at bounding box center [629, 540] width 20 height 20
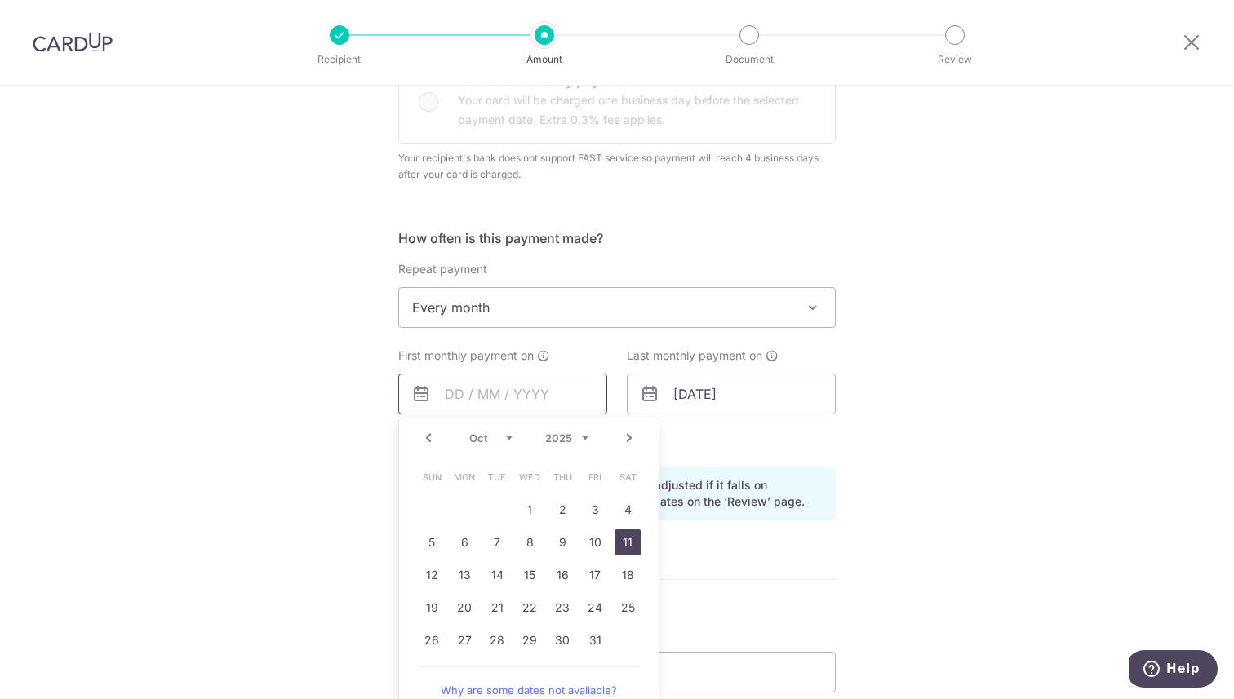
scroll to position [530, 0]
click at [535, 511] on link "1" at bounding box center [530, 508] width 26 height 26
type input "[DATE]"
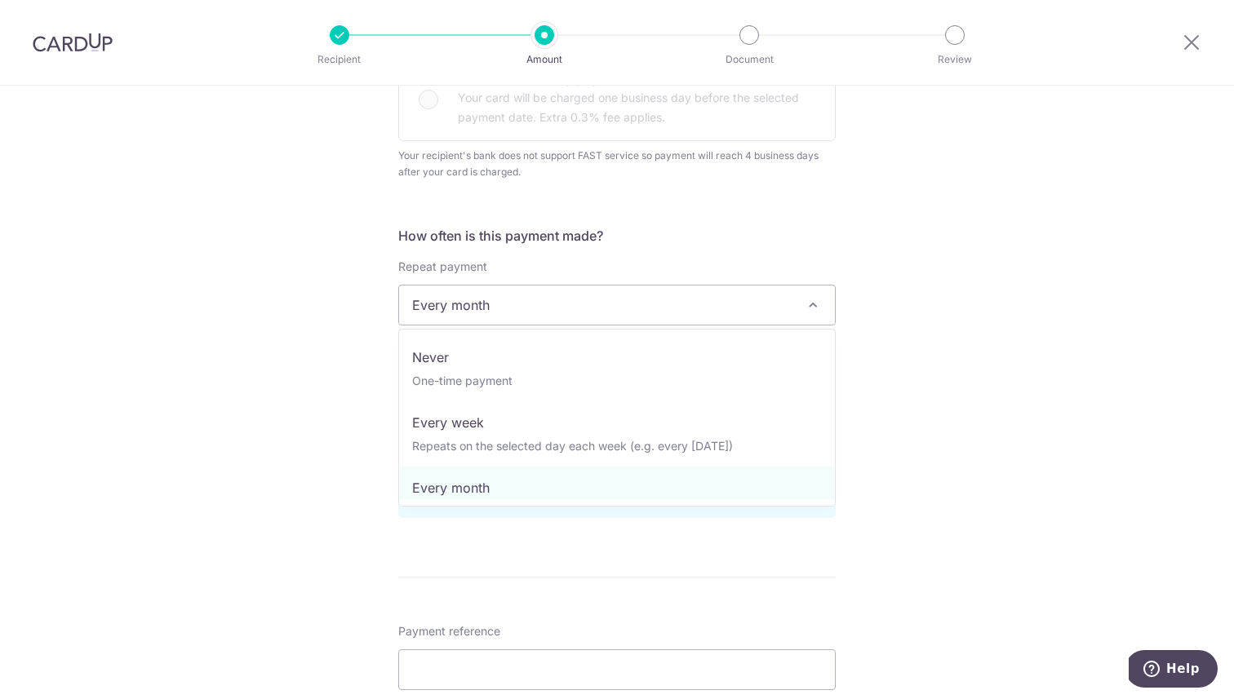
click at [717, 304] on span "Every month" at bounding box center [617, 305] width 436 height 39
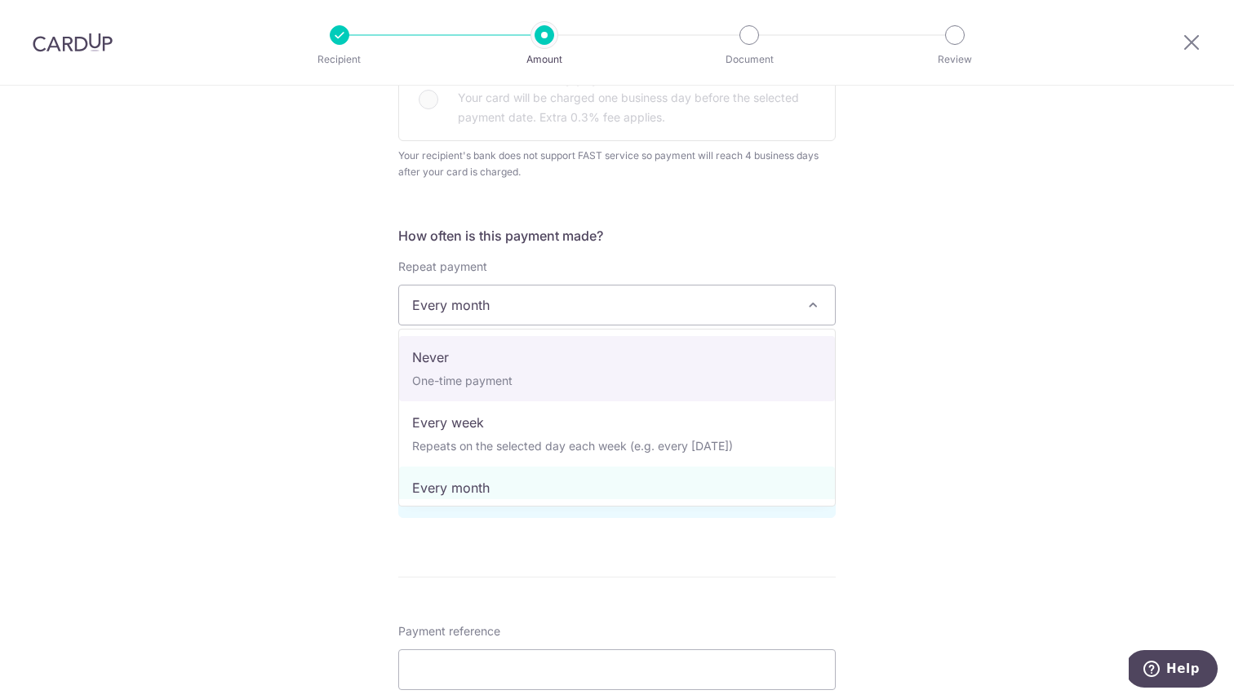
select select "1"
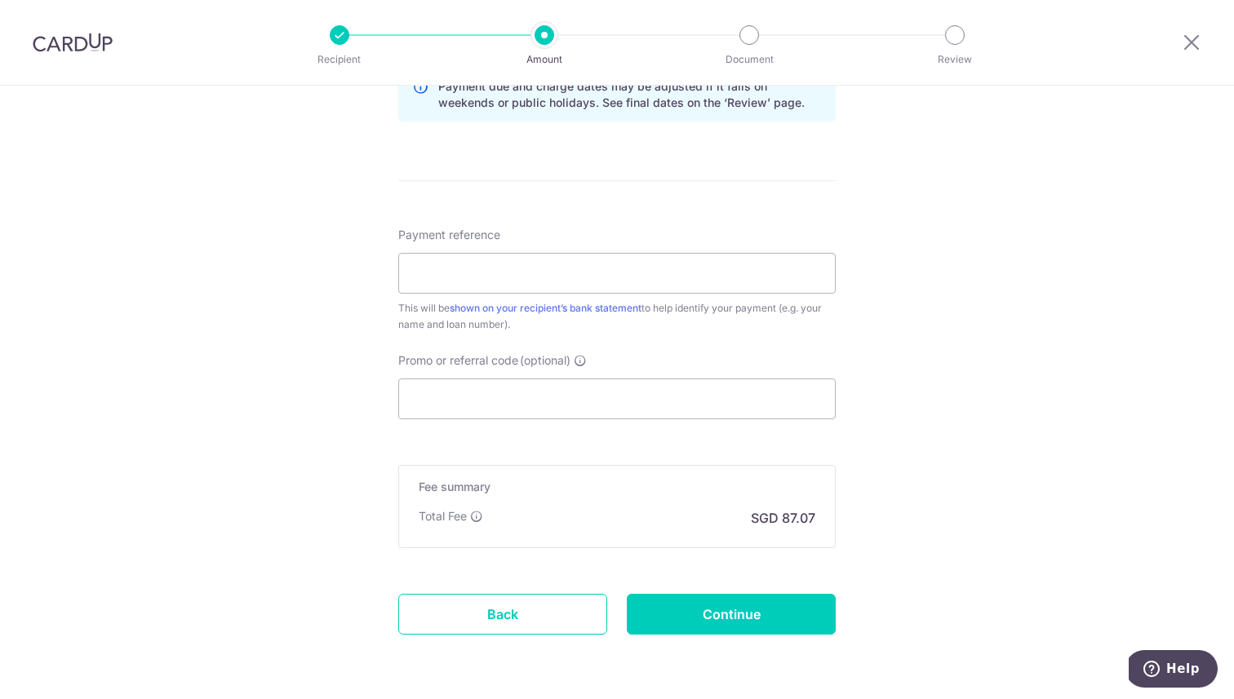
scroll to position [915, 0]
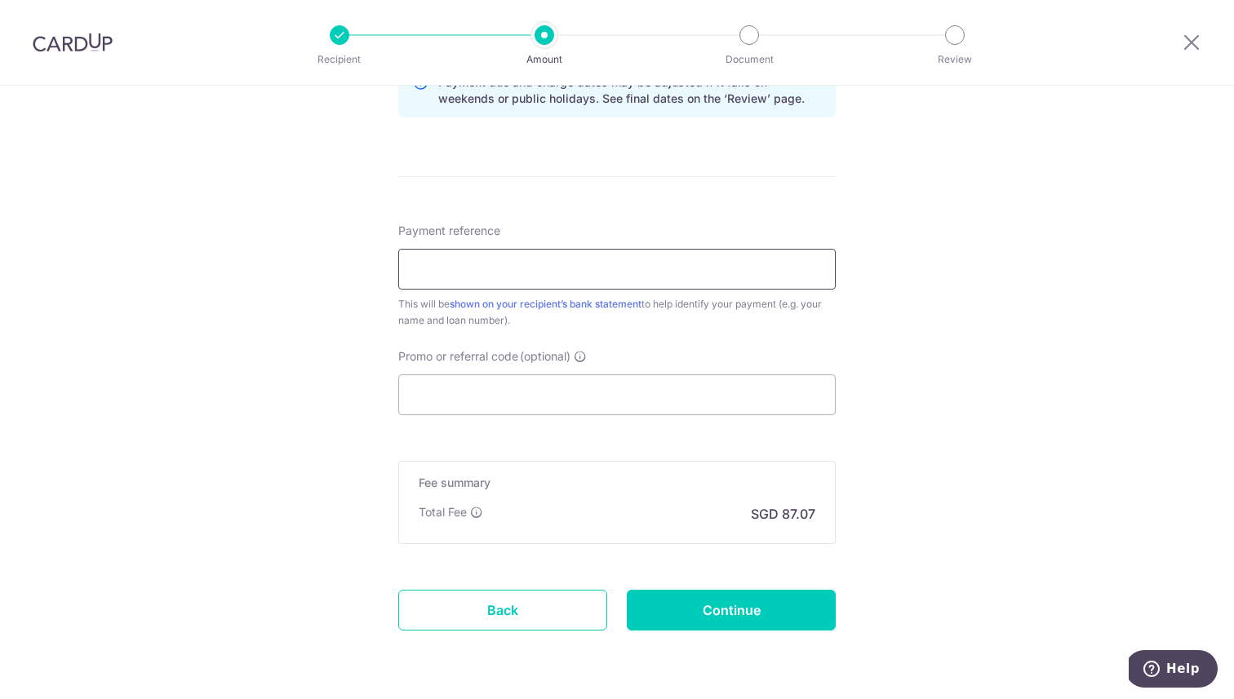
click at [530, 275] on input "Payment reference" at bounding box center [616, 269] width 437 height 41
click at [642, 328] on div "This will be shown on your recipient’s bank statement to help identify your pay…" at bounding box center [616, 312] width 437 height 33
click at [567, 265] on input "Payment reference" at bounding box center [616, 269] width 437 height 41
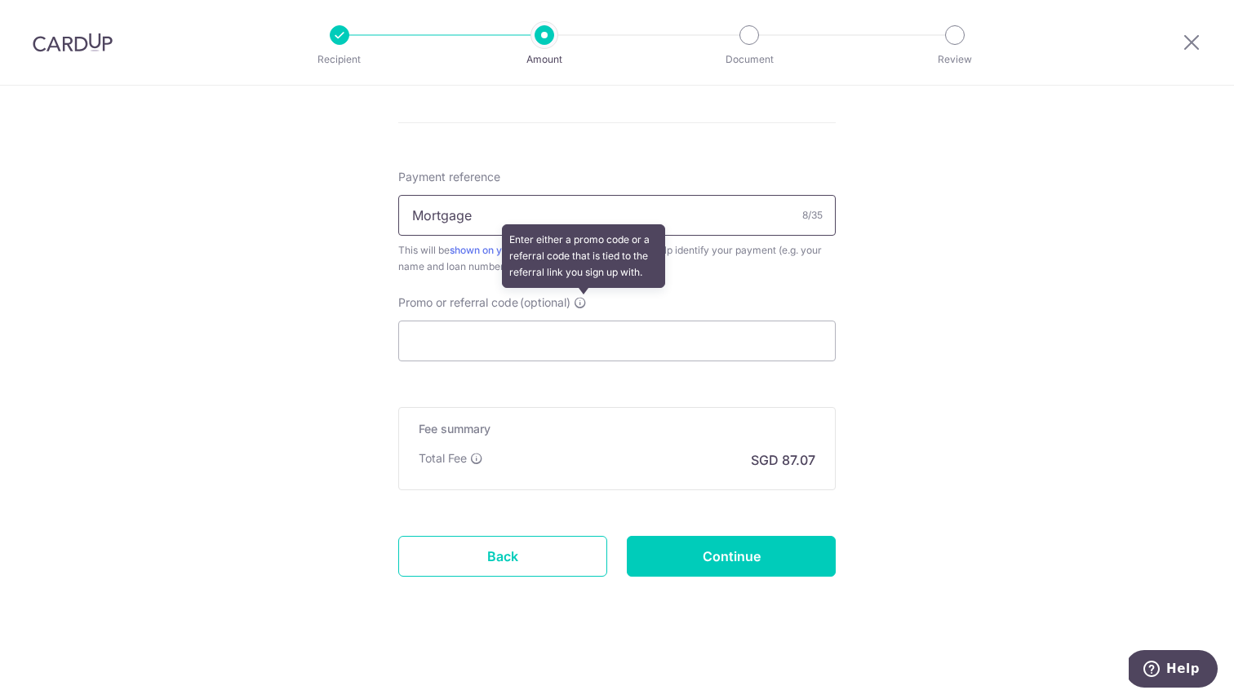
type input "Mortgage"
click at [584, 300] on icon at bounding box center [580, 302] width 13 height 13
click at [584, 321] on input "Promo or referral code (optional) Enter either a promo code or a referral code …" at bounding box center [616, 341] width 437 height 41
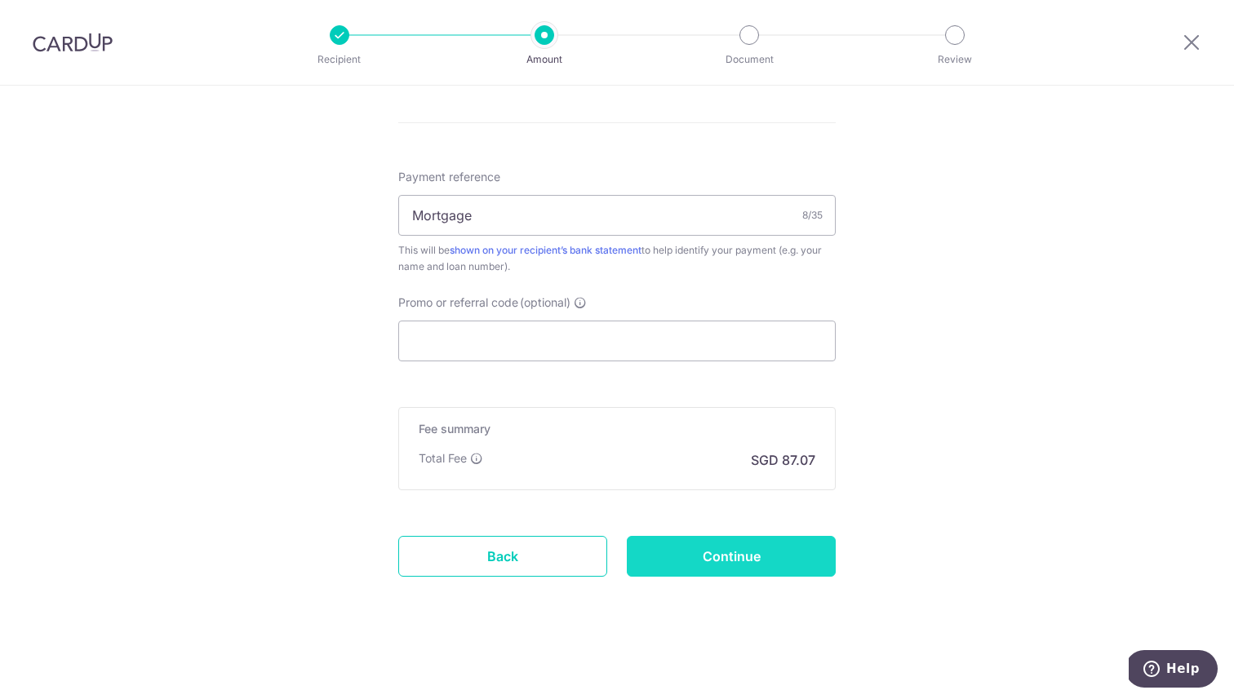
click at [748, 550] on input "Continue" at bounding box center [731, 556] width 209 height 41
type input "Create Schedule"
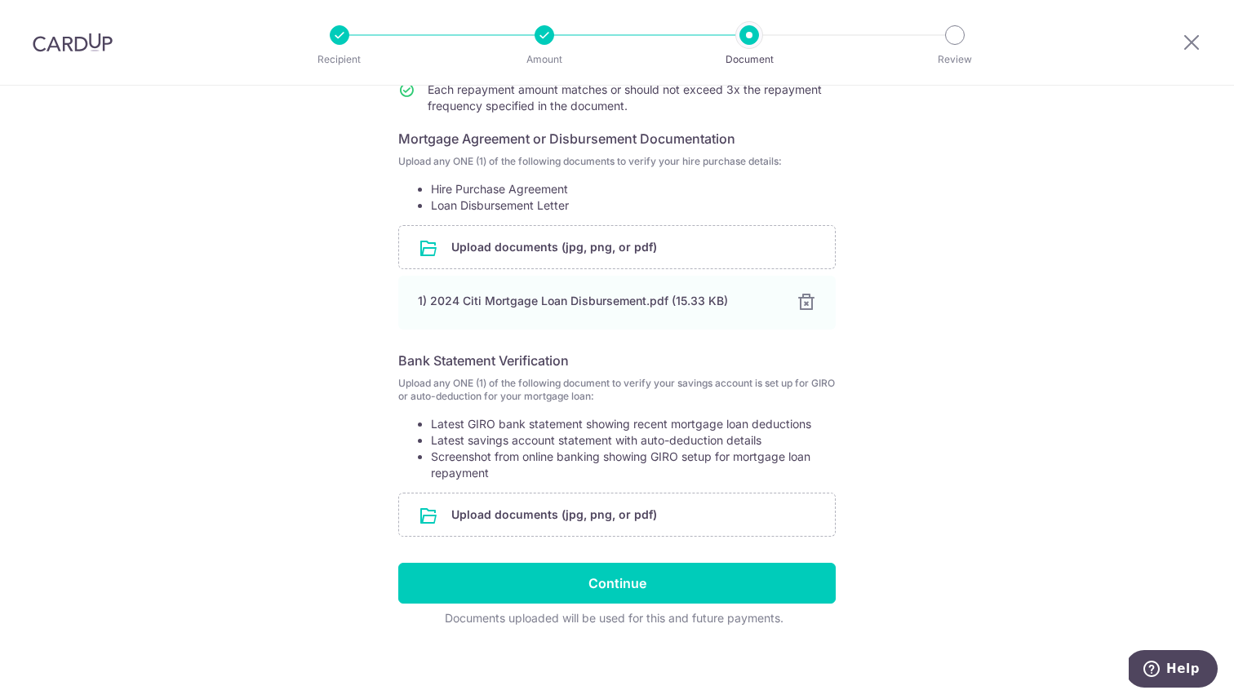
scroll to position [264, 0]
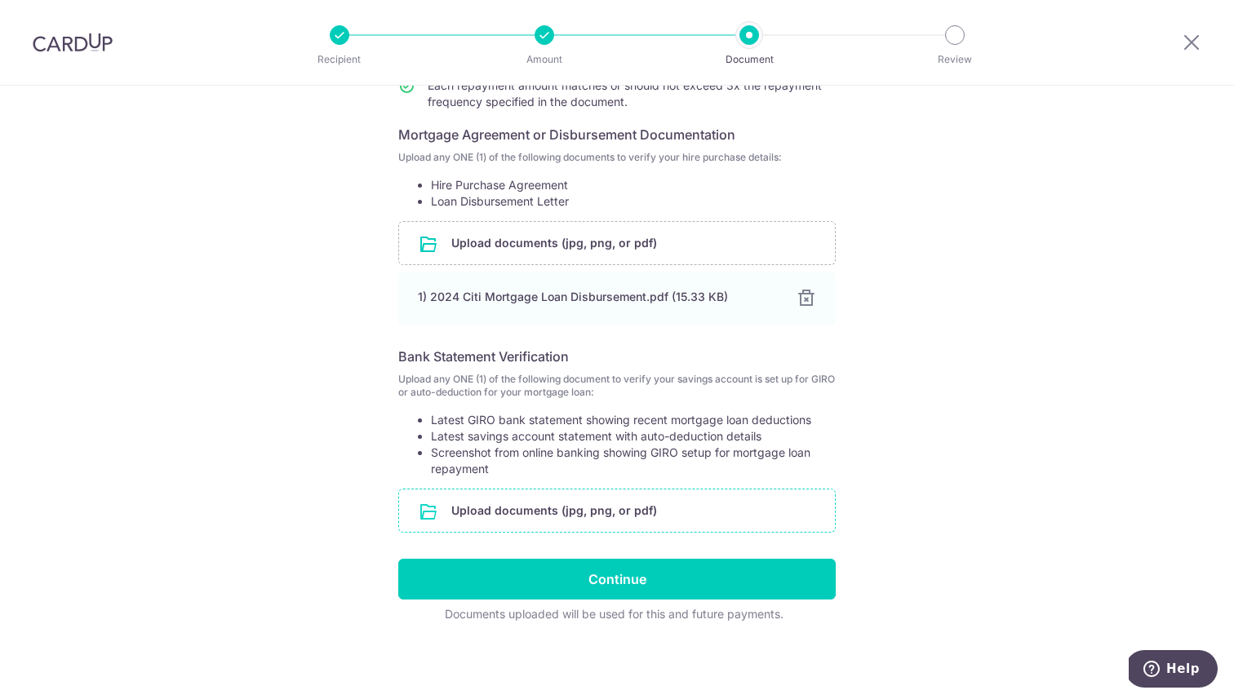
click at [527, 513] on input "file" at bounding box center [617, 511] width 436 height 42
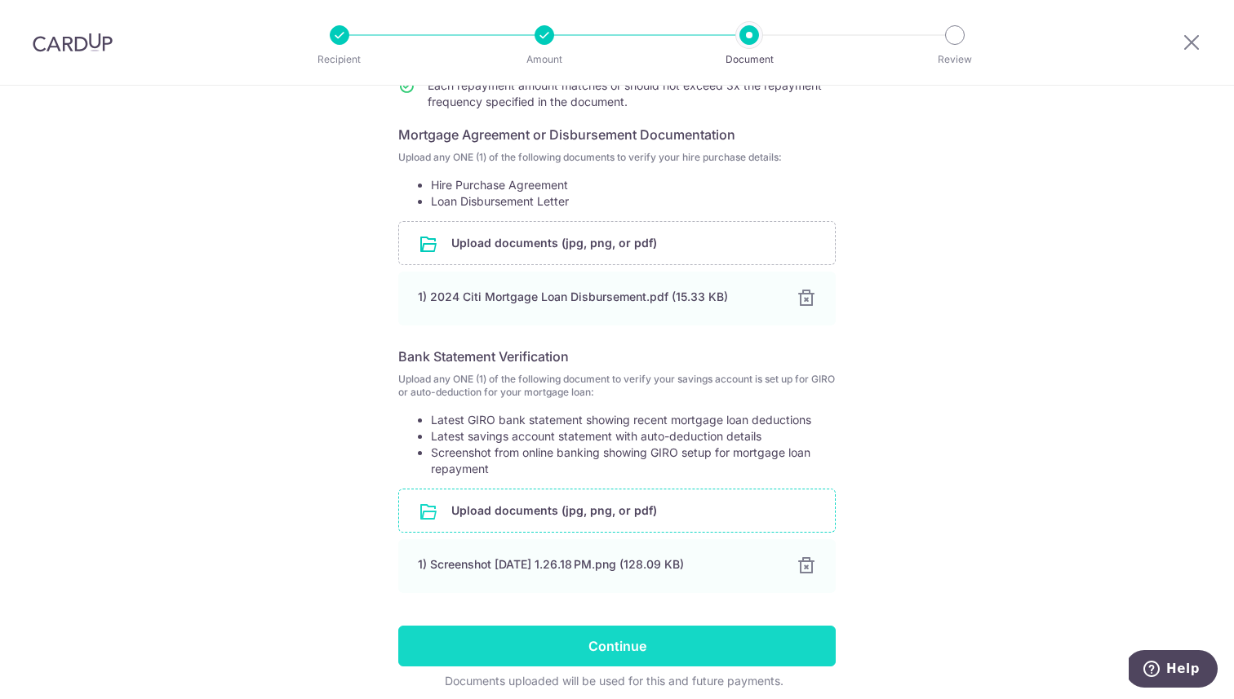
click at [601, 658] on input "Continue" at bounding box center [616, 646] width 437 height 41
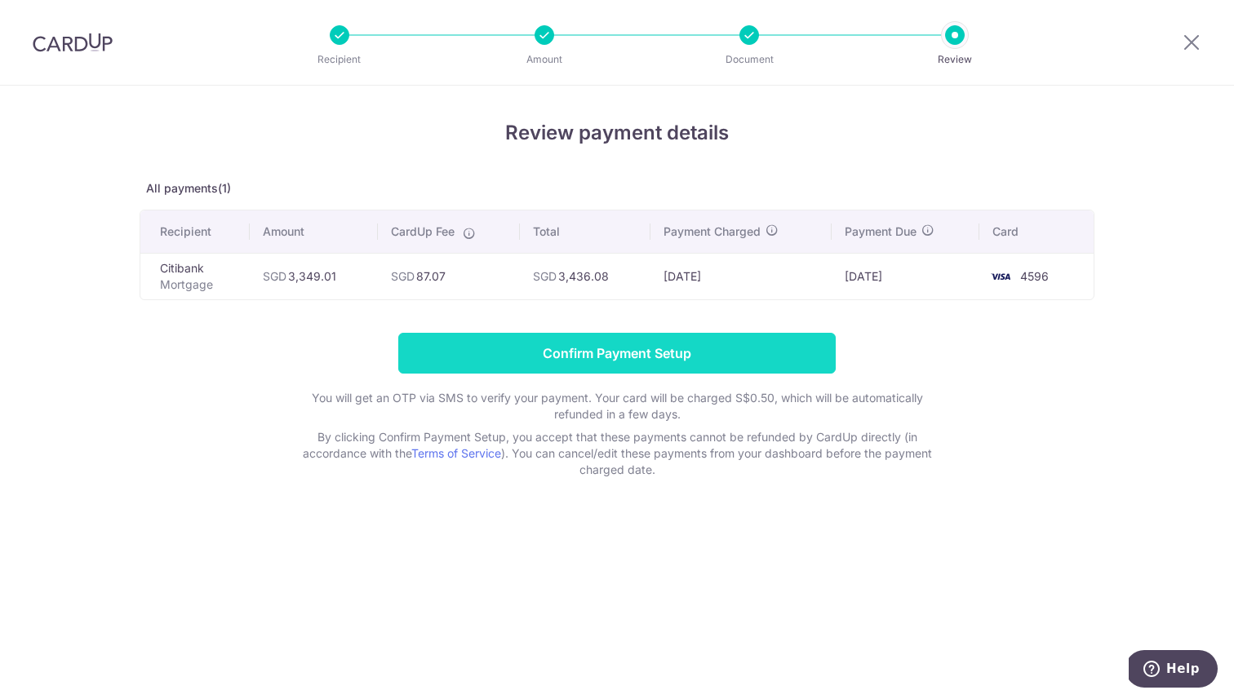
click at [637, 353] on input "Confirm Payment Setup" at bounding box center [616, 353] width 437 height 41
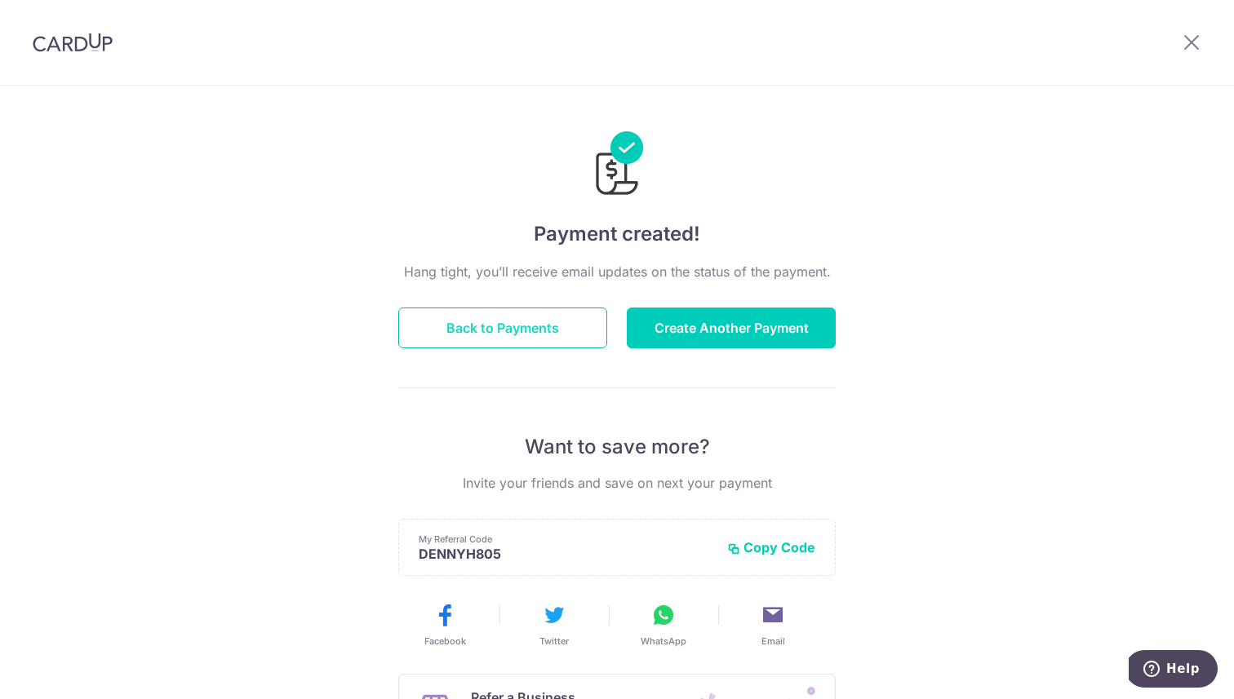
click at [561, 319] on button "Back to Payments" at bounding box center [502, 328] width 209 height 41
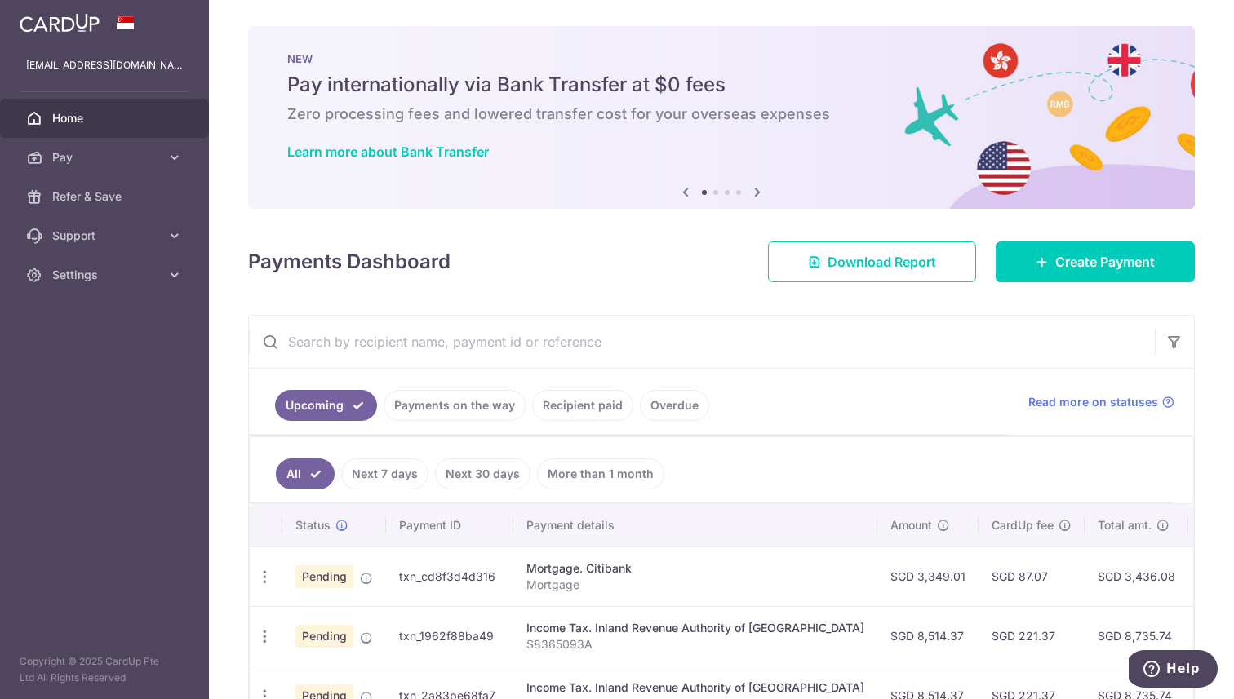
click at [553, 251] on div "Payments Dashboard Download Report Create Payment" at bounding box center [721, 258] width 947 height 47
